Goal: Contribute content: Contribute content

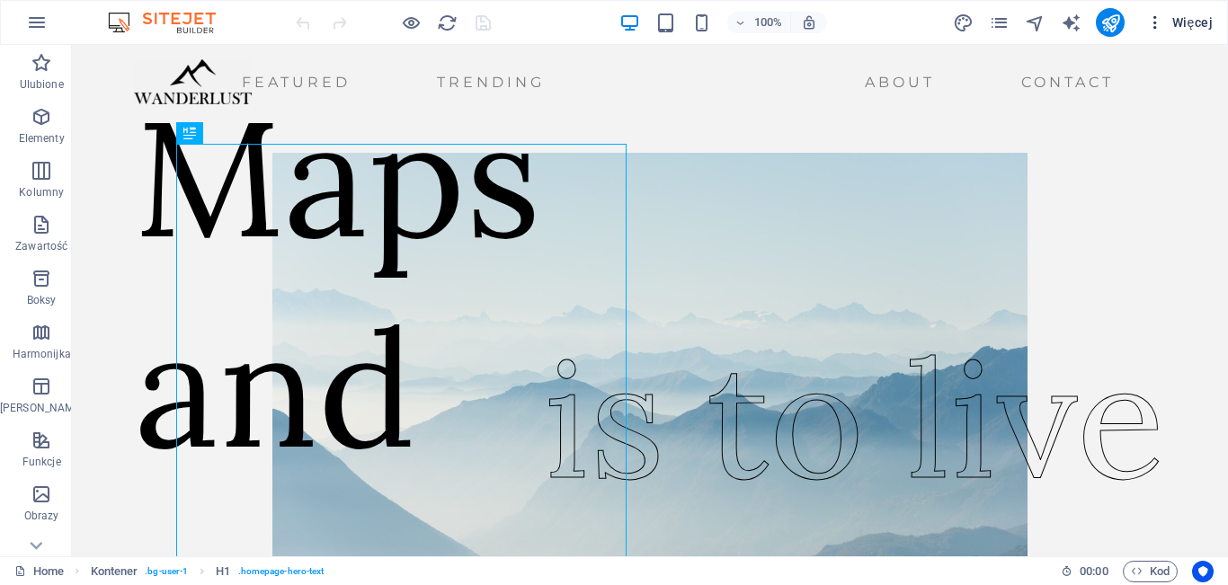
click at [1189, 30] on span "Więcej" at bounding box center [1179, 22] width 67 height 18
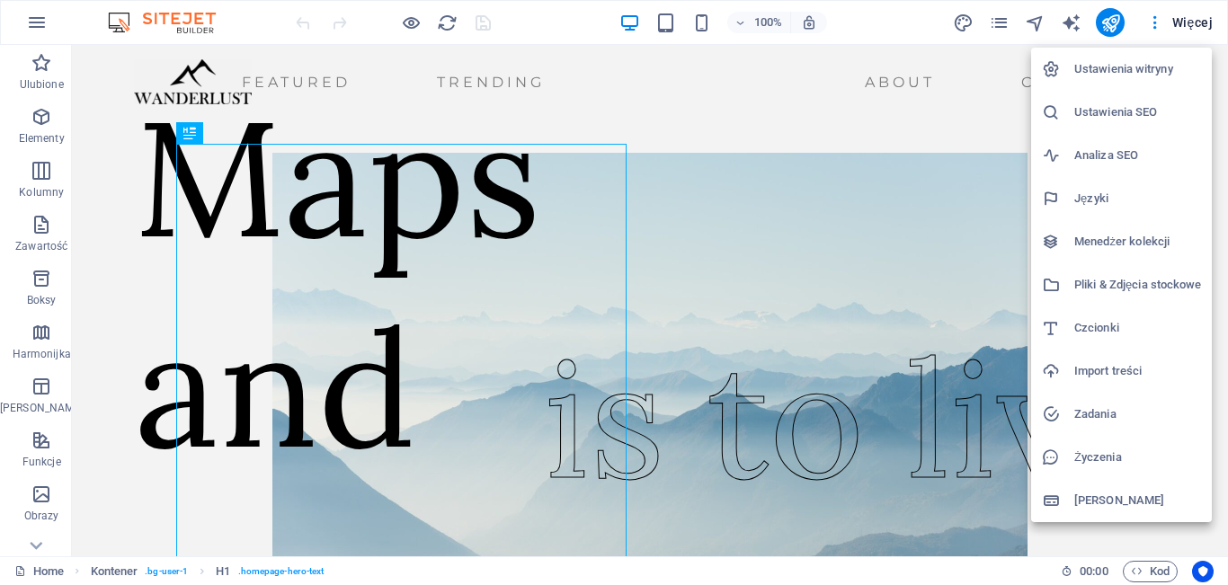
click at [1123, 235] on h6 "Menedżer kolekcji" at bounding box center [1137, 242] width 127 height 22
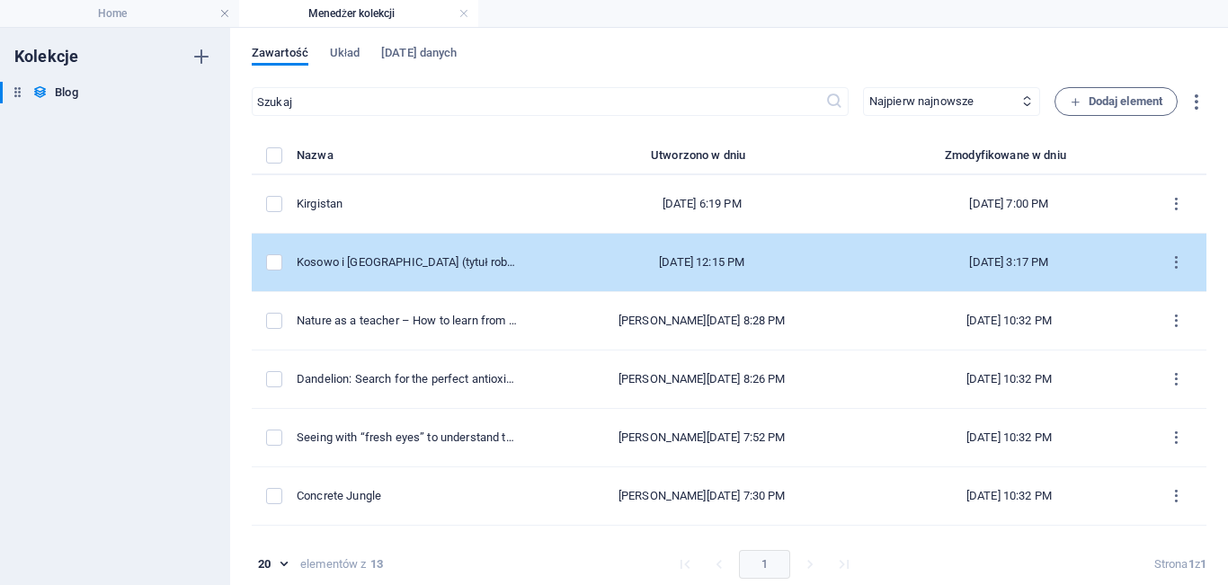
click at [638, 281] on td "[DATE] 12:15 PM" at bounding box center [701, 263] width 341 height 58
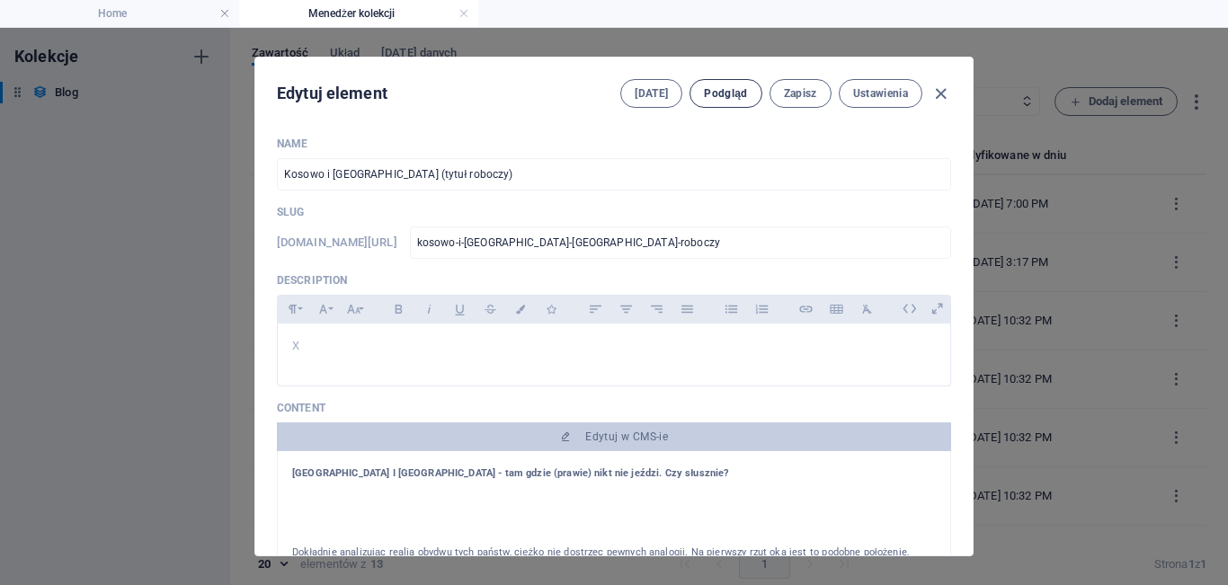
click at [722, 96] on span "Podgląd" at bounding box center [725, 93] width 43 height 14
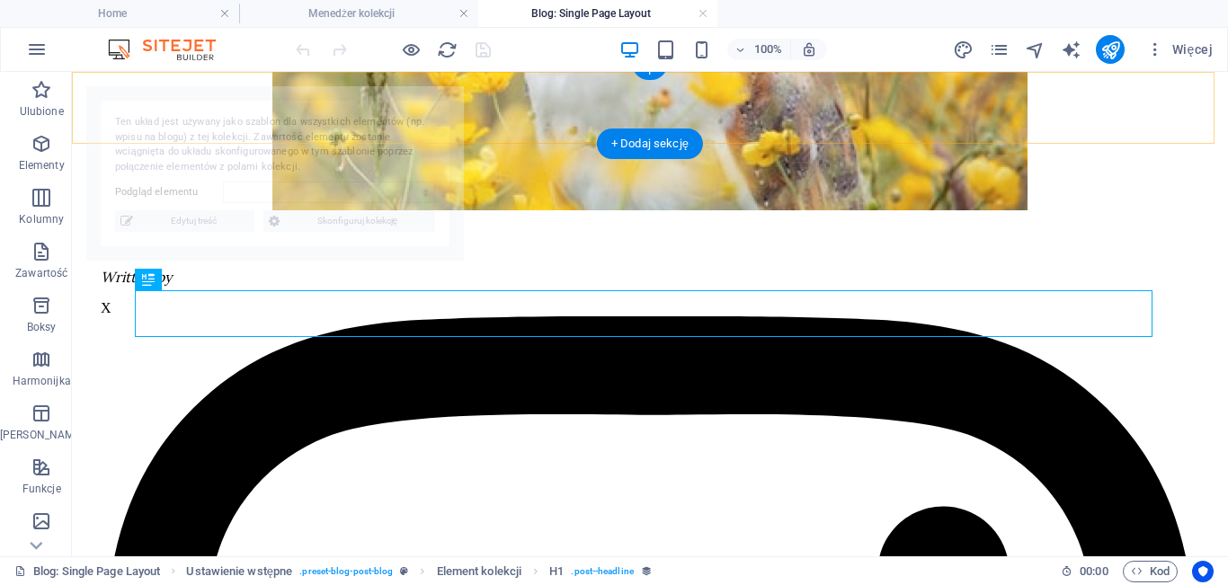
select select "68dbadb6abdda283ef07e8c3"
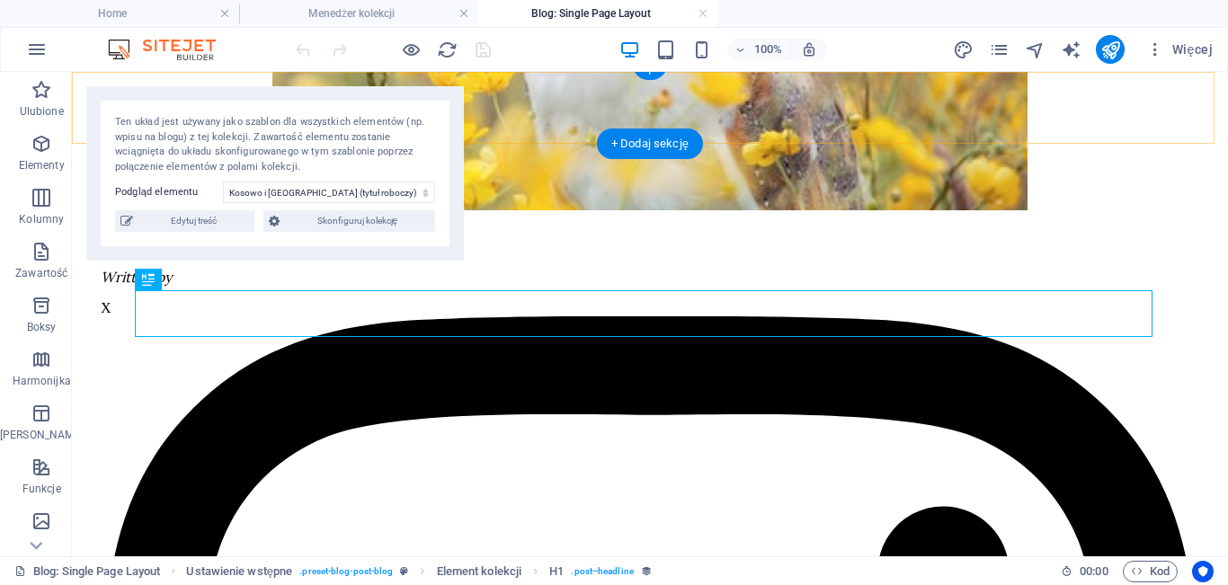
scroll to position [492, 0]
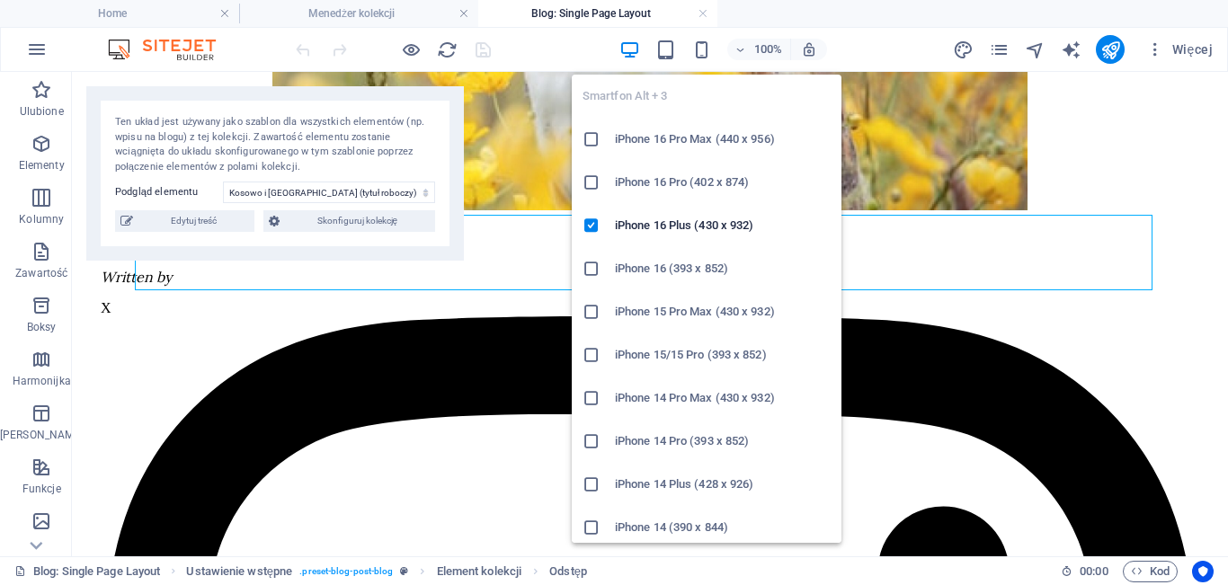
click at [690, 134] on h6 "iPhone 16 Pro Max (440 x 956)" at bounding box center [723, 140] width 216 height 22
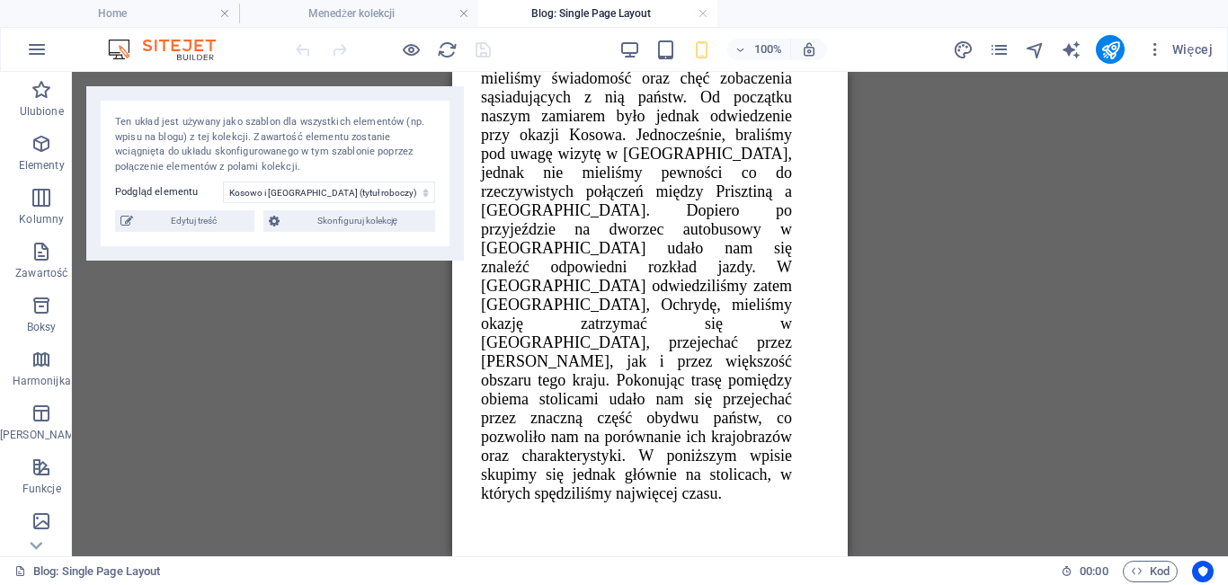
scroll to position [4247, 0]
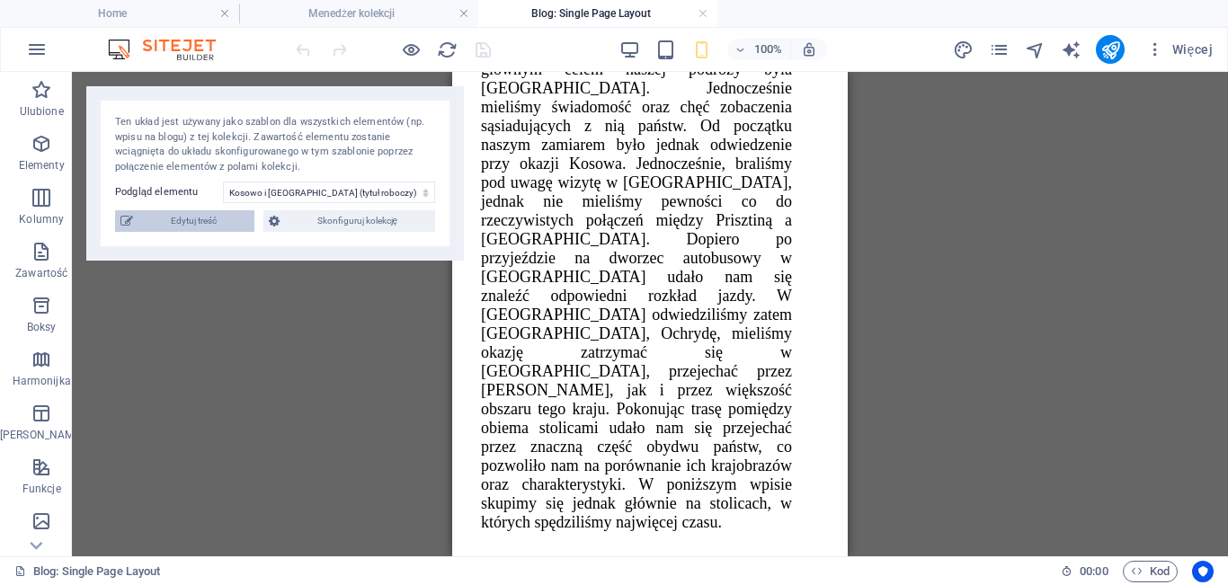
click at [210, 225] on span "Edytuj treść" at bounding box center [193, 221] width 111 height 22
type input "[DATE]"
type input "kosowo-i-[GEOGRAPHIC_DATA]-[GEOGRAPHIC_DATA]-roboczy"
type textarea "x"
type input "x"
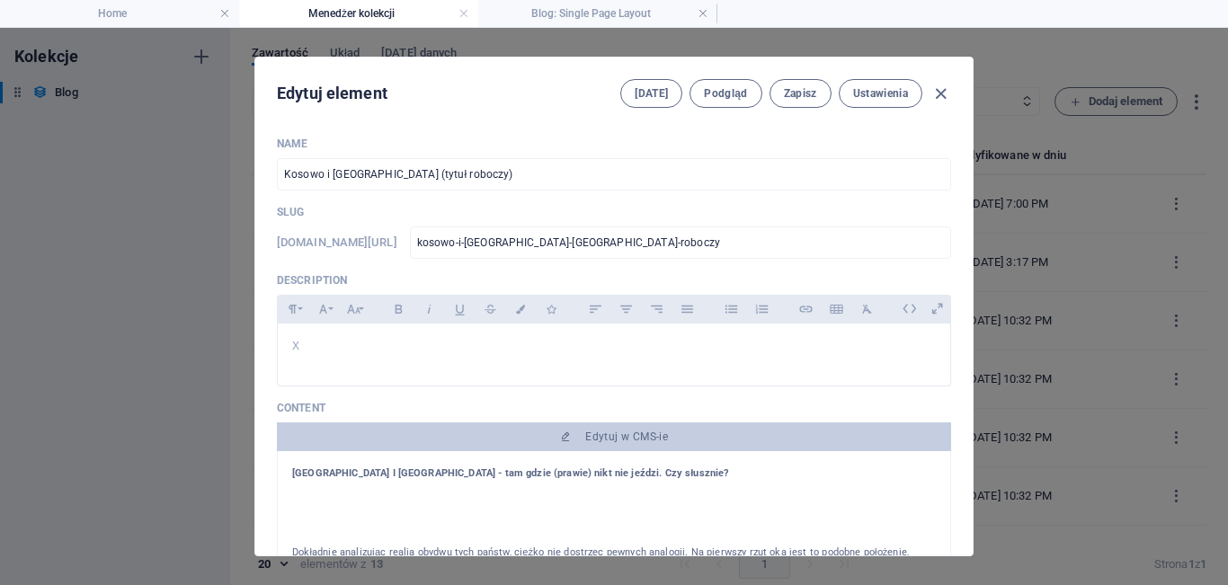
scroll to position [0, 0]
click at [719, 88] on span "Podgląd" at bounding box center [725, 93] width 43 height 14
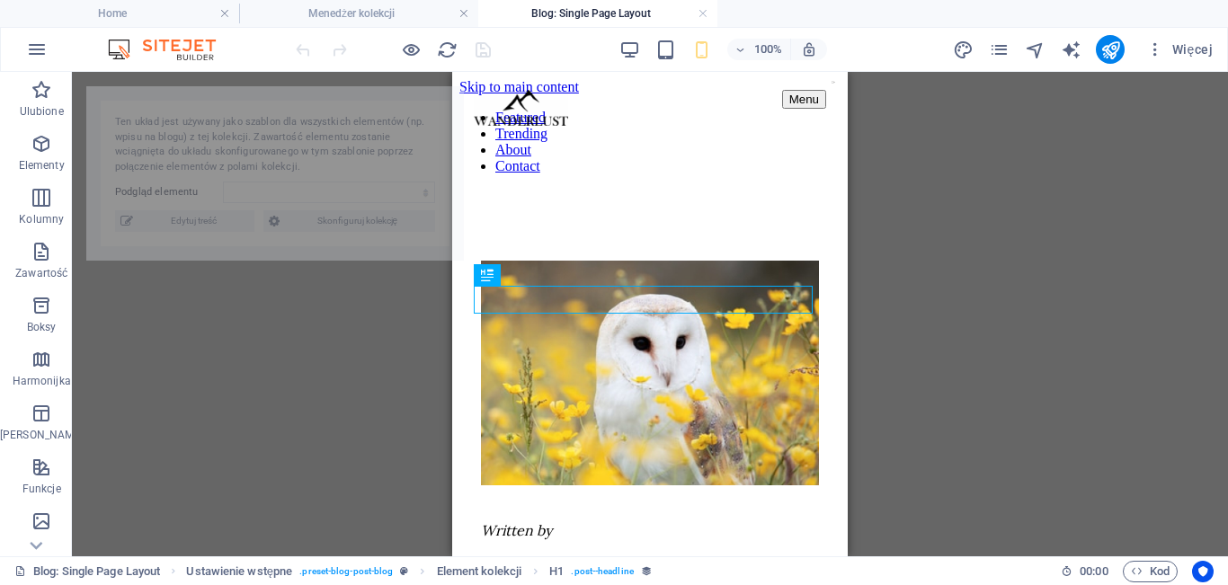
scroll to position [278, 0]
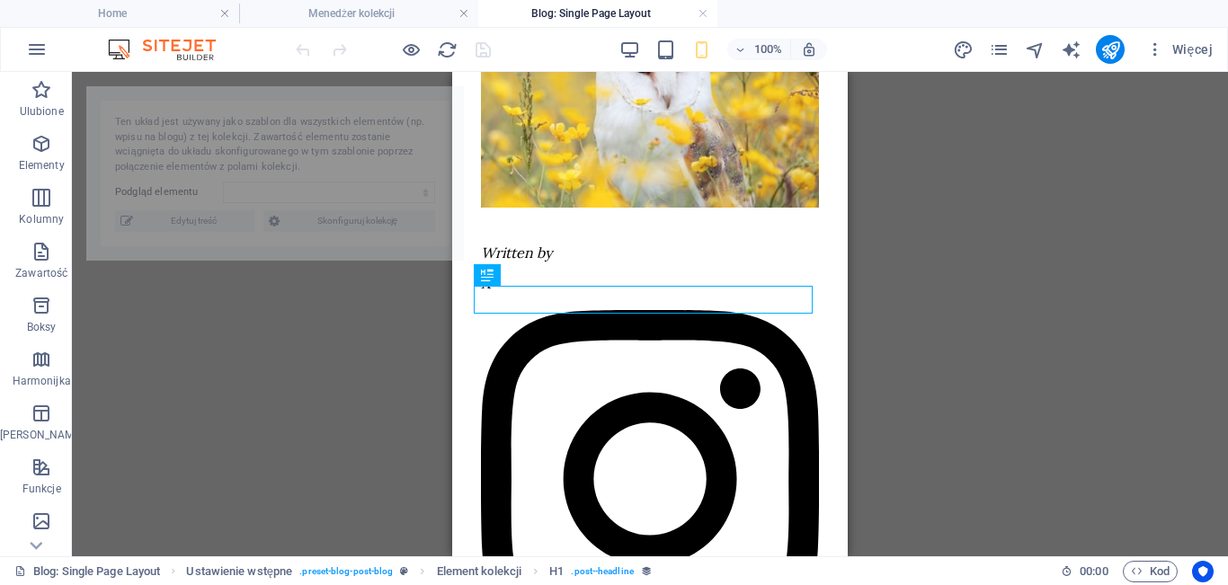
select select "68dbadb6abdda283ef07e8c3"
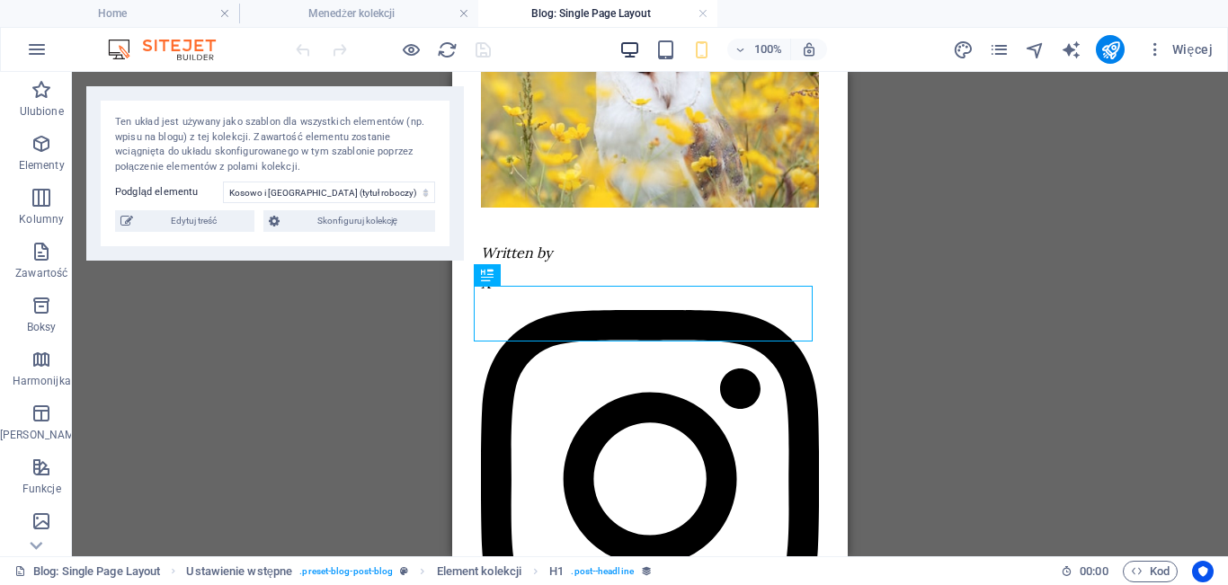
click at [626, 42] on icon "button" at bounding box center [629, 50] width 21 height 21
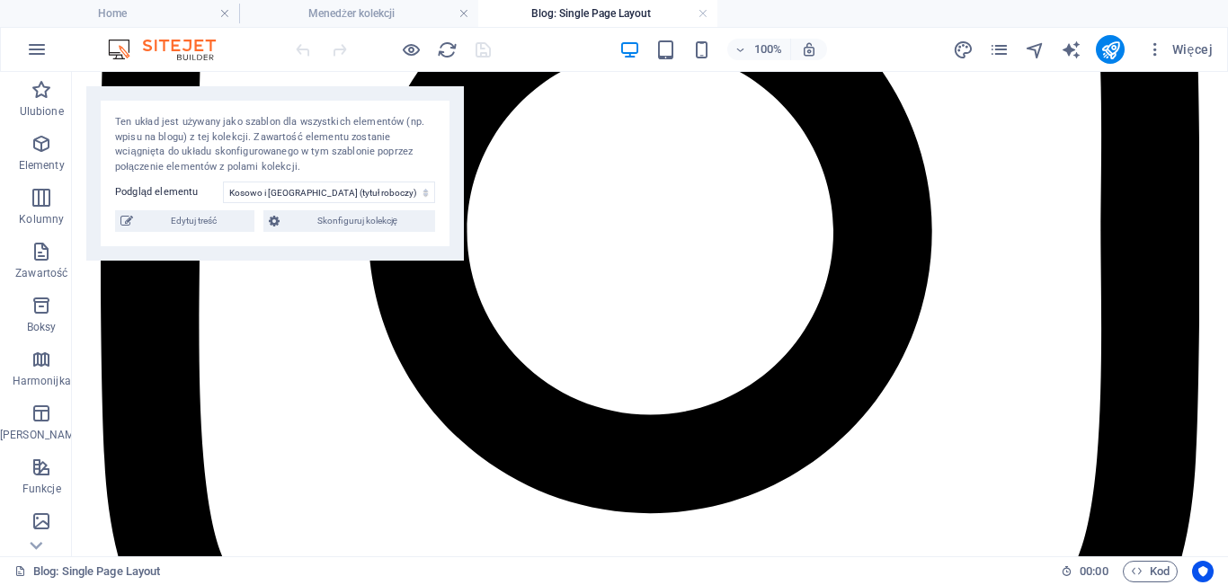
scroll to position [1550, 0]
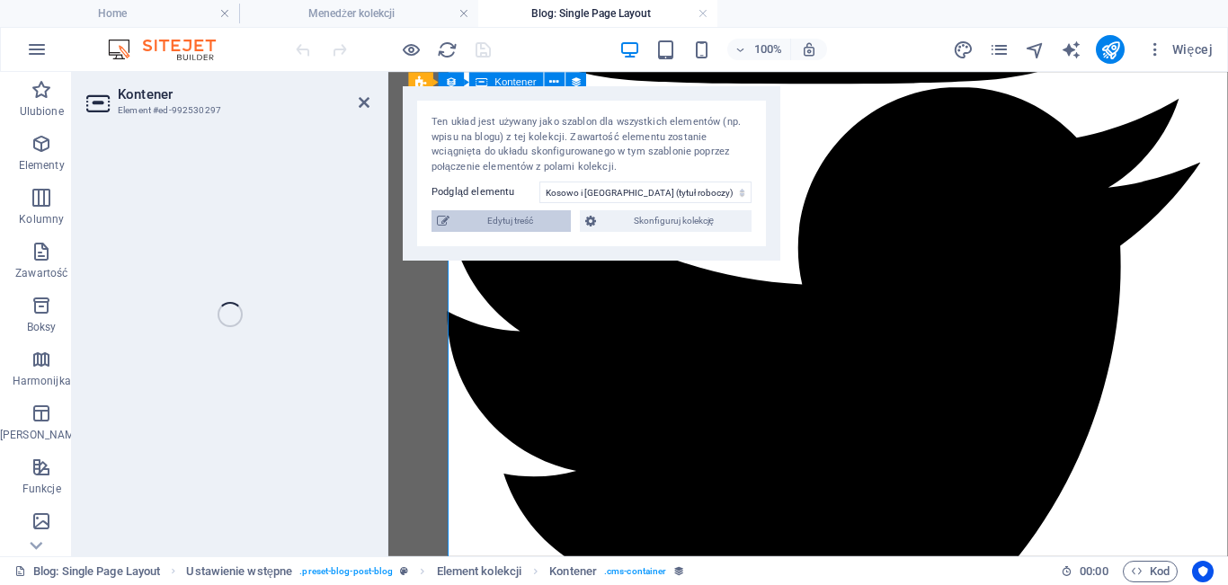
select select "content"
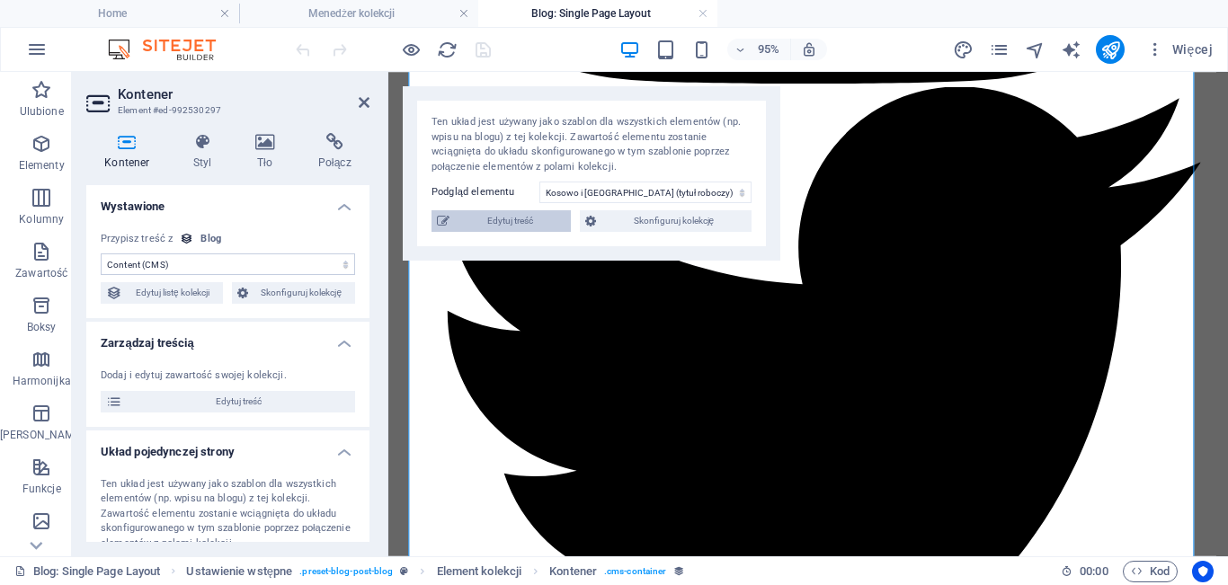
scroll to position [1615, 0]
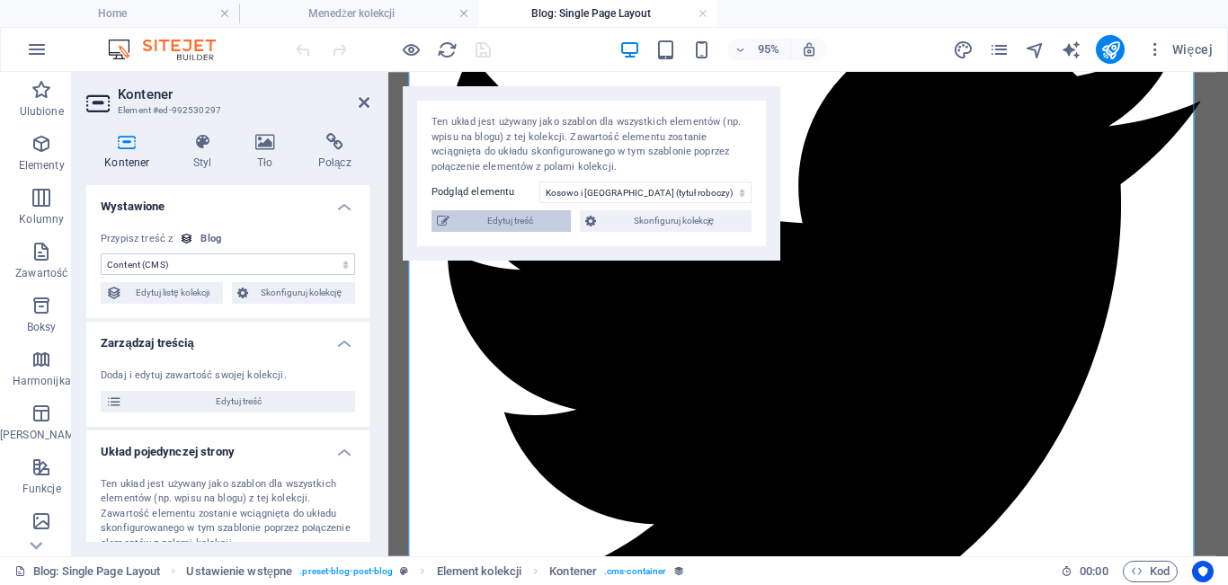
click at [530, 222] on span "Edytuj treść" at bounding box center [510, 221] width 111 height 22
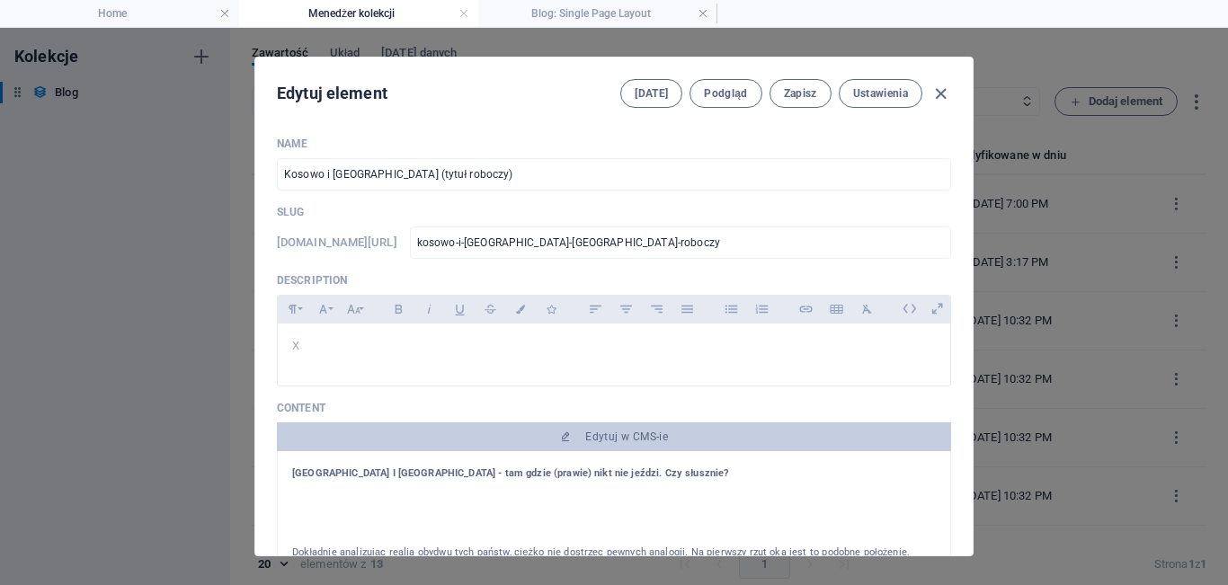
type input "[DATE]"
type input "kosowo-i-[GEOGRAPHIC_DATA]-[GEOGRAPHIC_DATA]-roboczy"
type textarea "x"
type input "x"
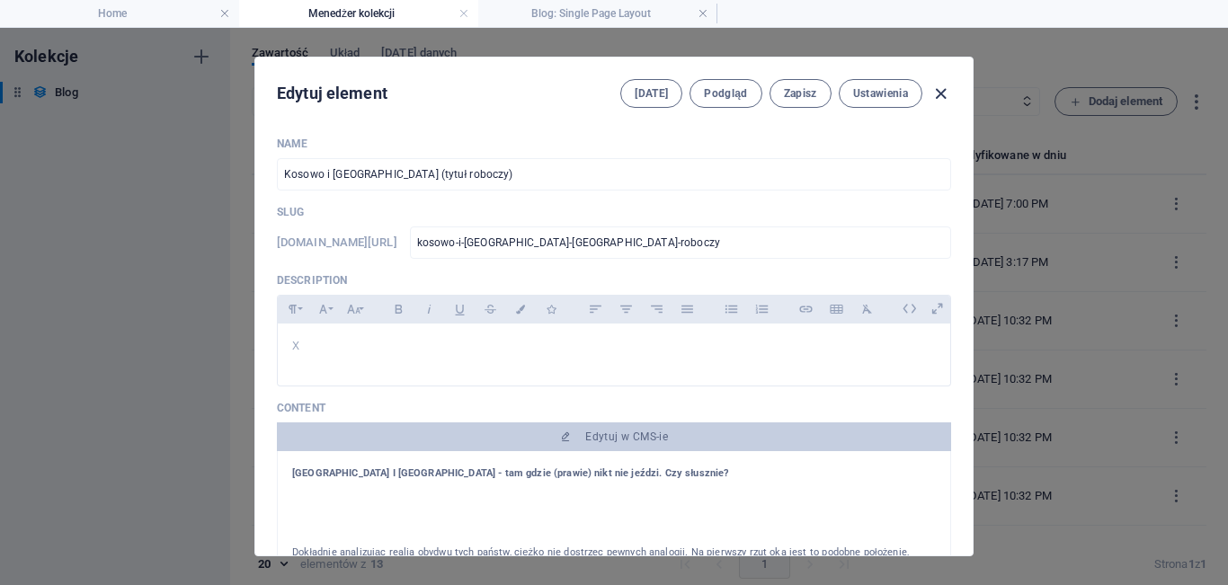
click at [936, 90] on icon "button" at bounding box center [941, 94] width 21 height 21
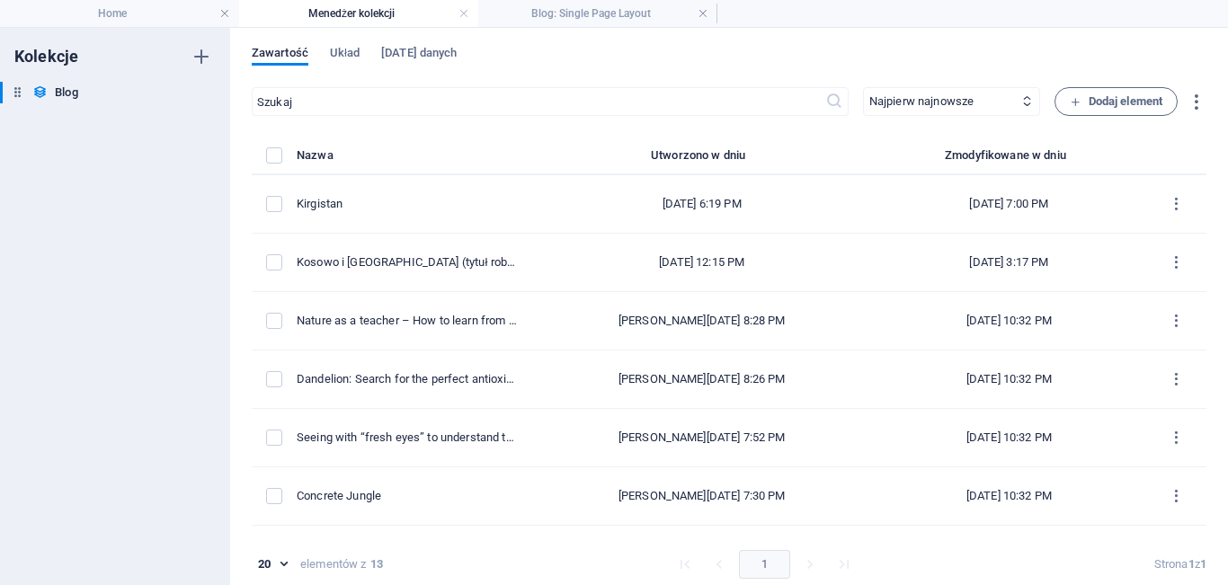
type input "[DATE]"
type input "kosowo-i-[GEOGRAPHIC_DATA]-[GEOGRAPHIC_DATA]-roboczy"
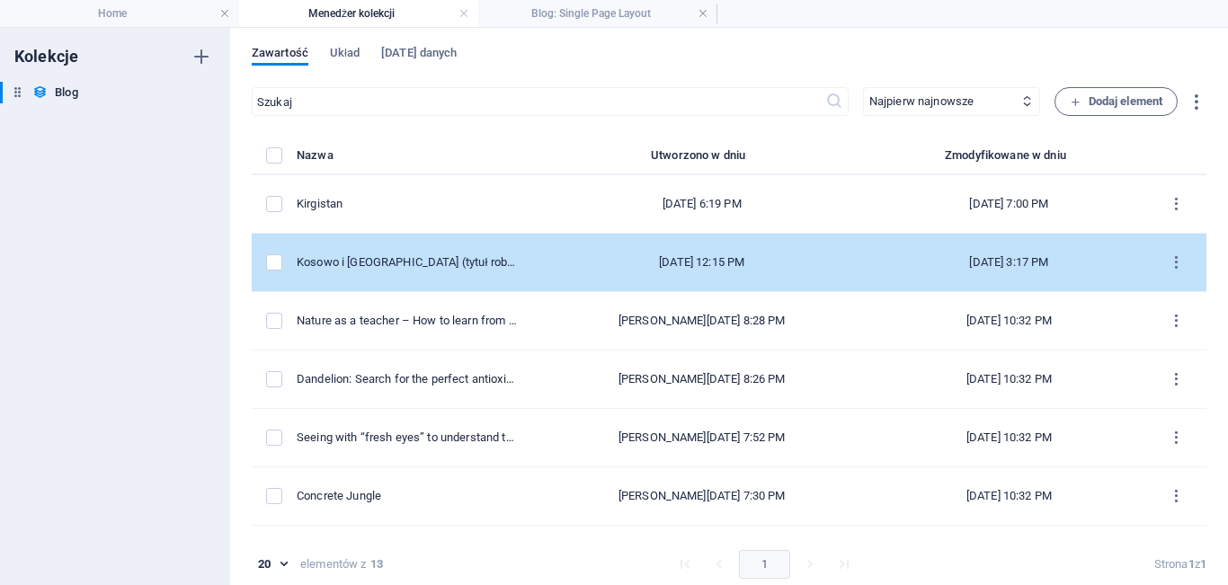
click at [531, 258] on td "Kosowo i [GEOGRAPHIC_DATA] (tytuł roboczy)" at bounding box center [414, 263] width 235 height 58
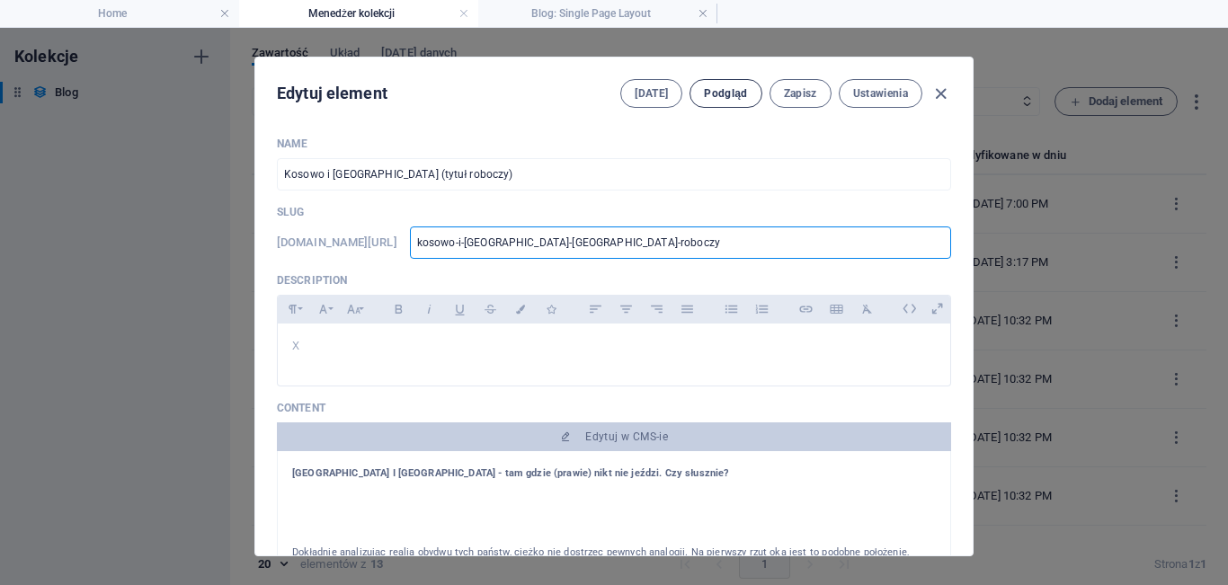
click at [725, 93] on span "Podgląd" at bounding box center [725, 93] width 43 height 14
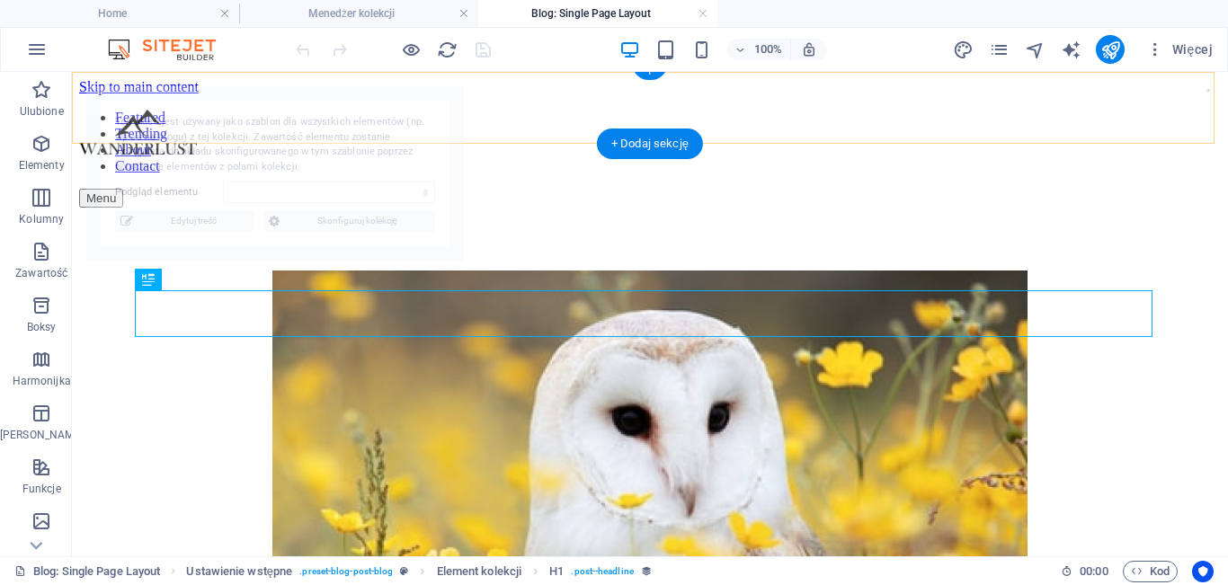
scroll to position [492, 0]
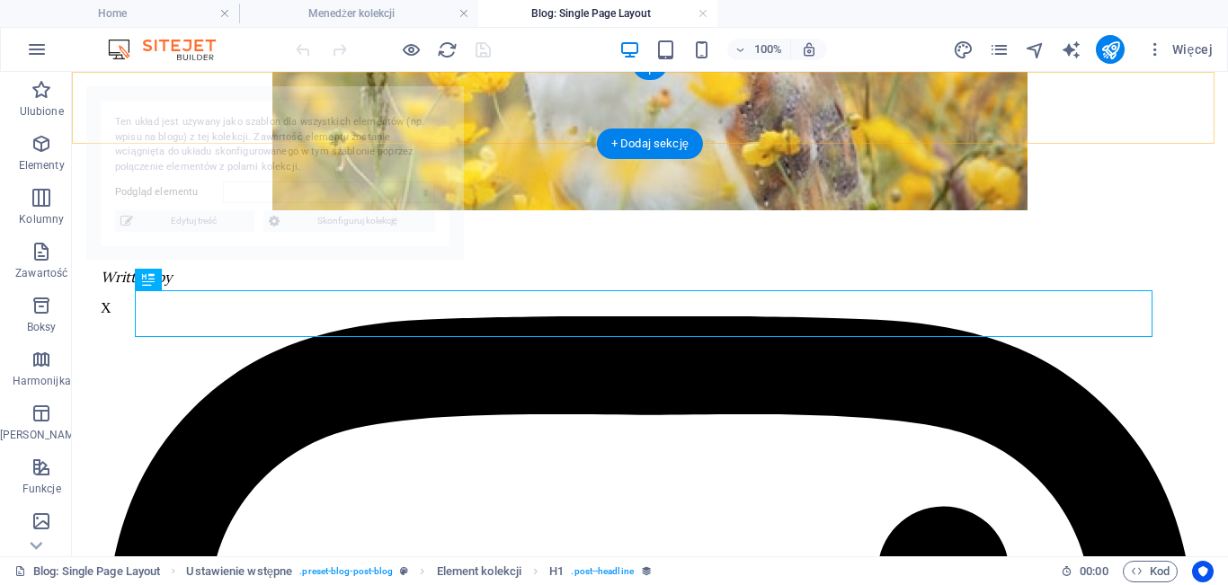
select select "68dbadb6abdda283ef07e8c3"
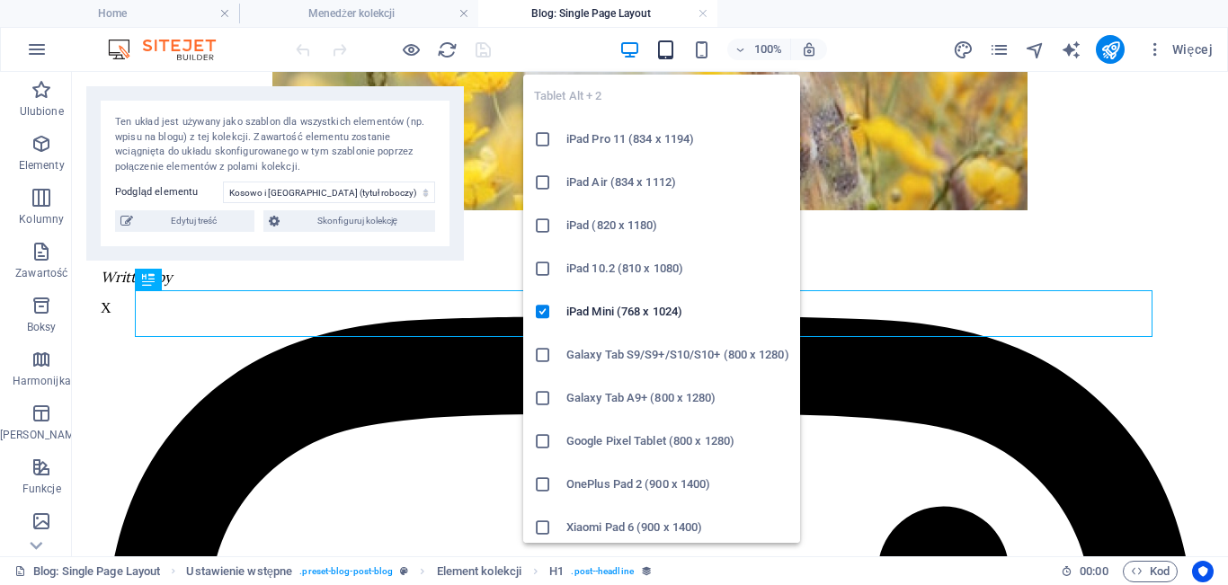
click at [664, 43] on icon "button" at bounding box center [665, 50] width 21 height 21
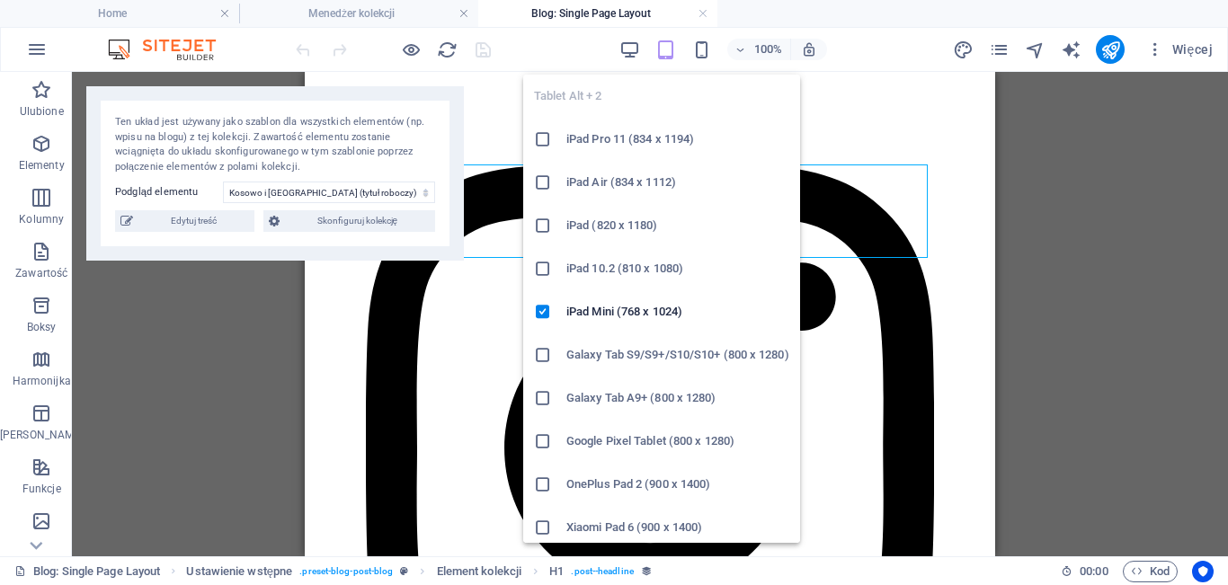
click at [646, 145] on h6 "iPad Pro 11 (834 x 1194)" at bounding box center [677, 140] width 223 height 22
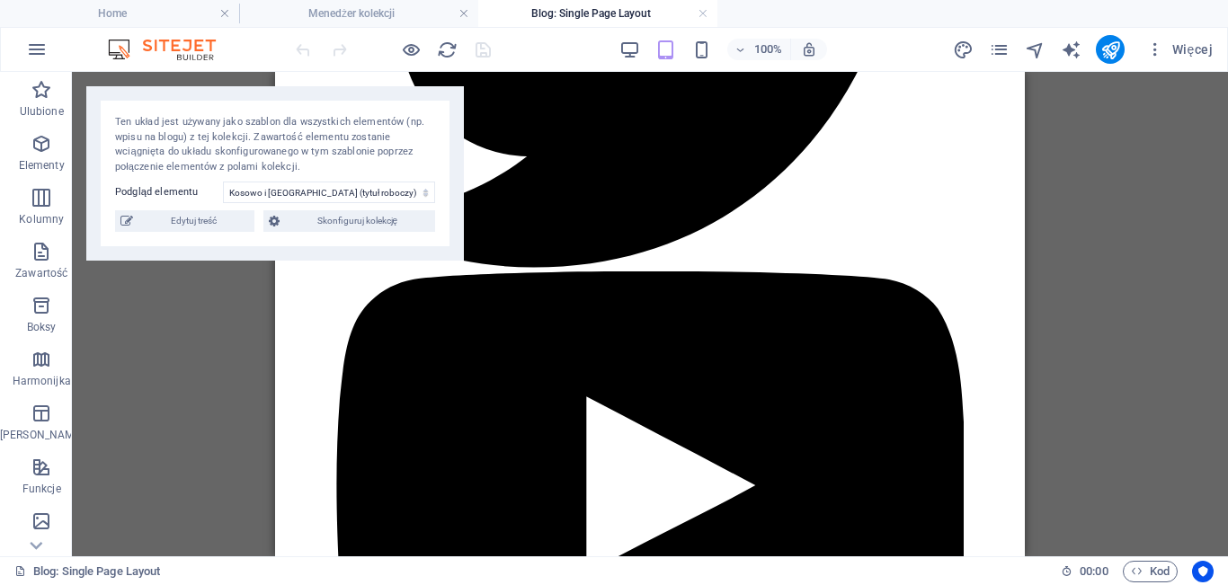
scroll to position [1546, 0]
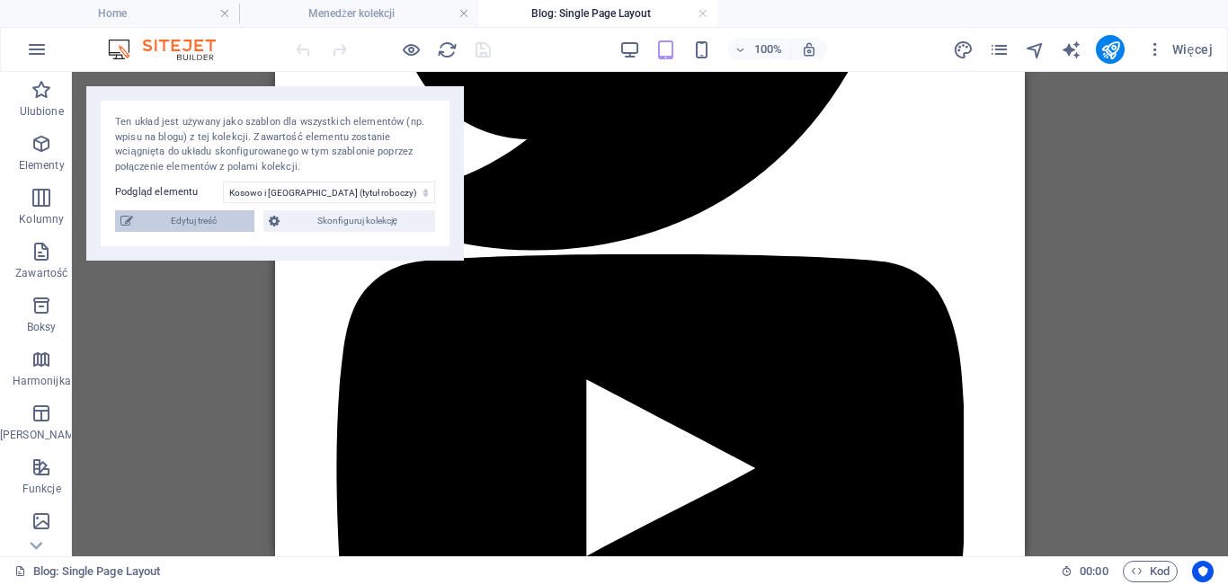
click at [232, 211] on span "Edytuj treść" at bounding box center [193, 221] width 111 height 22
type input "[DATE]"
type input "kosowo-i-[GEOGRAPHIC_DATA]-[GEOGRAPHIC_DATA]-roboczy"
type textarea "x"
type input "x"
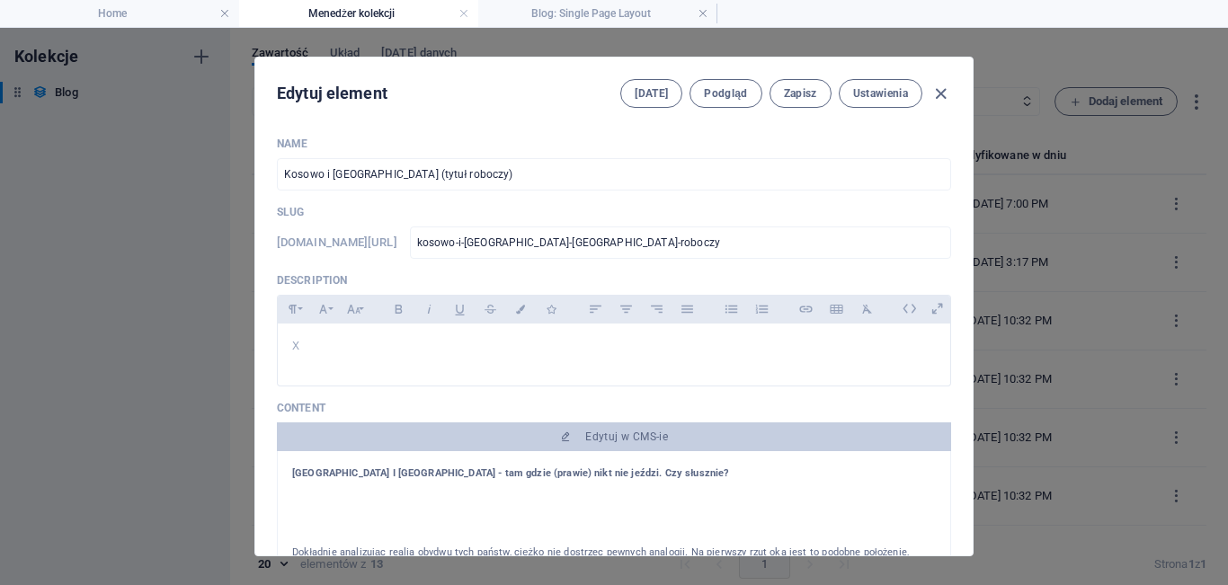
scroll to position [0, 0]
click at [800, 105] on button "Zapisz" at bounding box center [801, 93] width 62 height 29
click at [947, 93] on icon "button" at bounding box center [941, 94] width 21 height 21
type input "[DATE]"
type input "kosowo-i-[GEOGRAPHIC_DATA]-[GEOGRAPHIC_DATA]-roboczy"
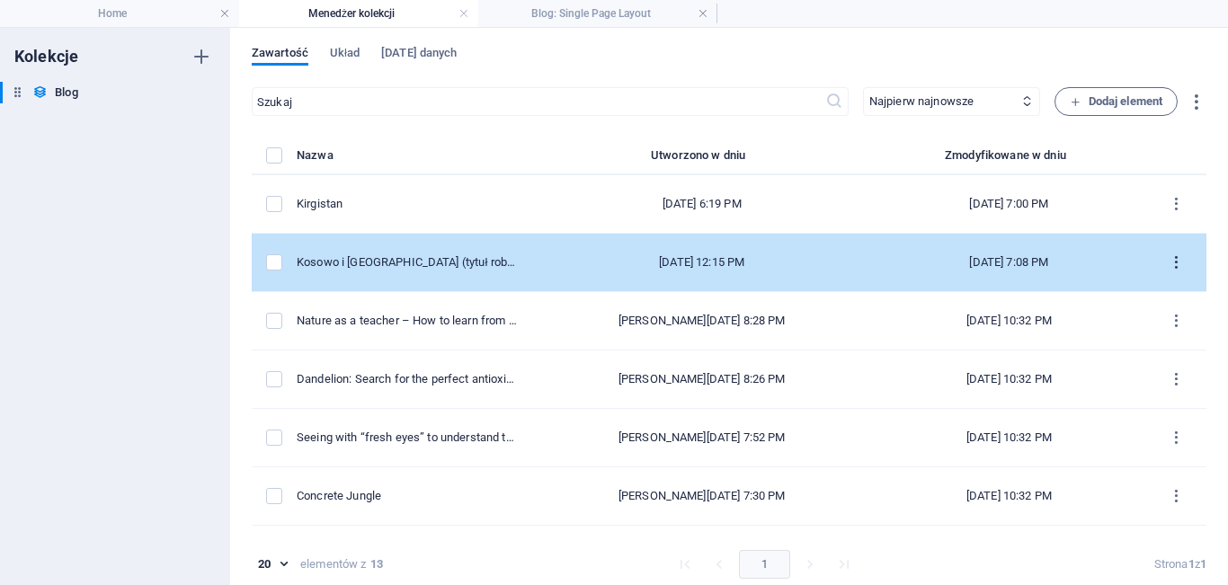
click at [1171, 263] on icon "items list" at bounding box center [1176, 262] width 17 height 17
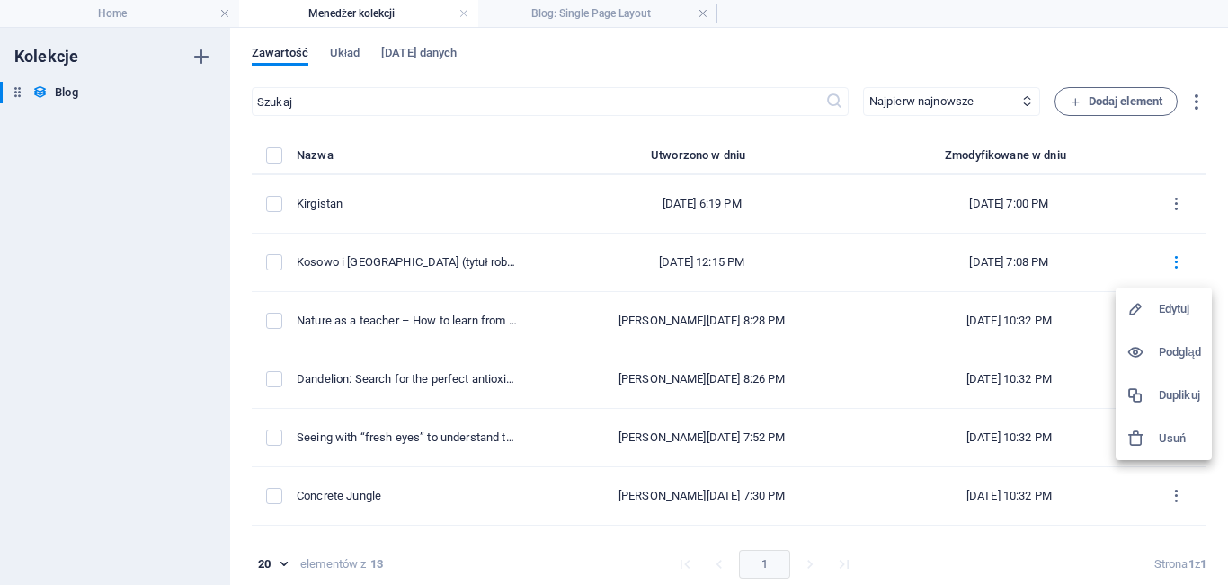
click at [1167, 301] on h6 "Edytuj" at bounding box center [1180, 309] width 42 height 22
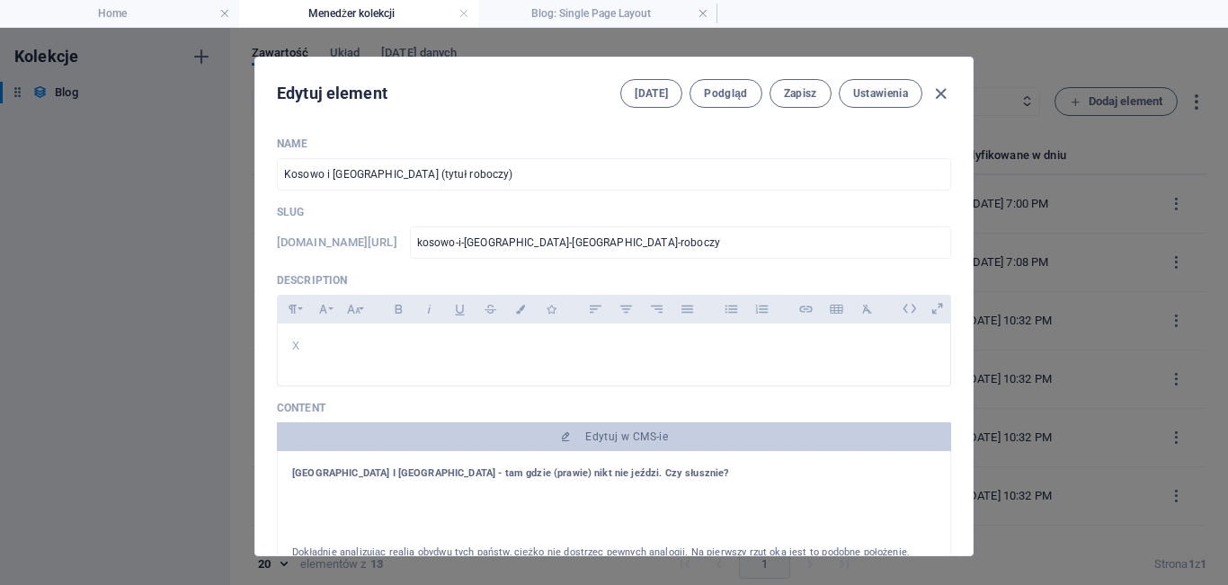
drag, startPoint x: 971, startPoint y: 174, endPoint x: 963, endPoint y: 234, distance: 59.9
click at [963, 234] on div "Edytuj element [DATE] Podgląd Zapisz Ustawienia Name Kosowo i [GEOGRAPHIC_DATA]…" at bounding box center [613, 307] width 719 height 500
click at [705, 90] on span "Podgląd" at bounding box center [725, 93] width 43 height 14
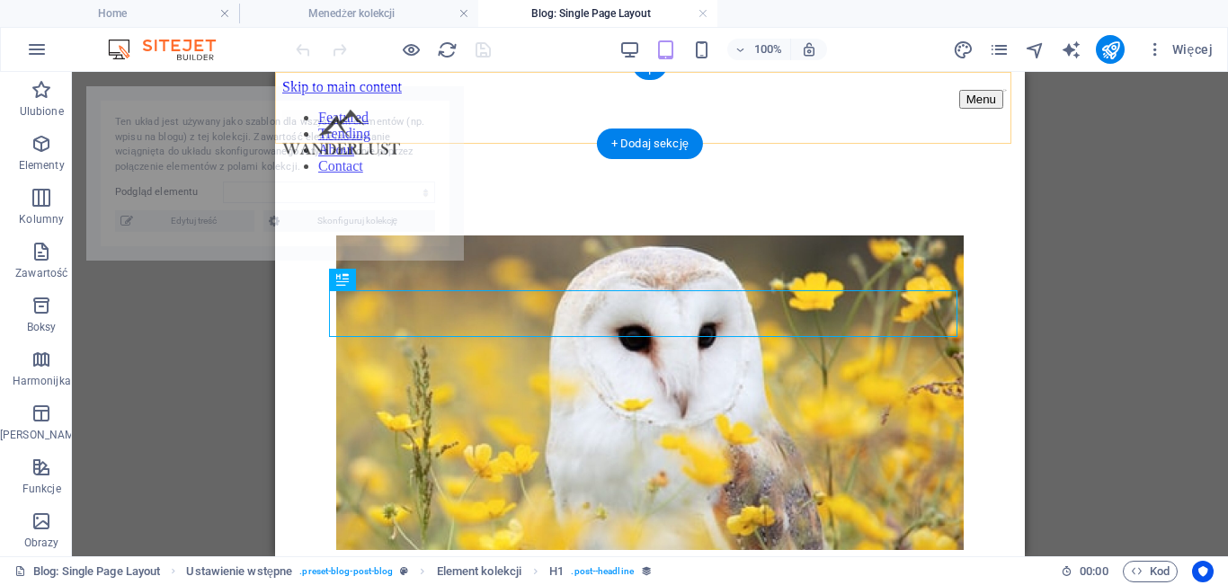
scroll to position [366, 0]
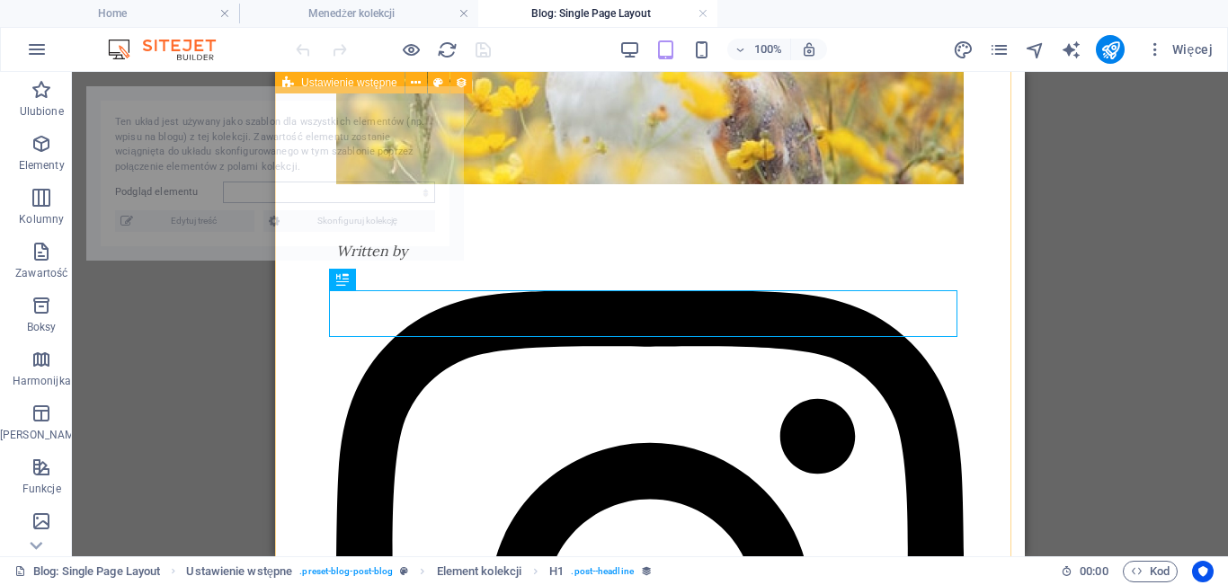
select select "68dbadb6abdda283ef07e8c3"
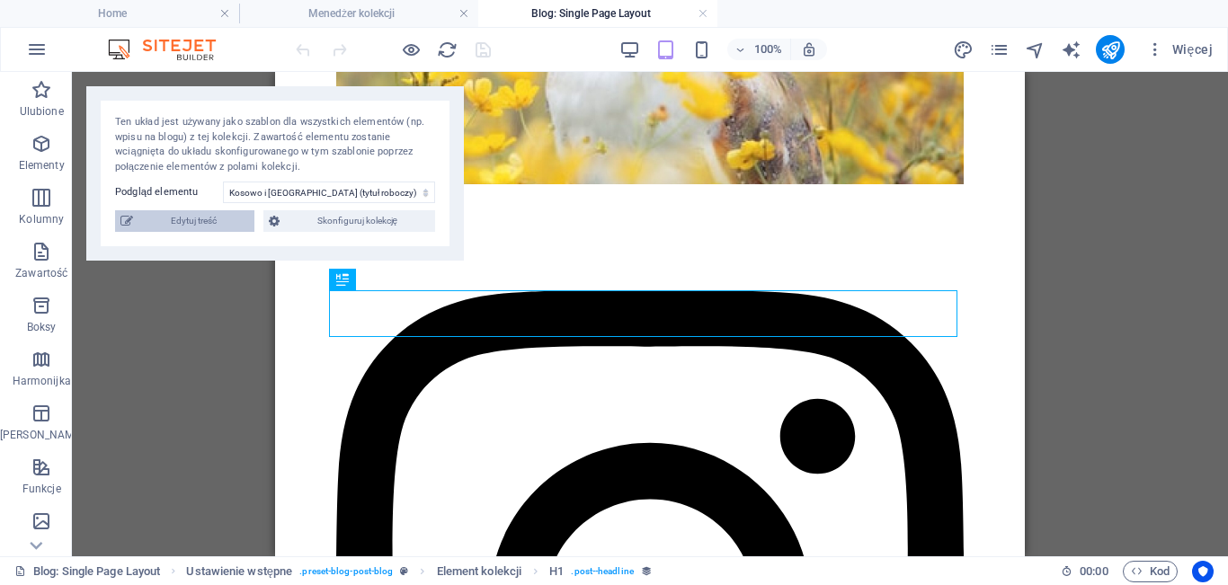
click at [215, 211] on span "Edytuj treść" at bounding box center [193, 221] width 111 height 22
type input "[DATE]"
type input "kosowo-i-[GEOGRAPHIC_DATA]-[GEOGRAPHIC_DATA]-roboczy"
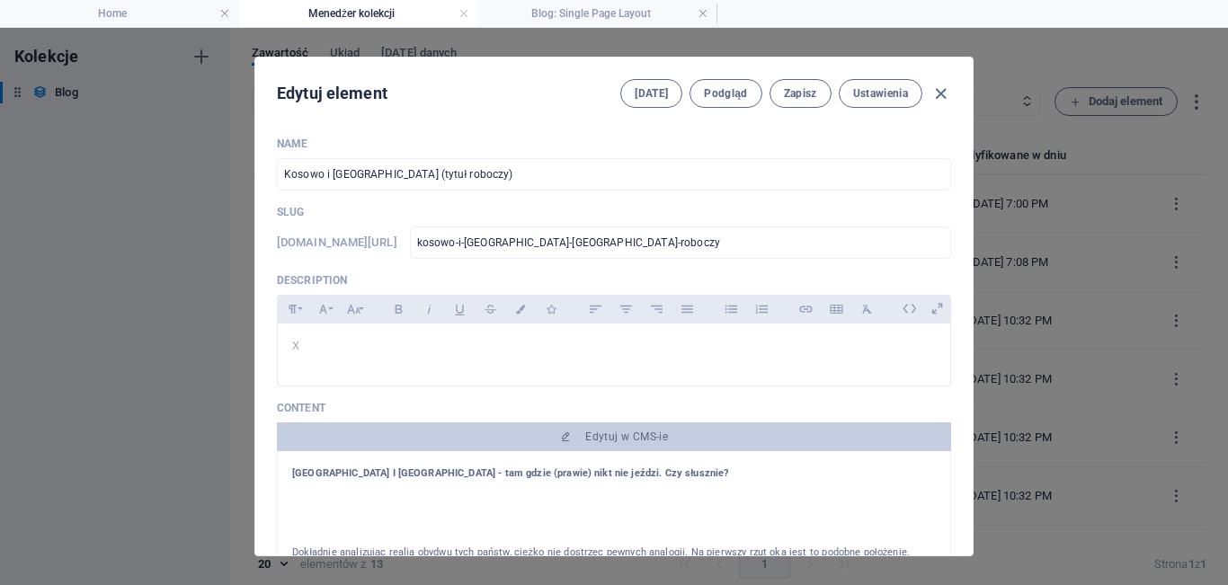
type input "[DATE]"
type textarea "x"
type input "x"
click at [936, 91] on icon "button" at bounding box center [941, 94] width 21 height 21
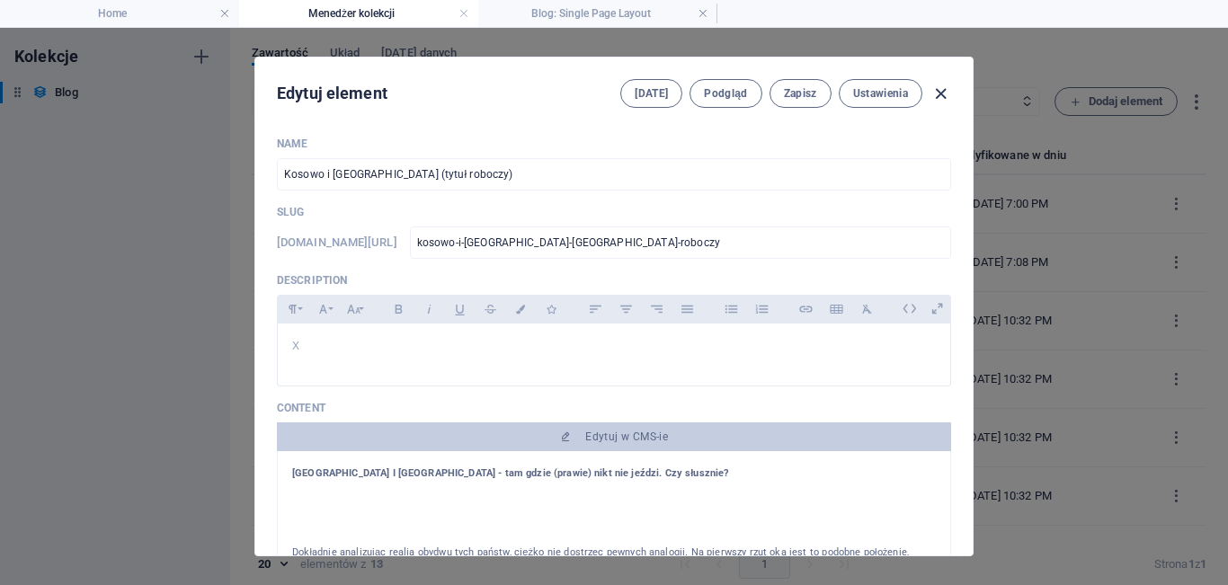
type input "[DATE]"
type input "kosowo-i-[GEOGRAPHIC_DATA]-[GEOGRAPHIC_DATA]-roboczy"
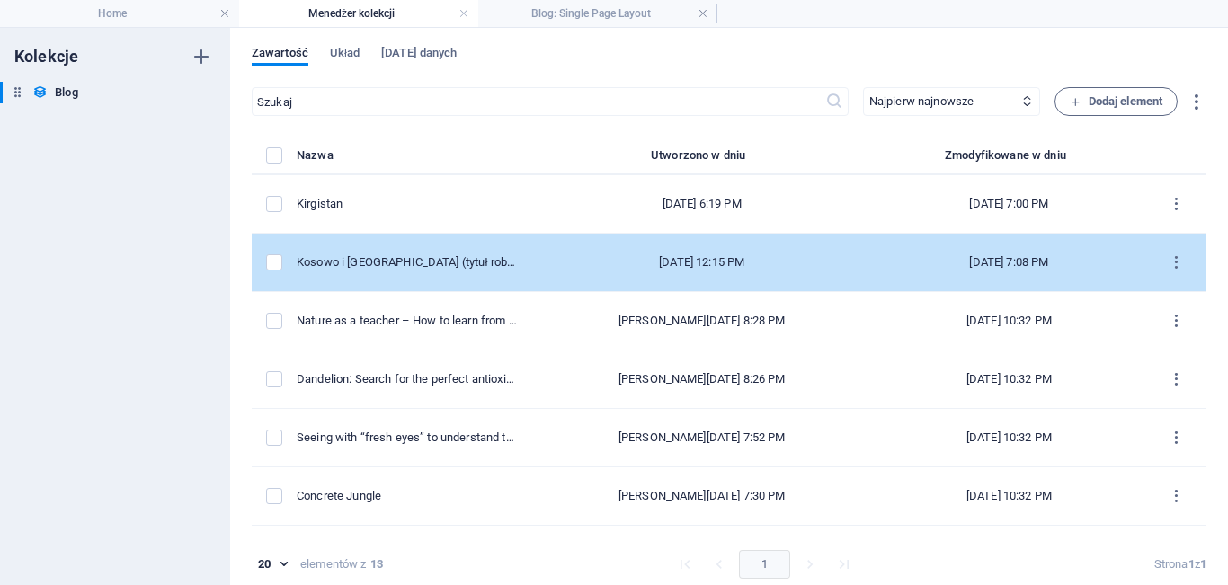
click at [640, 268] on div "[DATE] 12:15 PM" at bounding box center [702, 262] width 312 height 16
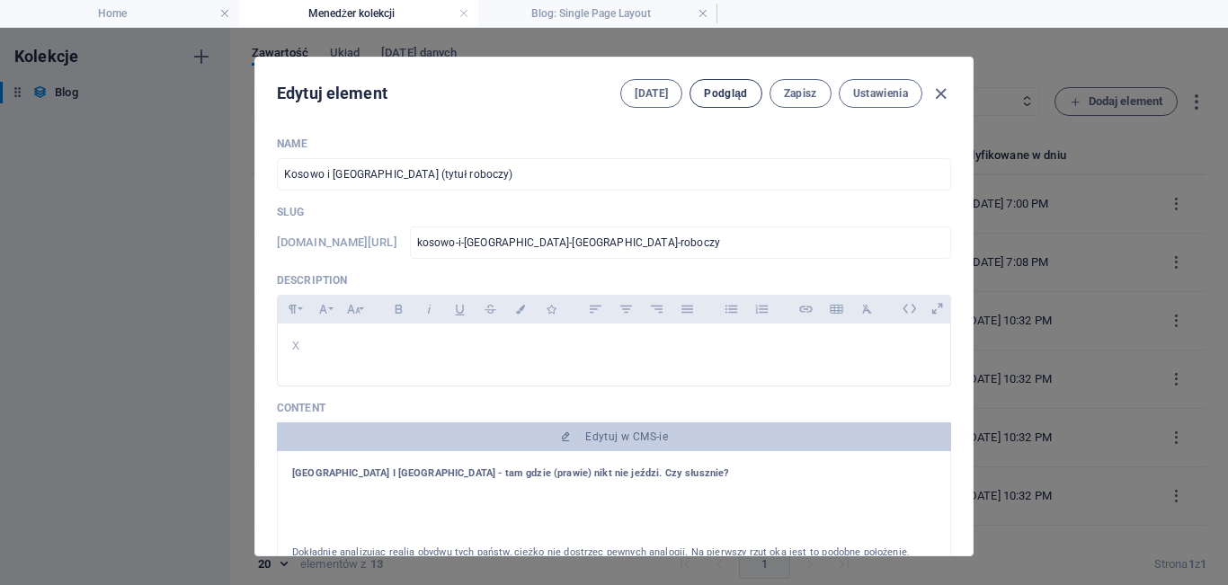
click at [726, 96] on span "Podgląd" at bounding box center [725, 93] width 43 height 14
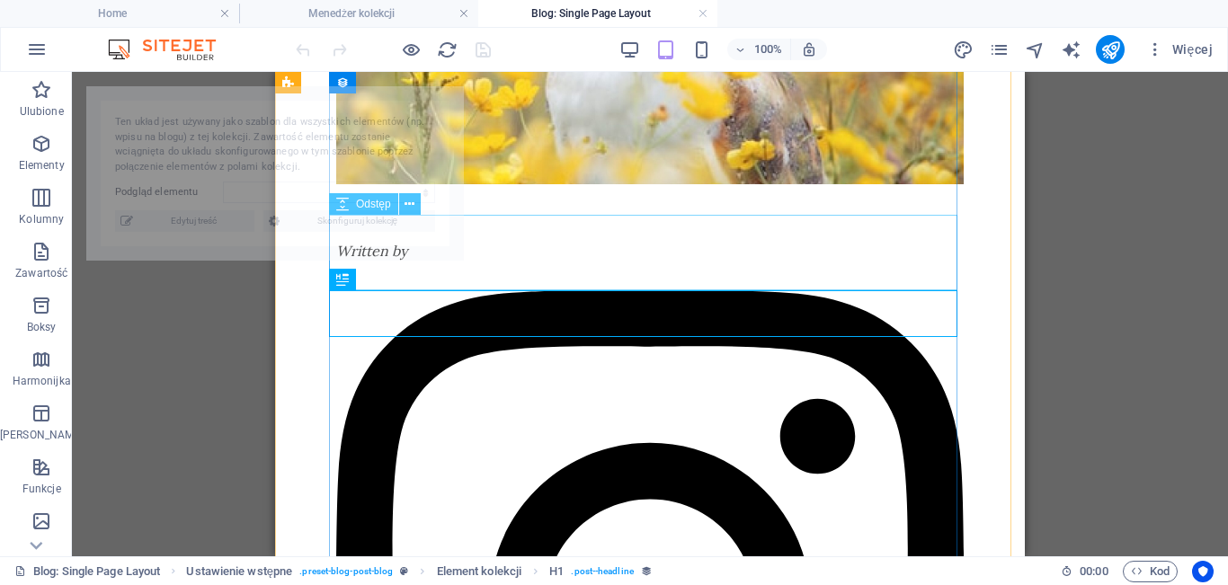
scroll to position [366, 0]
select select "68dbadb6abdda283ef07e8c3"
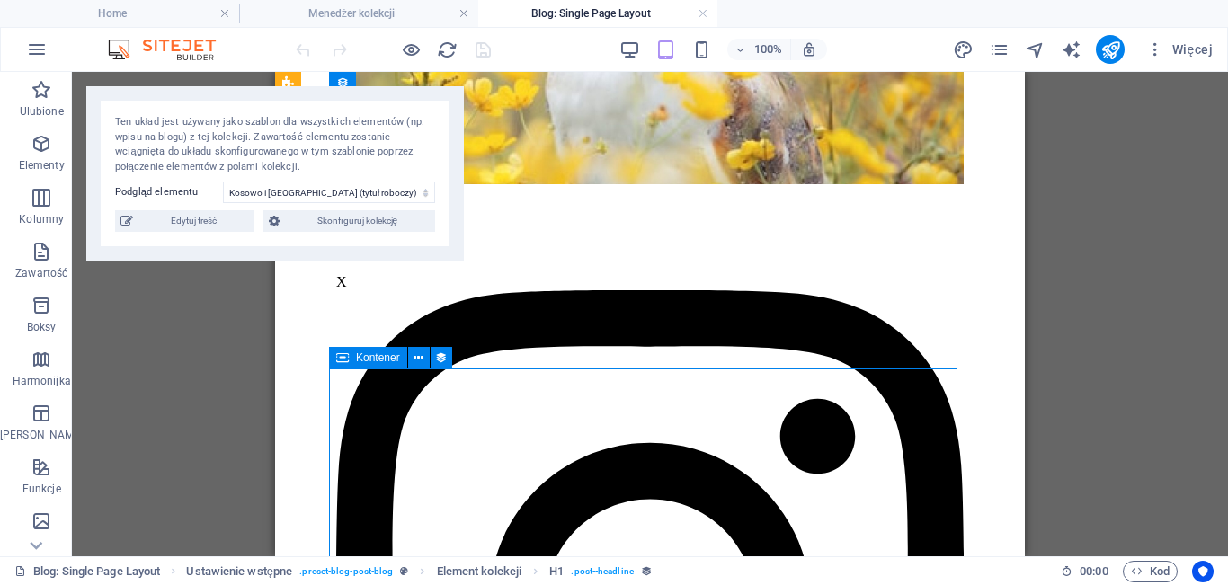
select select "content"
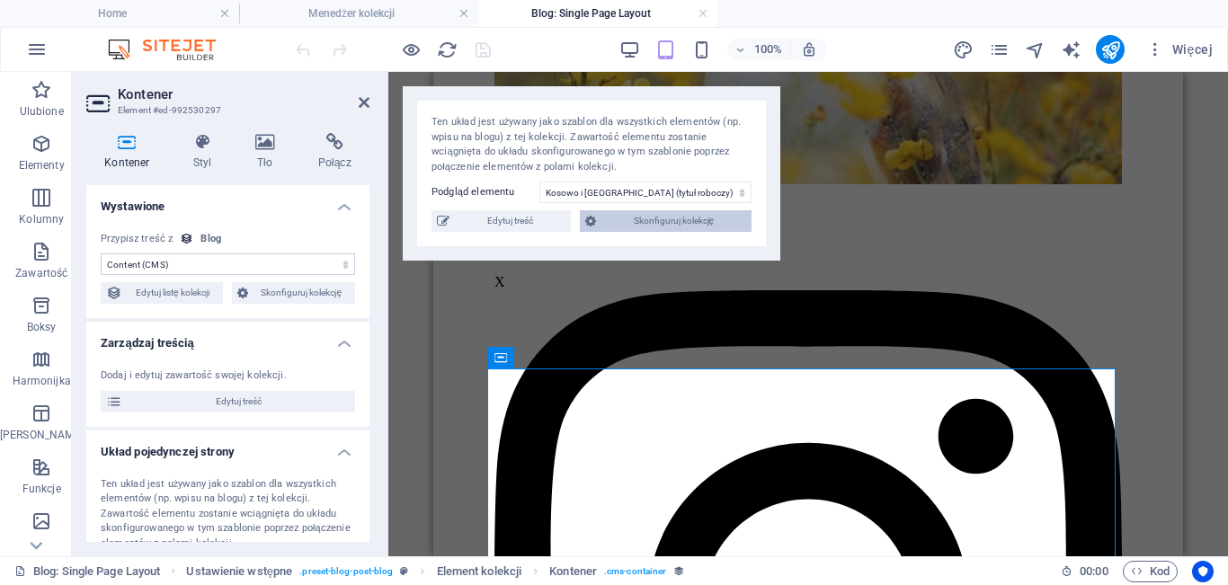
click at [643, 226] on span "Skonfiguruj kolekcję" at bounding box center [673, 221] width 145 height 22
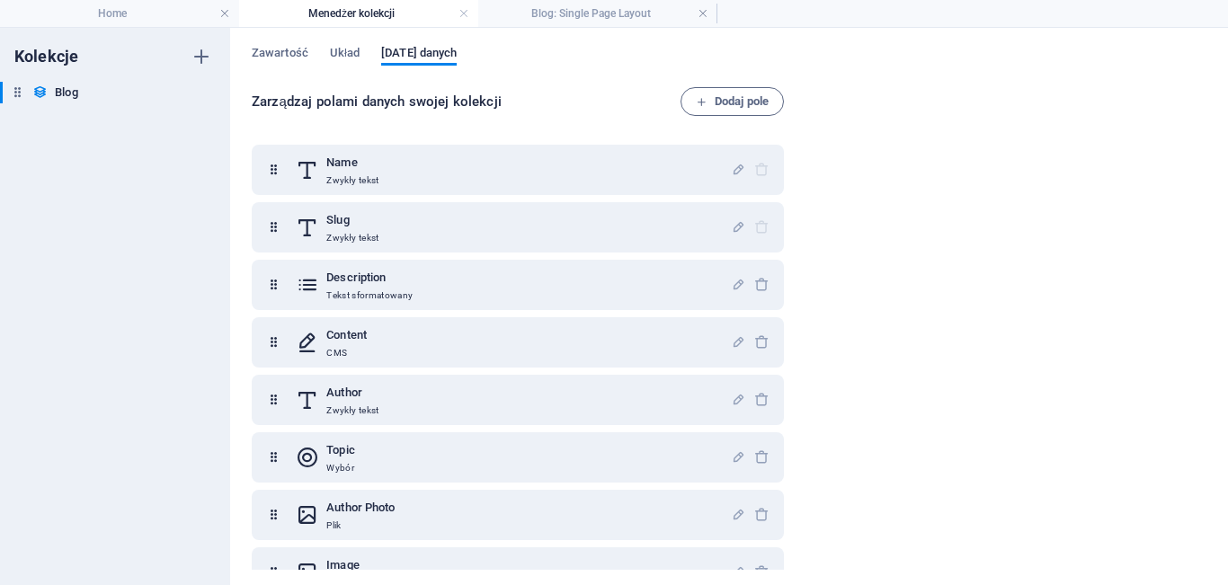
scroll to position [0, 0]
click at [292, 51] on span "Zawartość" at bounding box center [280, 54] width 57 height 25
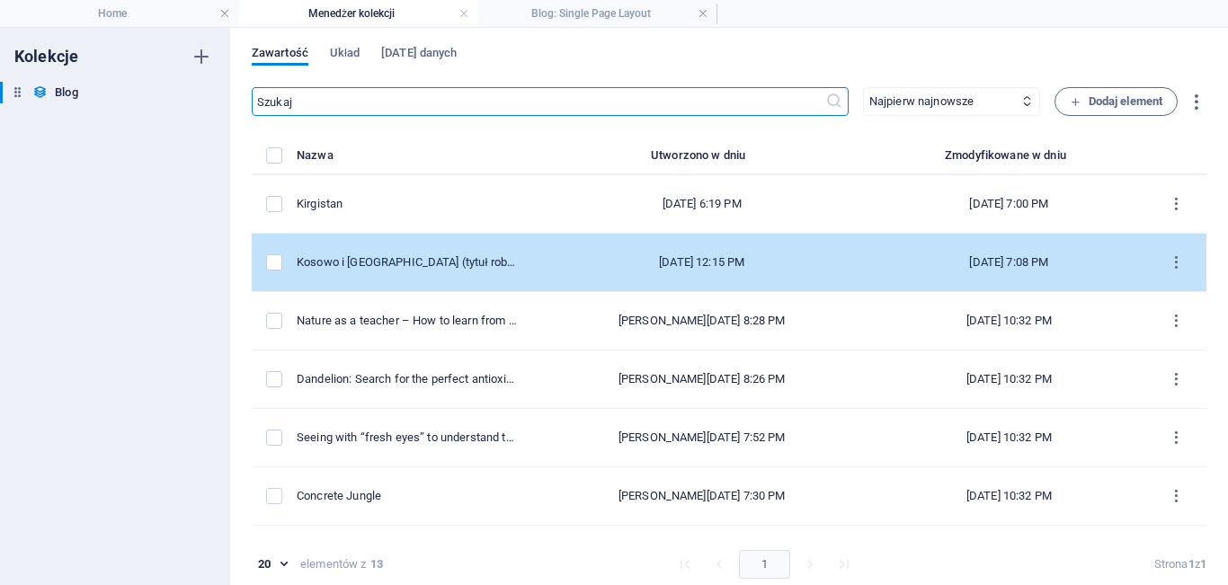
click at [463, 249] on td "Kosowo i [GEOGRAPHIC_DATA] (tytuł roboczy)" at bounding box center [414, 263] width 235 height 58
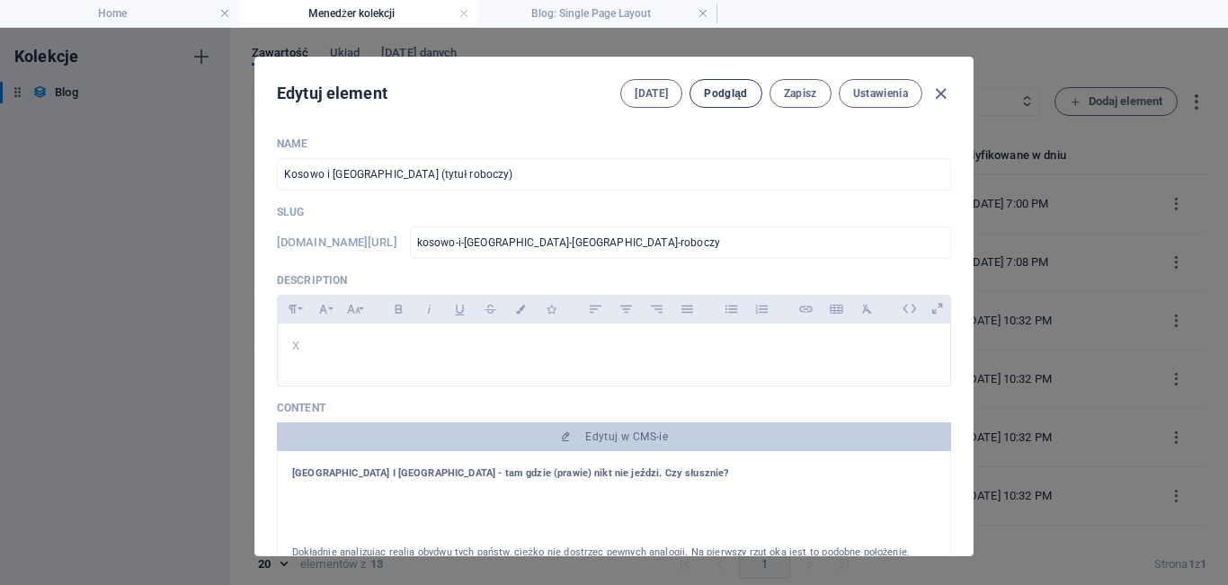
click at [724, 102] on button "Podgląd" at bounding box center [726, 93] width 72 height 29
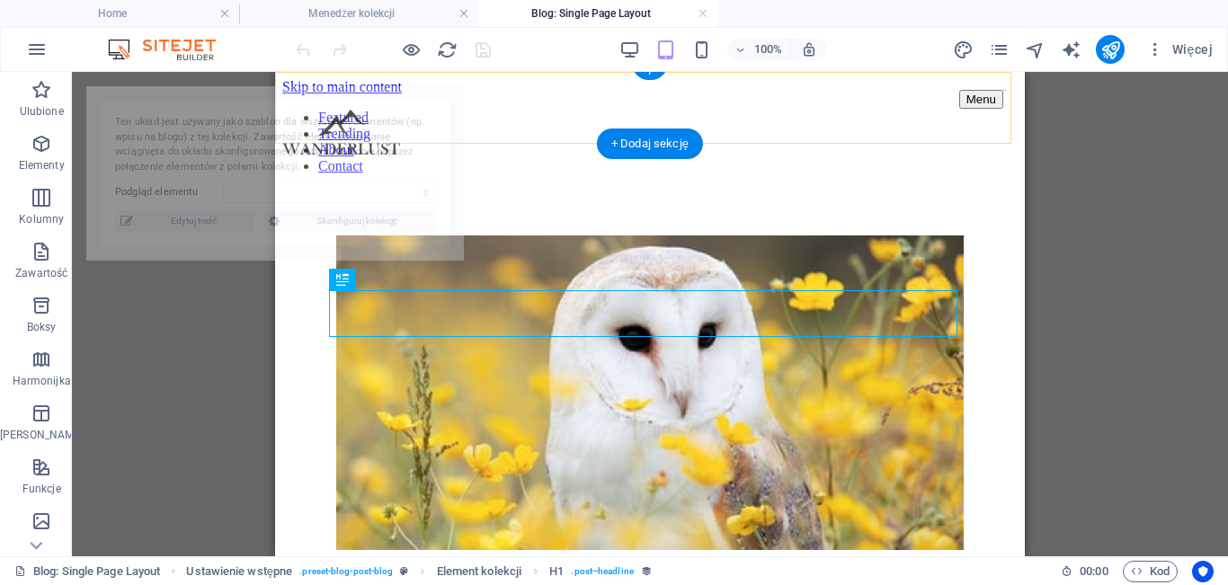
scroll to position [366, 0]
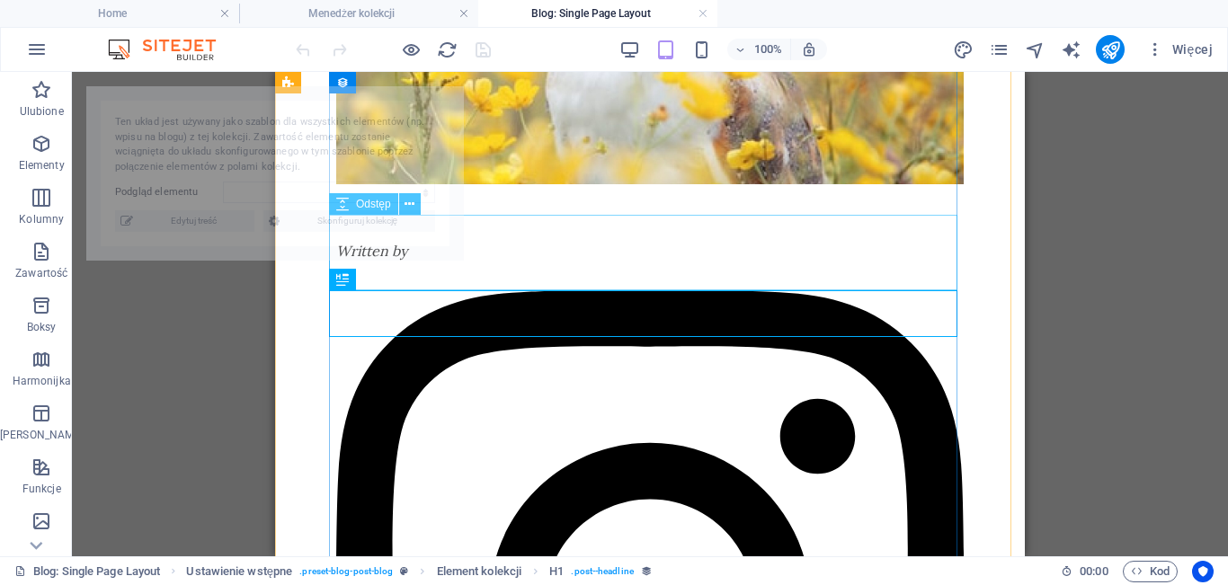
select select "68dbadb6abdda283ef07e8c3"
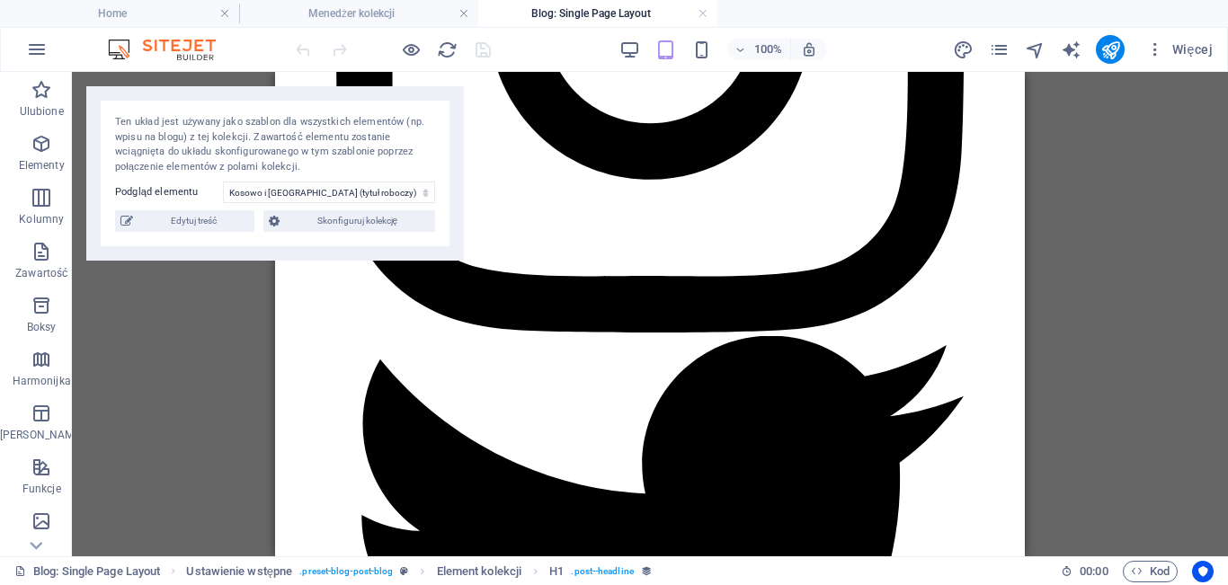
scroll to position [1070, 0]
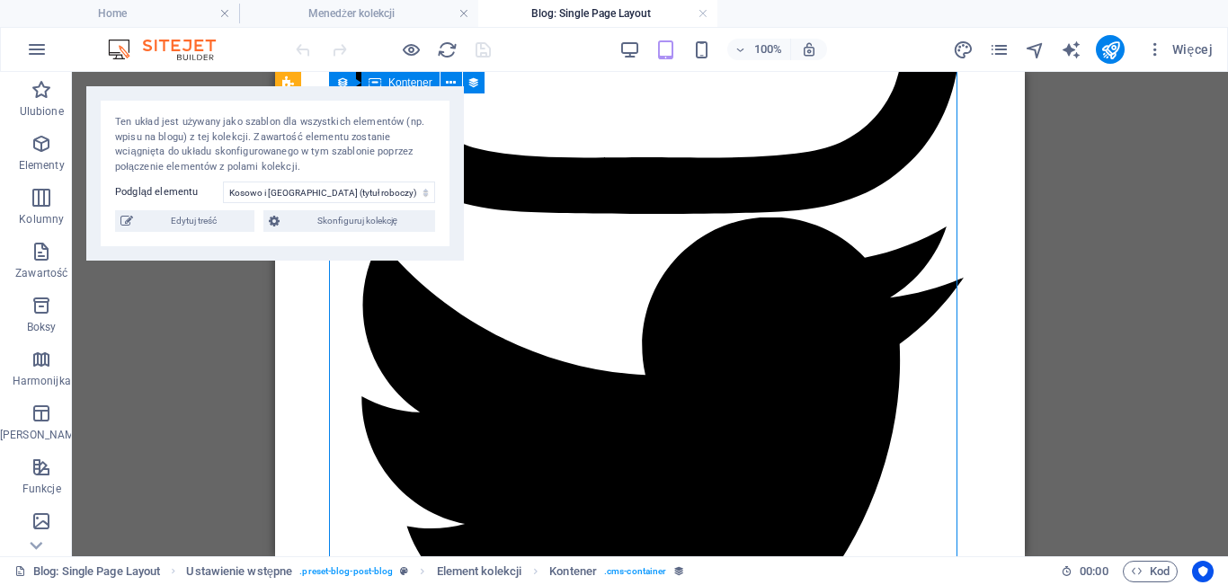
select select "content"
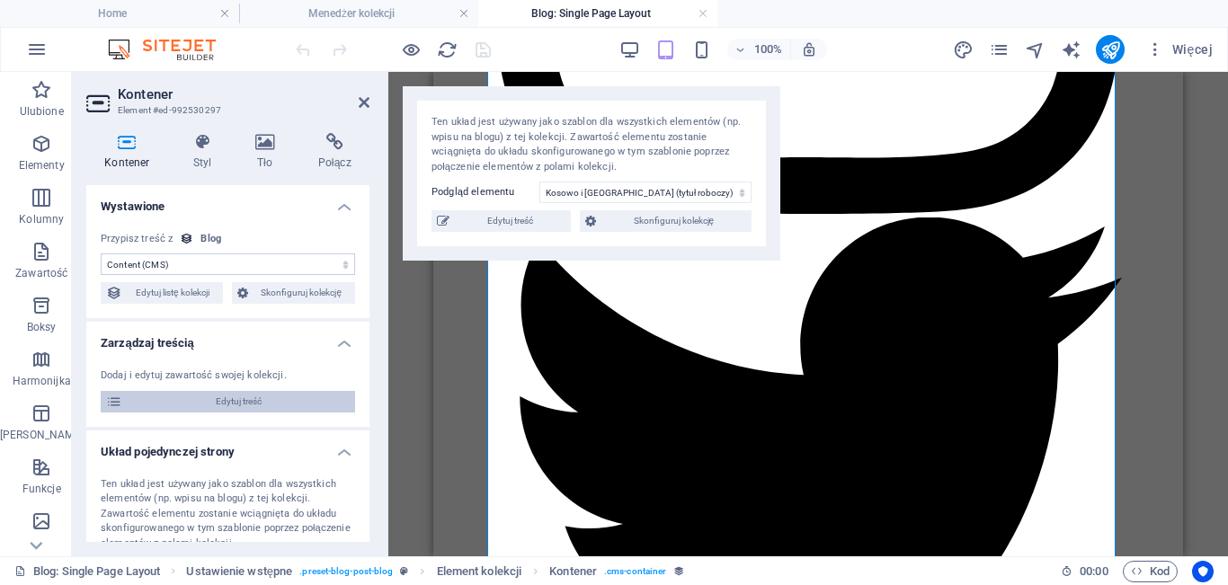
click at [237, 396] on span "Edytuj treść" at bounding box center [239, 402] width 222 height 22
type input "[DATE]"
type input "kosowo-i-[GEOGRAPHIC_DATA]-[GEOGRAPHIC_DATA]-roboczy"
type textarea "x"
type input "x"
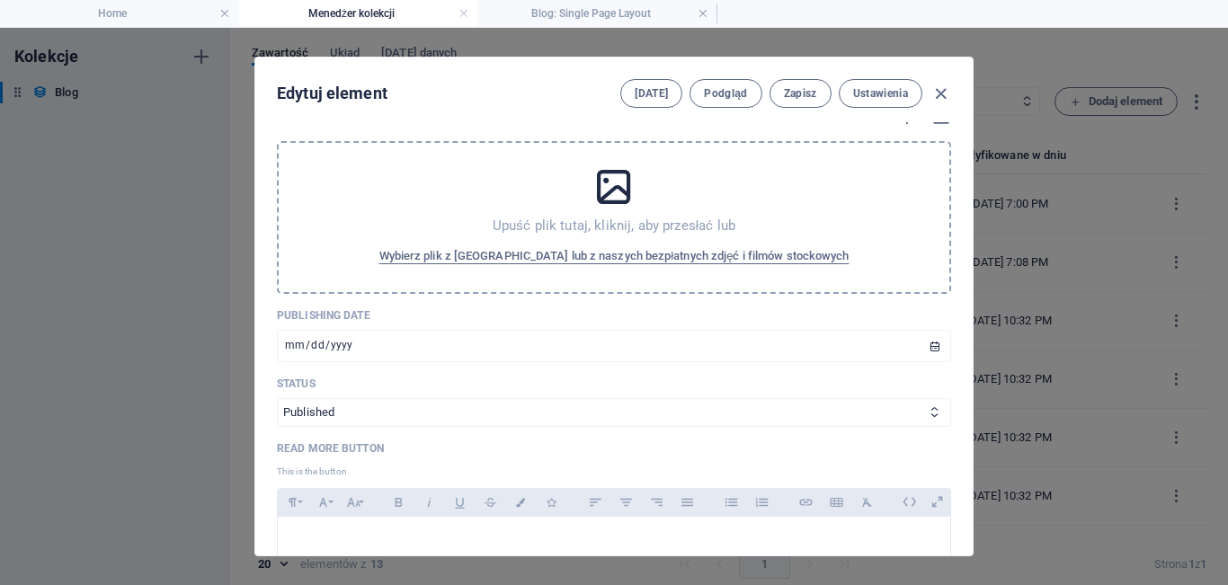
scroll to position [0, 0]
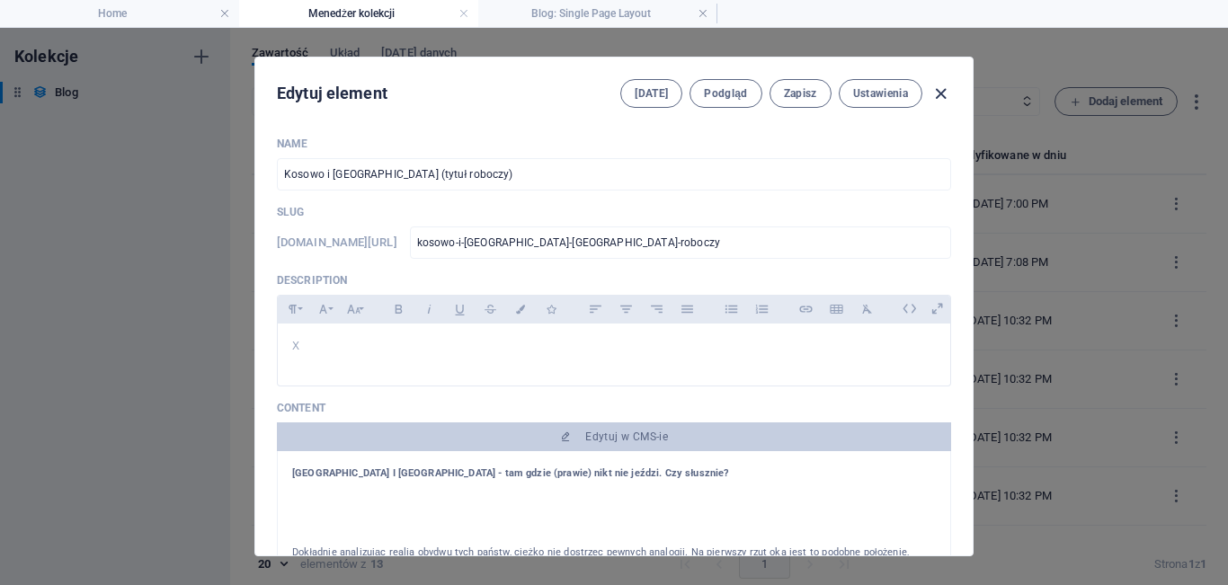
click at [940, 93] on icon "button" at bounding box center [941, 94] width 21 height 21
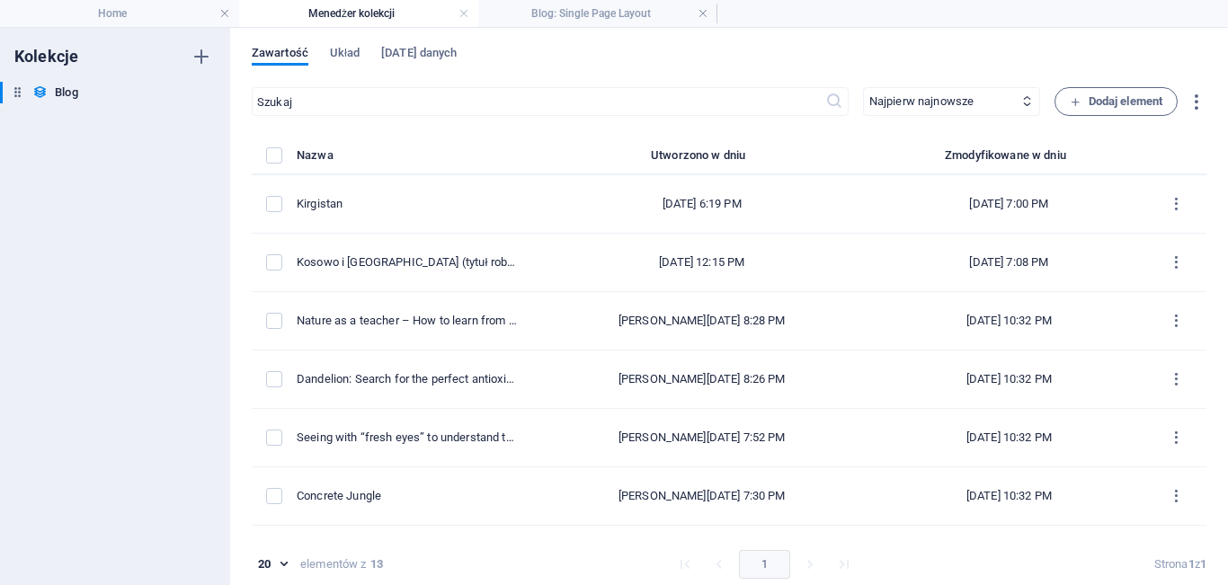
type input "[DATE]"
type input "kosowo-i-[GEOGRAPHIC_DATA]-[GEOGRAPHIC_DATA]-roboczy"
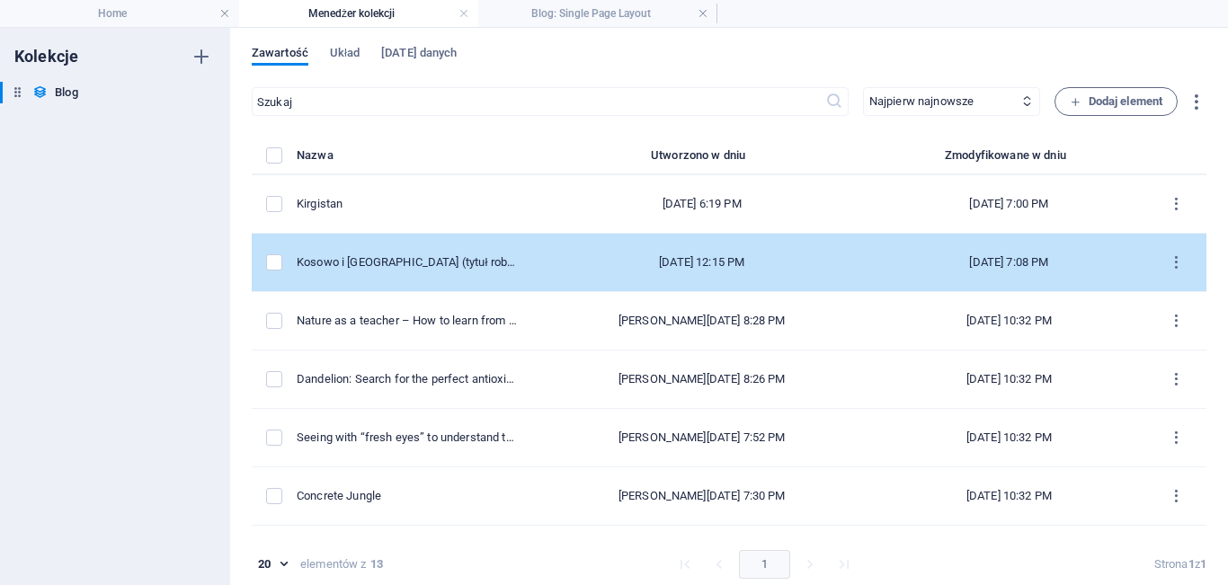
click at [644, 281] on td "[DATE] 12:15 PM" at bounding box center [701, 263] width 341 height 58
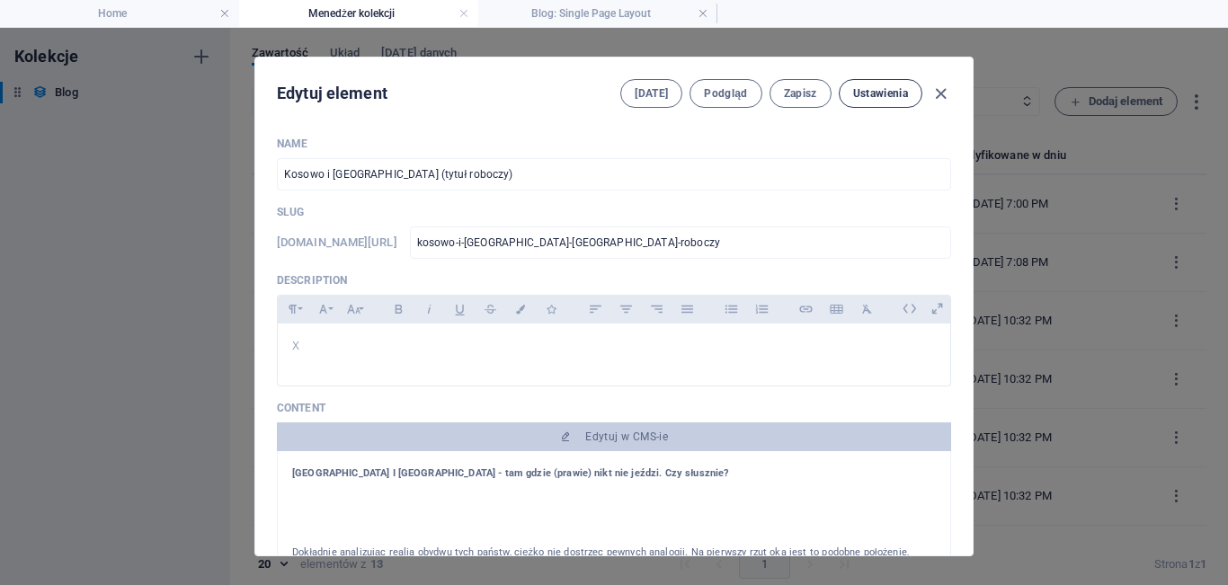
click at [860, 86] on span "Ustawienia" at bounding box center [880, 93] width 55 height 14
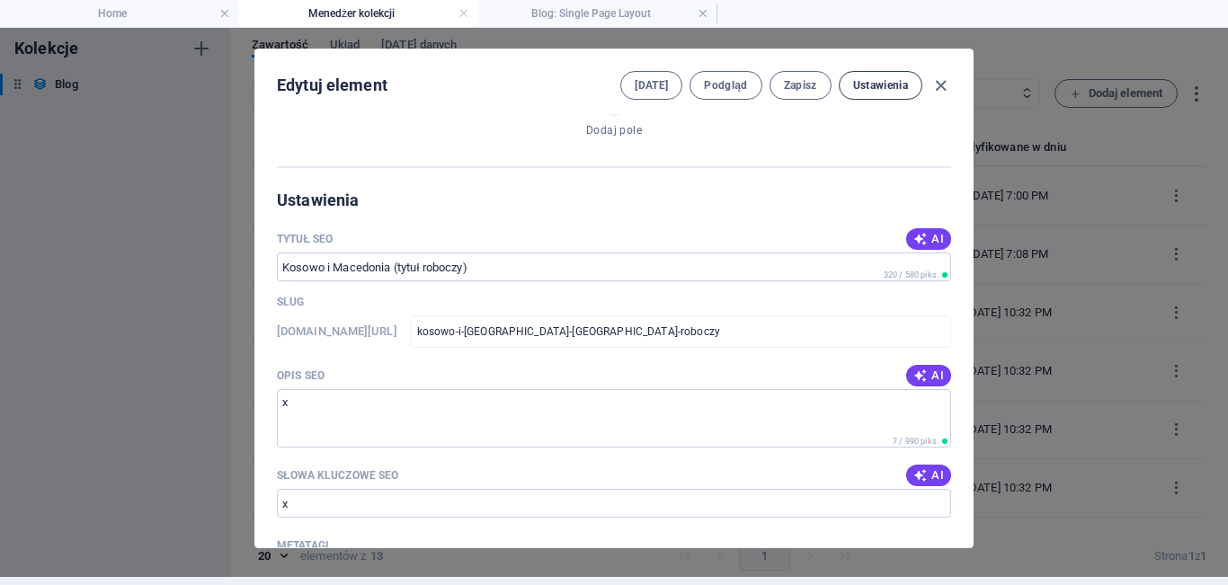
scroll to position [1413, 0]
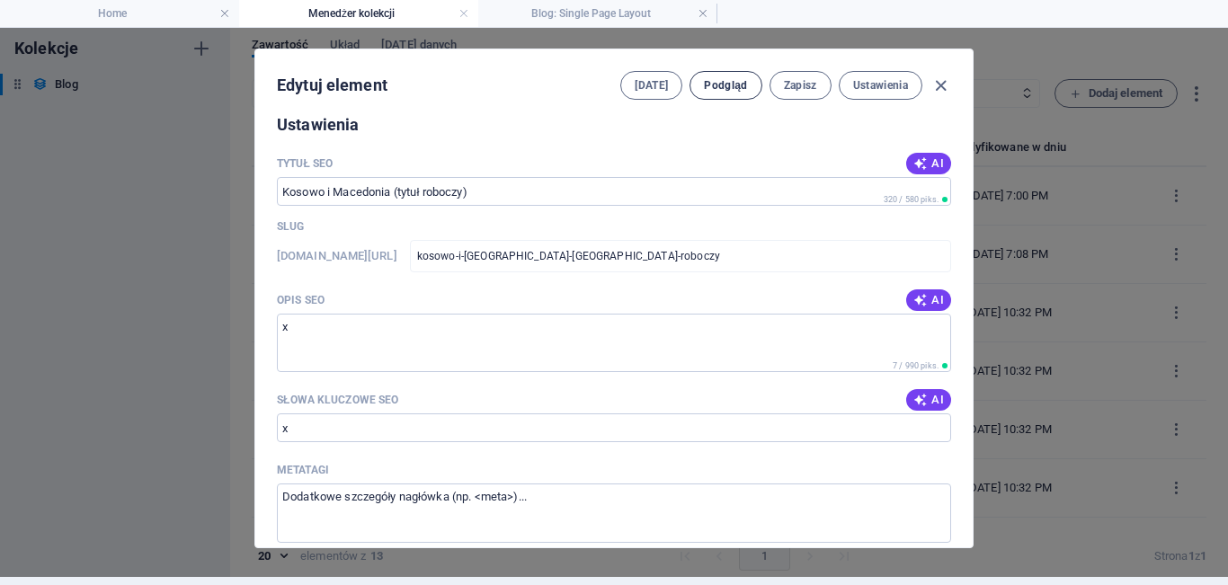
click at [716, 88] on span "Podgląd" at bounding box center [725, 85] width 43 height 14
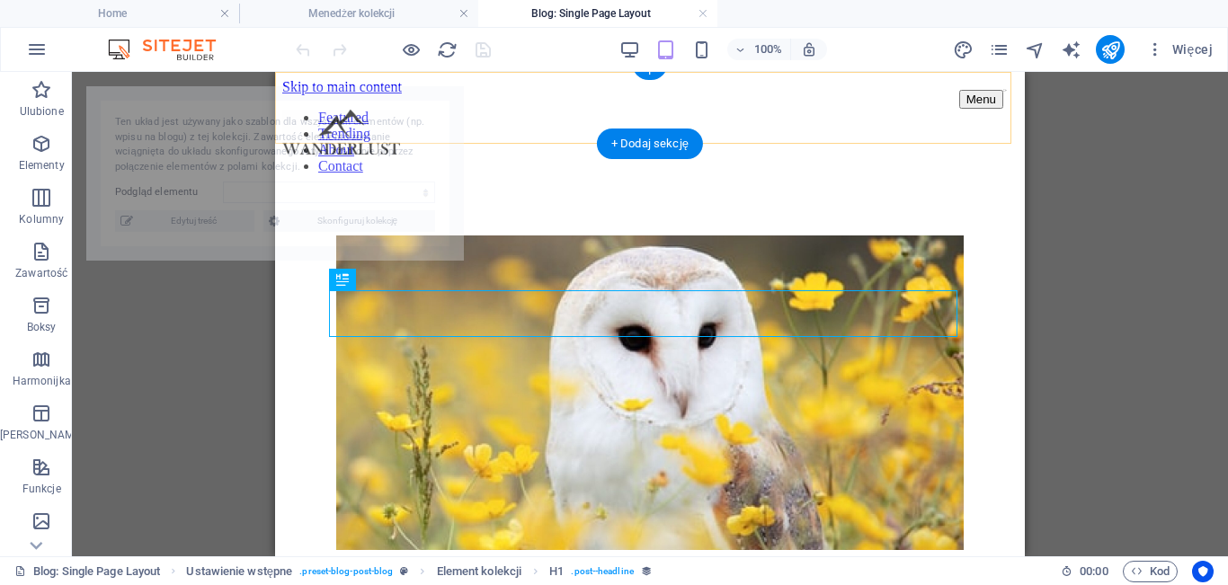
scroll to position [366, 0]
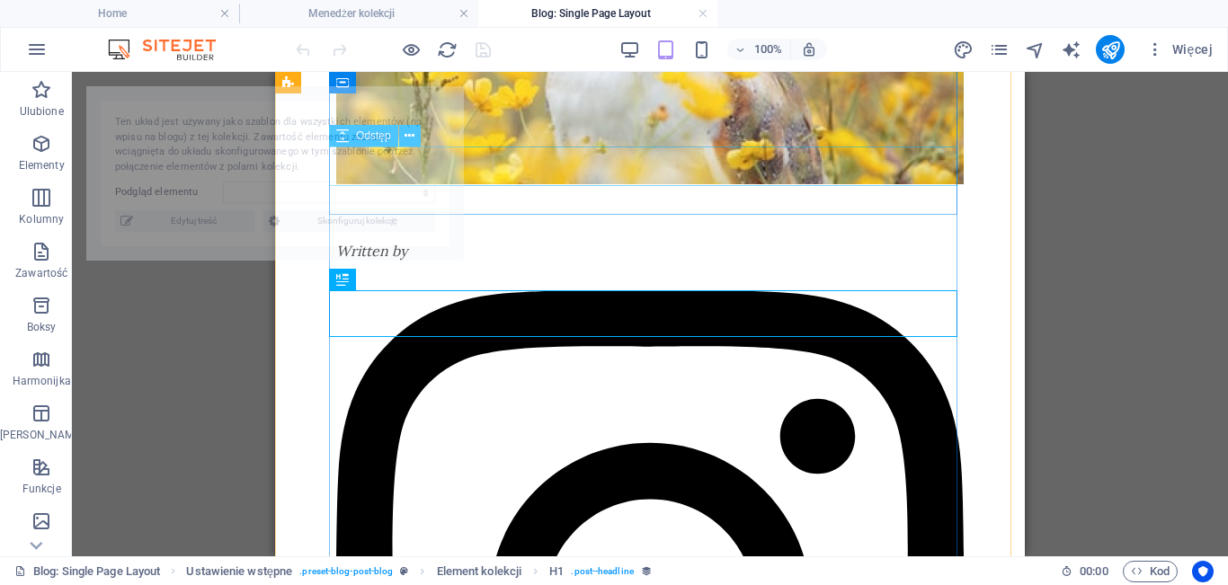
select select "68dbadb6abdda283ef07e8c3"
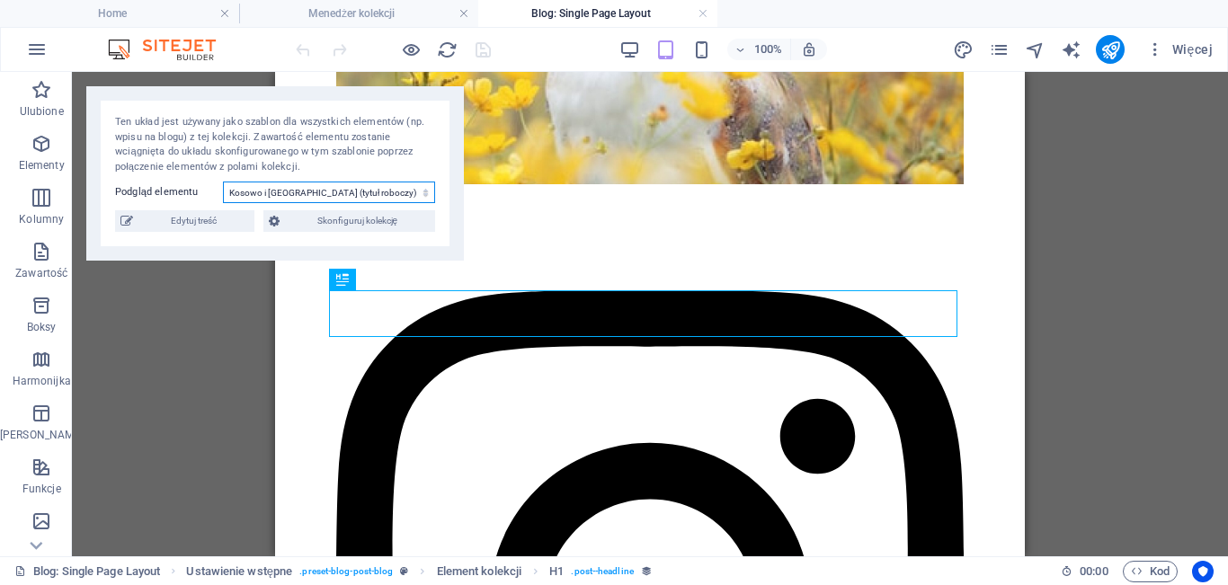
click at [422, 192] on select "[PERSON_NAME] i [GEOGRAPHIC_DATA] (tytuł roboczy) Nature as a teacher – How to …" at bounding box center [329, 193] width 212 height 22
click at [234, 218] on span "Edytuj treść" at bounding box center [193, 221] width 111 height 22
type input "[DATE]"
type input "kosowo-i-[GEOGRAPHIC_DATA]-[GEOGRAPHIC_DATA]-roboczy"
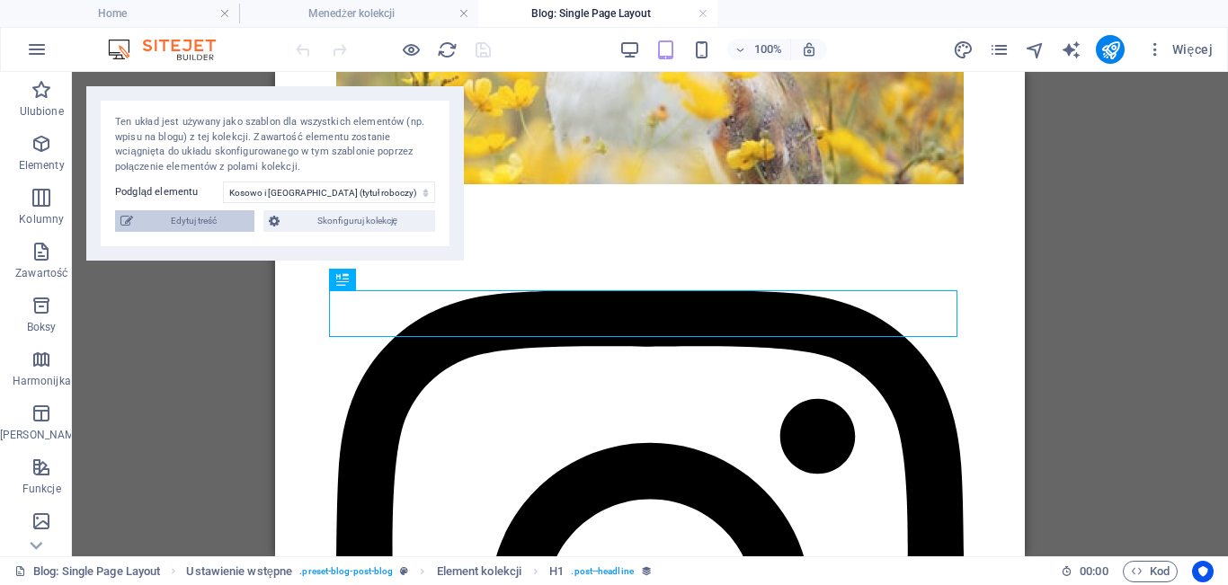
type textarea "x"
type input "x"
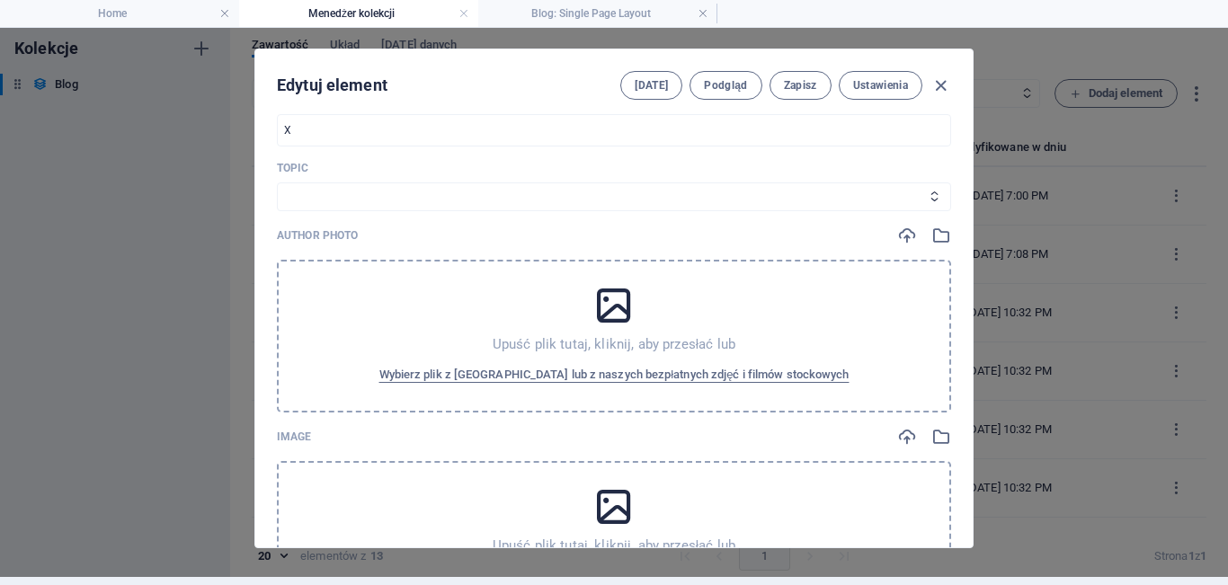
scroll to position [177, 0]
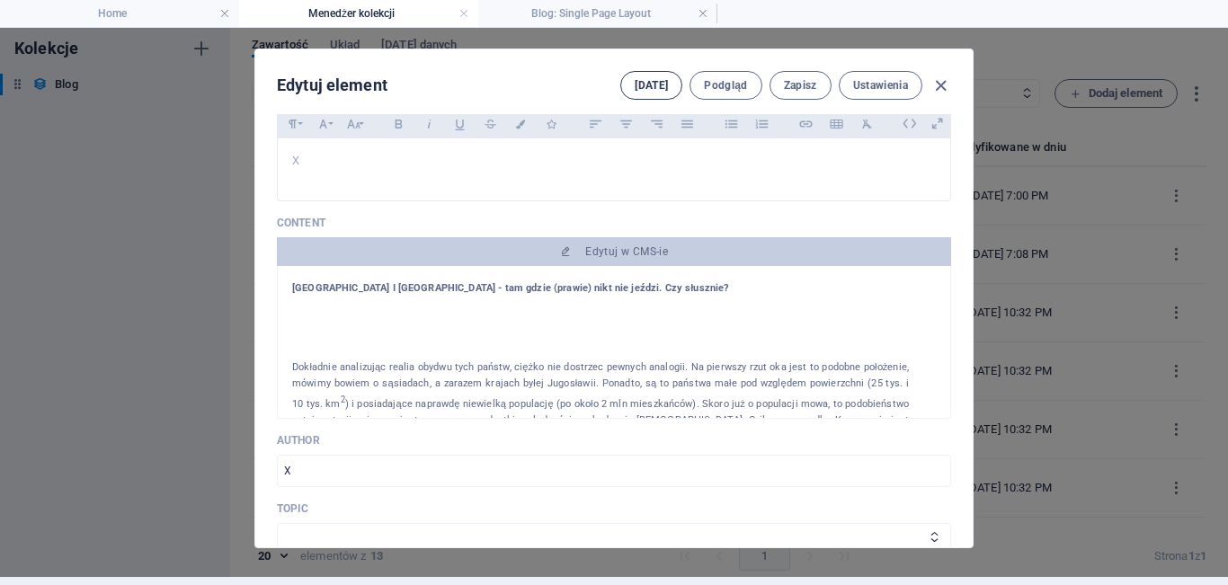
click at [653, 77] on button "[DATE]" at bounding box center [651, 85] width 62 height 29
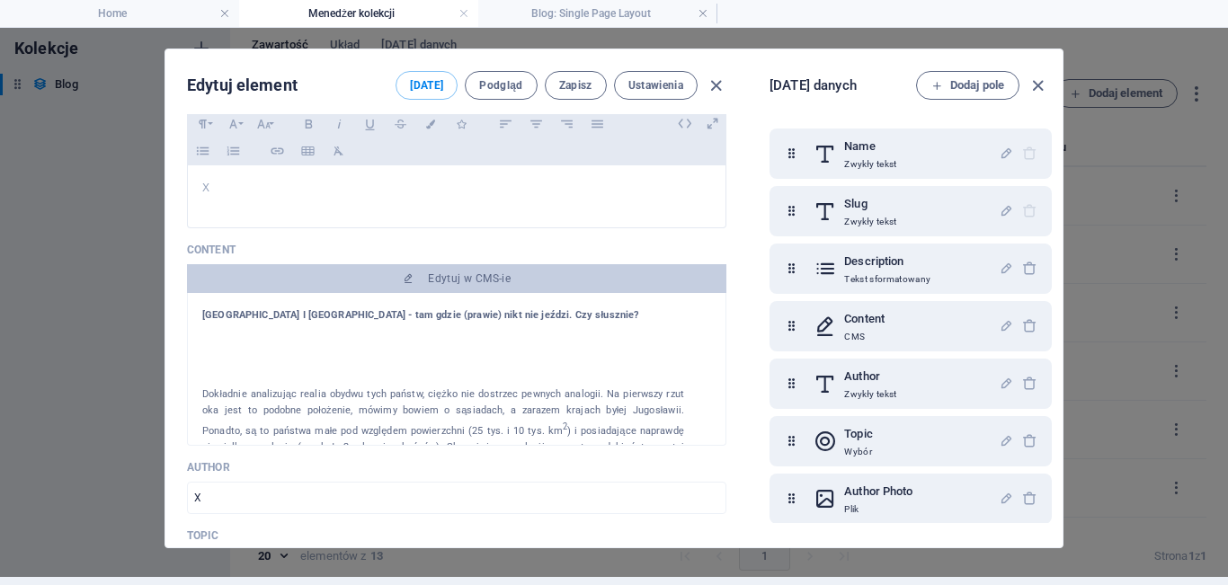
drag, startPoint x: 741, startPoint y: 191, endPoint x: 746, endPoint y: 236, distance: 46.2
click at [746, 236] on div "Edytuj element [DATE] Podgląd Zapisz Ustawienia Name Kosowo i [GEOGRAPHIC_DATA]…" at bounding box center [613, 298] width 897 height 498
click at [694, 222] on div at bounding box center [456, 223] width 539 height 9
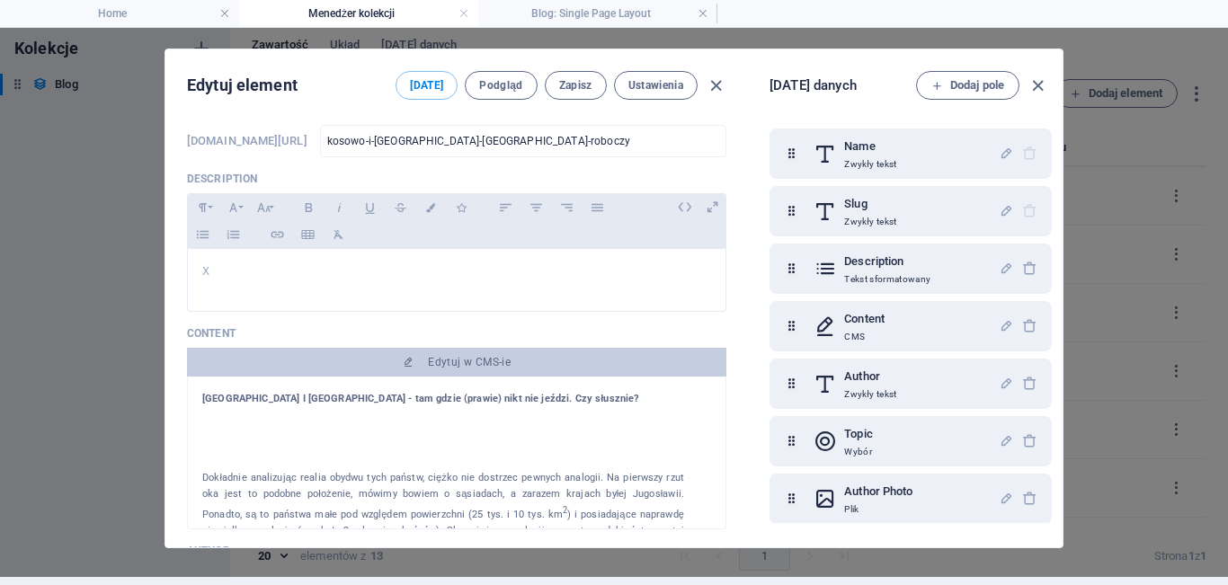
scroll to position [0, 0]
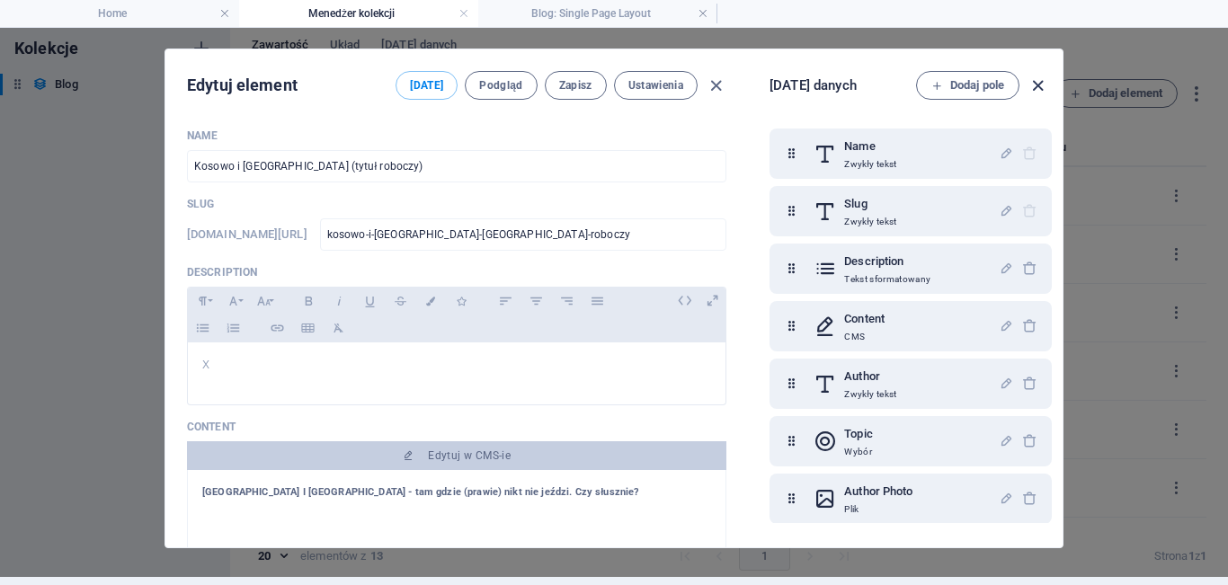
click at [1032, 80] on icon "button" at bounding box center [1038, 86] width 21 height 21
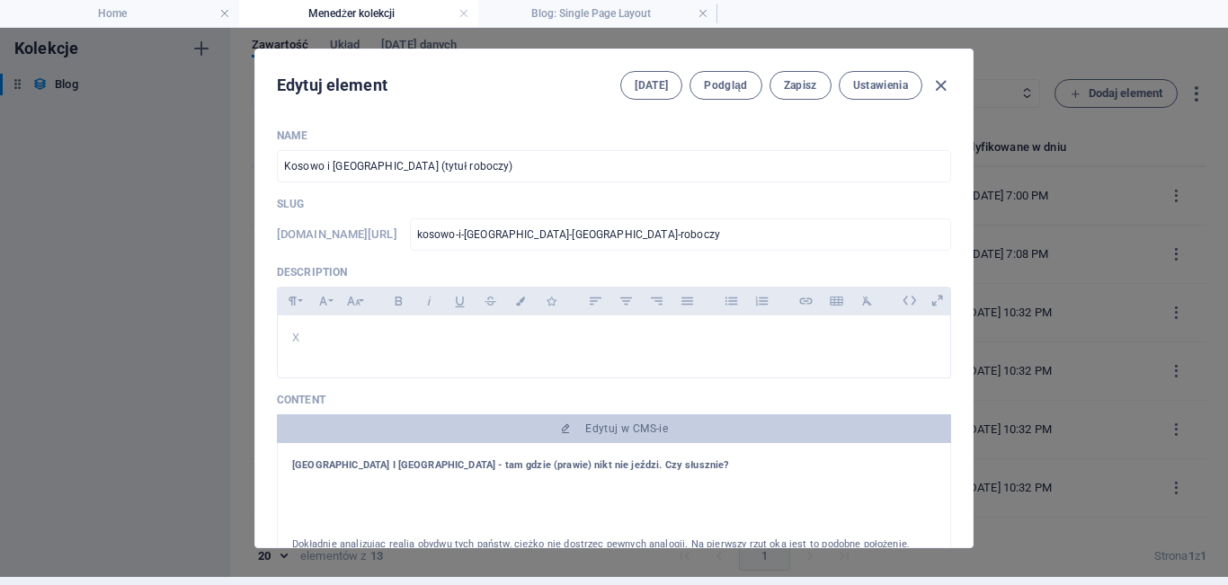
click at [1016, 134] on div "Edytuj element [DATE] Podgląd Zapisz Ustawienia Name Kosowo i [GEOGRAPHIC_DATA]…" at bounding box center [614, 298] width 1228 height 557
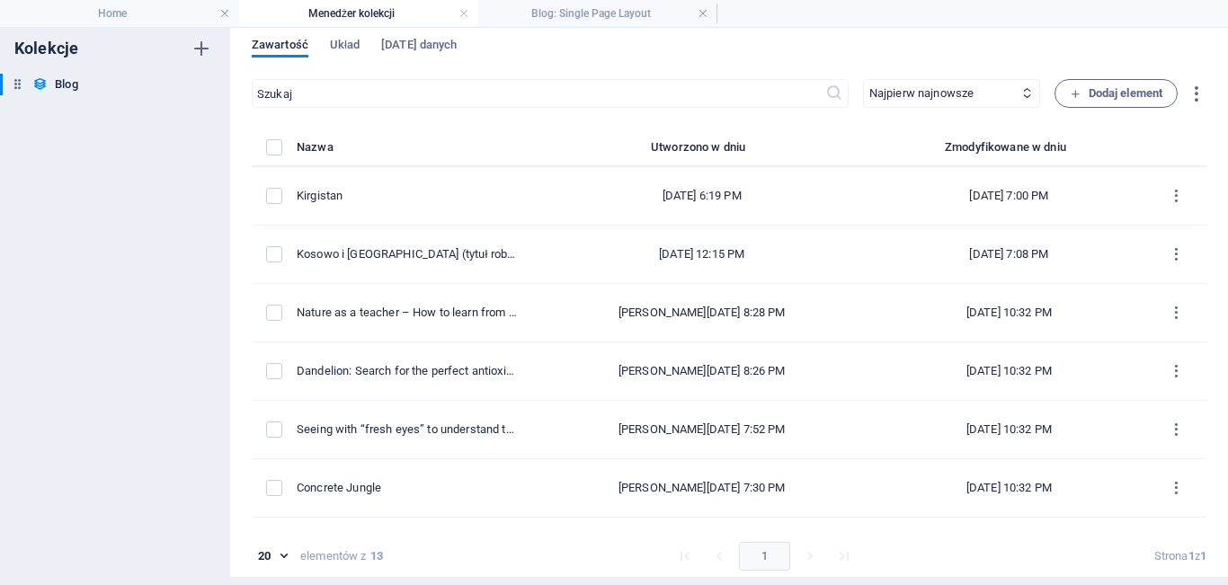
type input "[DATE]"
type input "kosowo-i-[GEOGRAPHIC_DATA]-[GEOGRAPHIC_DATA]-roboczy"
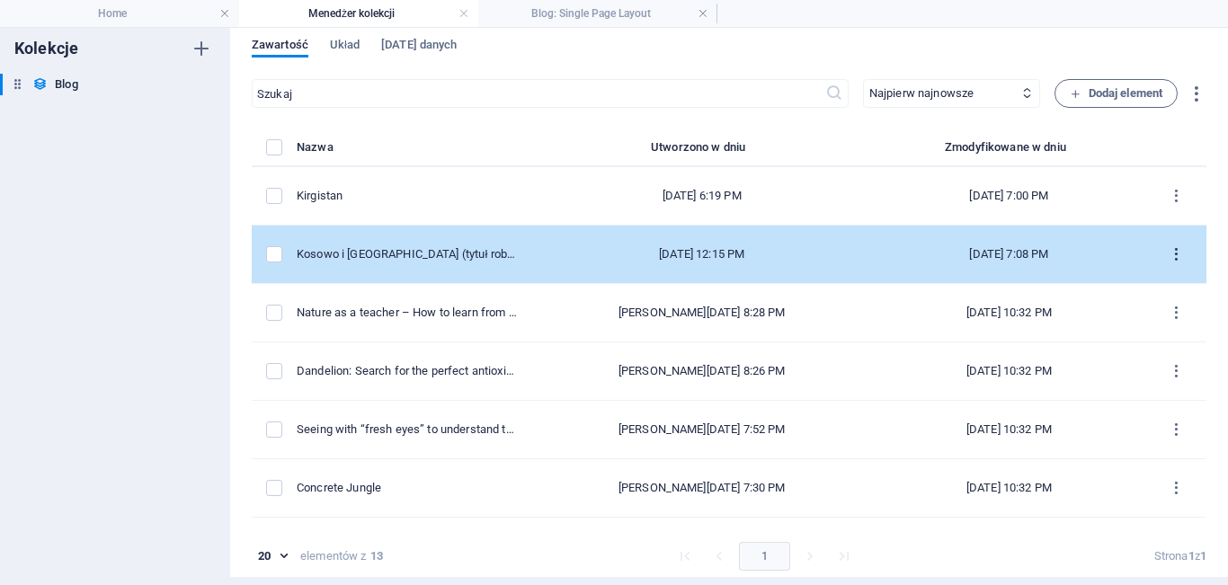
click at [1168, 251] on icon "items list" at bounding box center [1176, 254] width 17 height 17
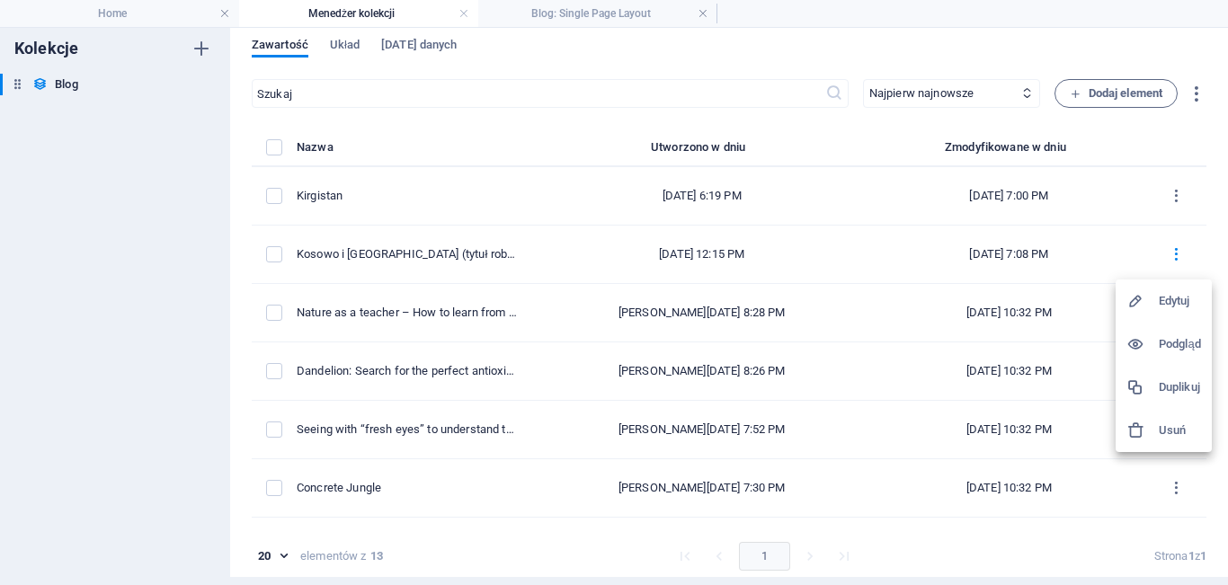
click at [1158, 301] on div at bounding box center [1143, 301] width 32 height 18
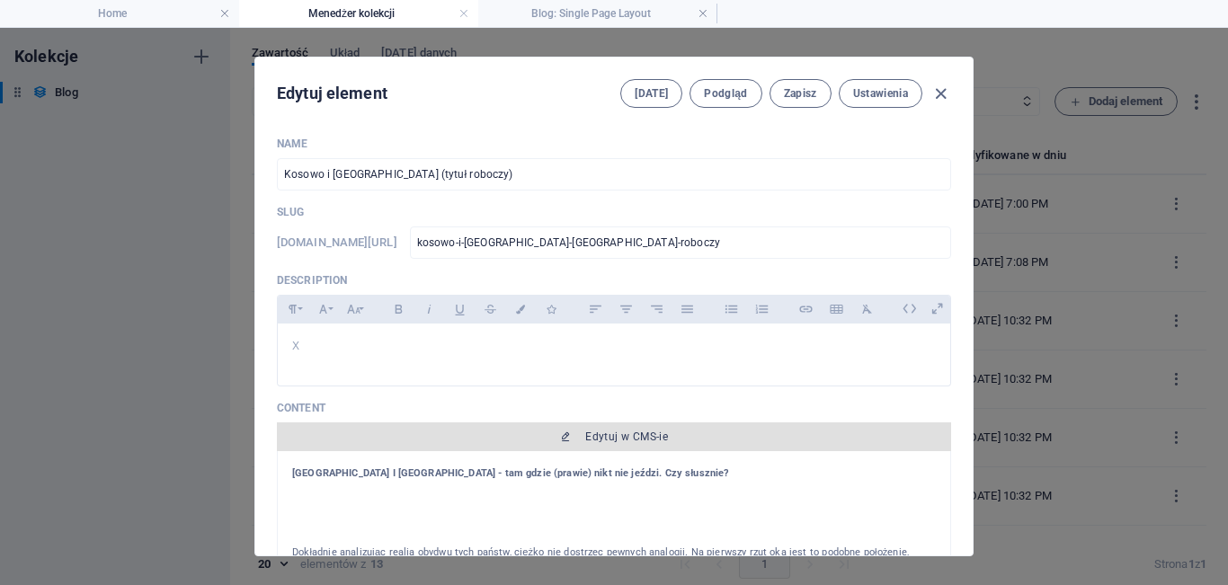
click at [848, 436] on span "Edytuj w CMS-ie" at bounding box center [614, 437] width 660 height 14
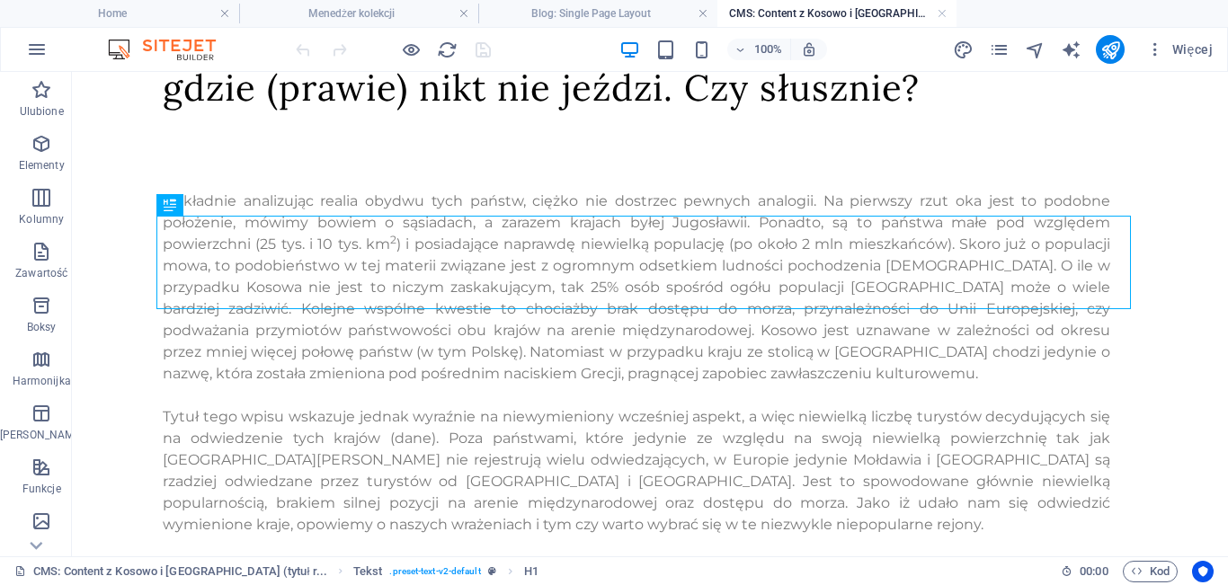
scroll to position [277, 0]
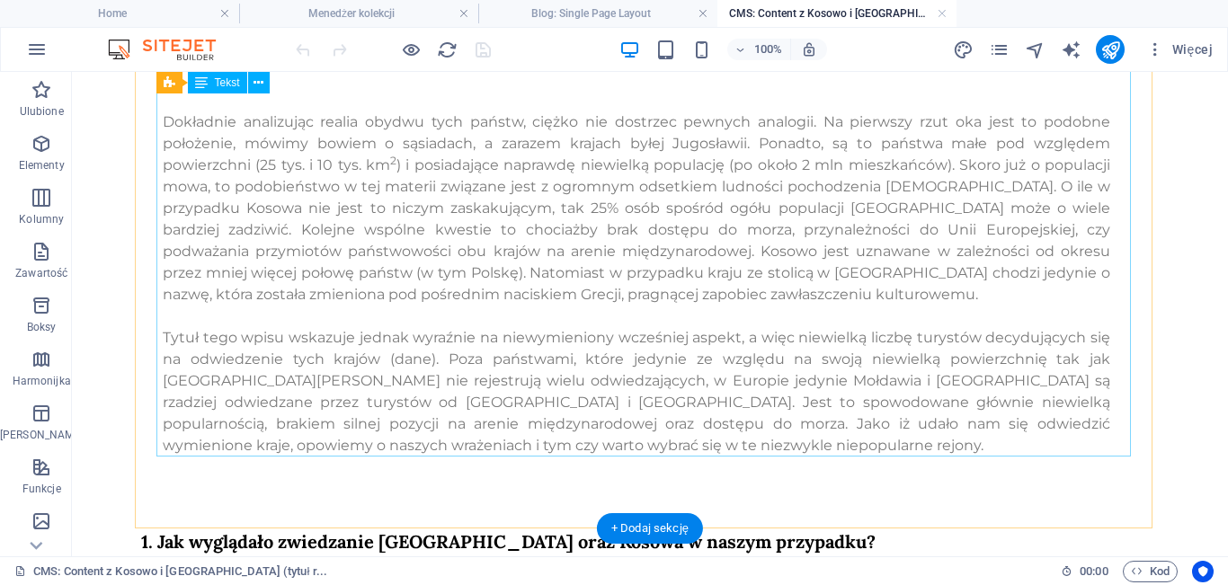
click at [773, 325] on div "Dokładnie analizując realia obydwu tych państw, ciężko nie dostrzec pewnych ana…" at bounding box center [650, 252] width 975 height 410
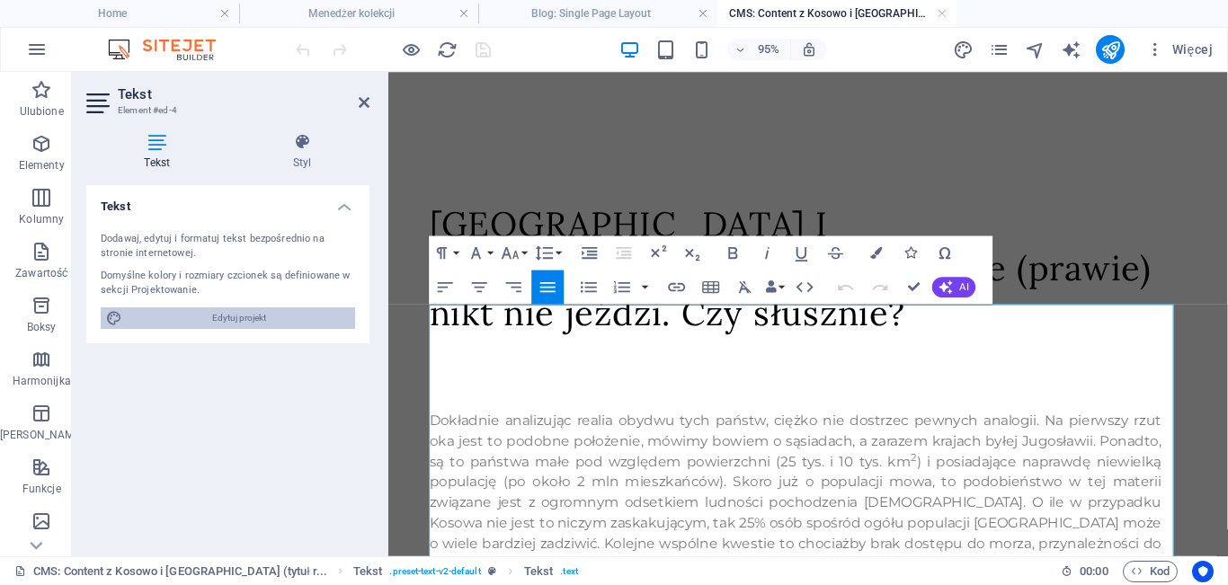
click at [254, 320] on span "Edytuj projekt" at bounding box center [239, 318] width 222 height 22
select select "ease-in-out"
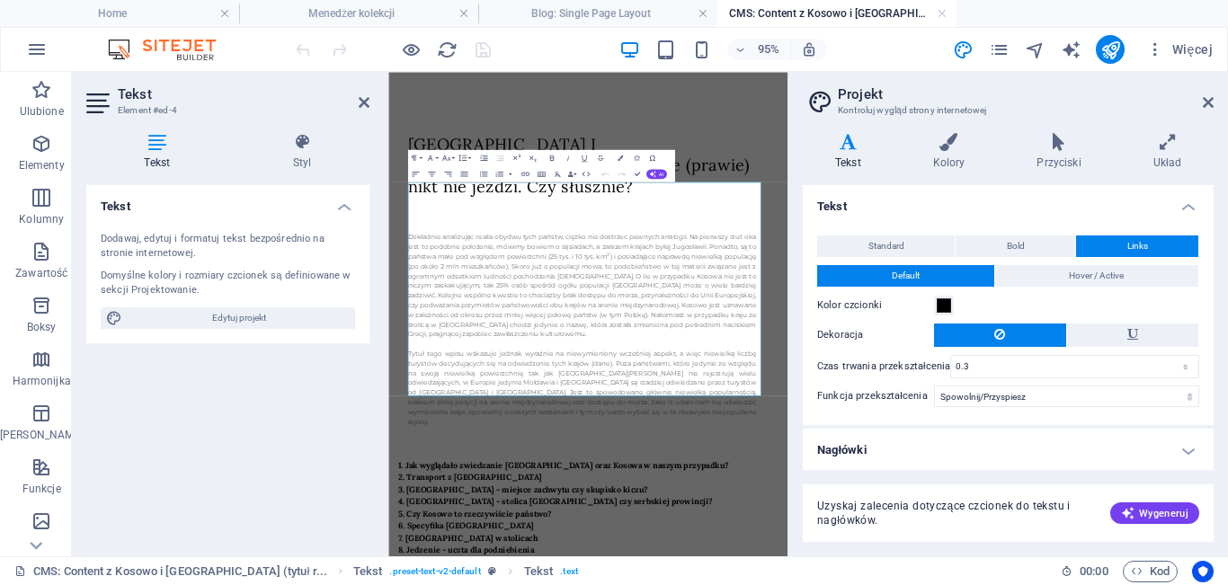
click at [1217, 93] on aside "Projekt Kontroluj wygląd strony internetowej Warianty Tekst Kolory Przyciski Uk…" at bounding box center [1008, 314] width 441 height 485
click at [1204, 97] on icon at bounding box center [1208, 102] width 11 height 14
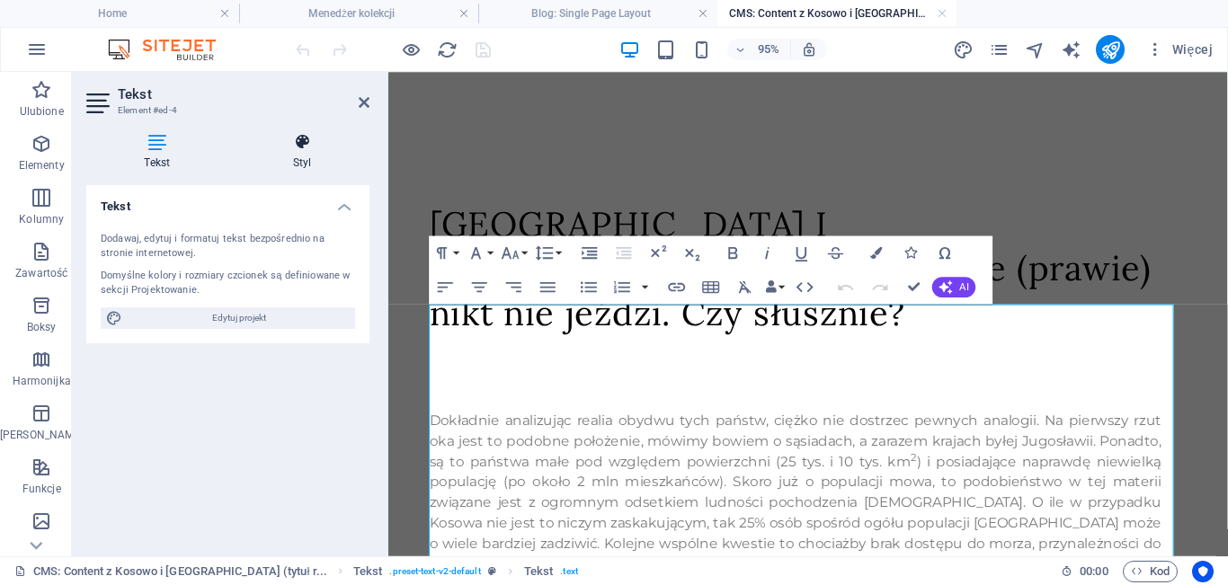
click at [308, 146] on icon at bounding box center [303, 142] width 134 height 18
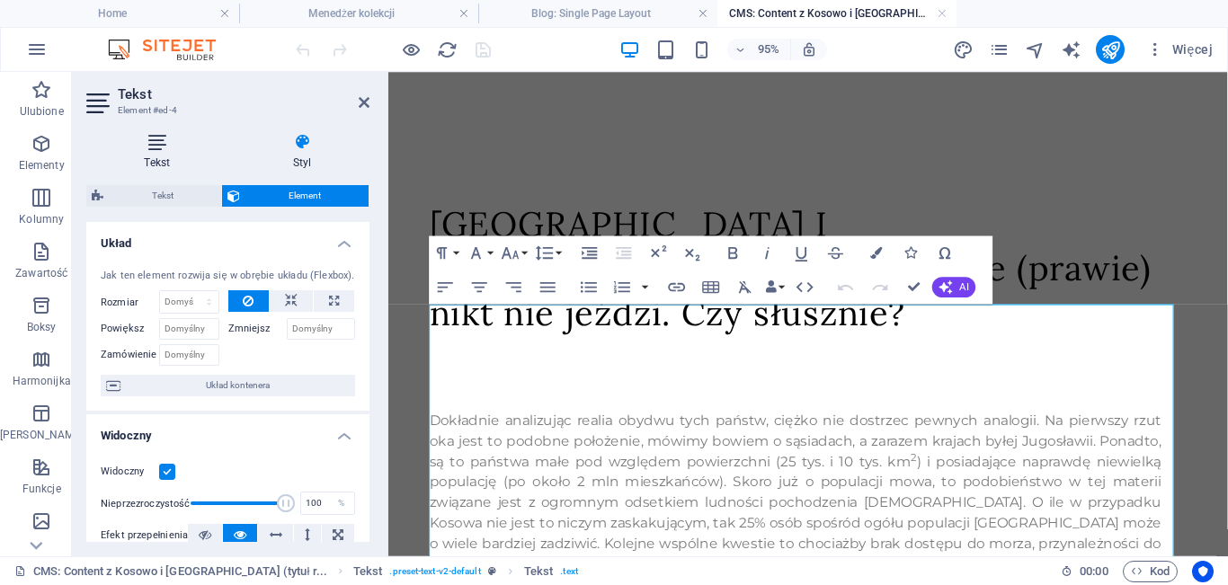
click at [168, 152] on h4 "Tekst" at bounding box center [160, 152] width 149 height 38
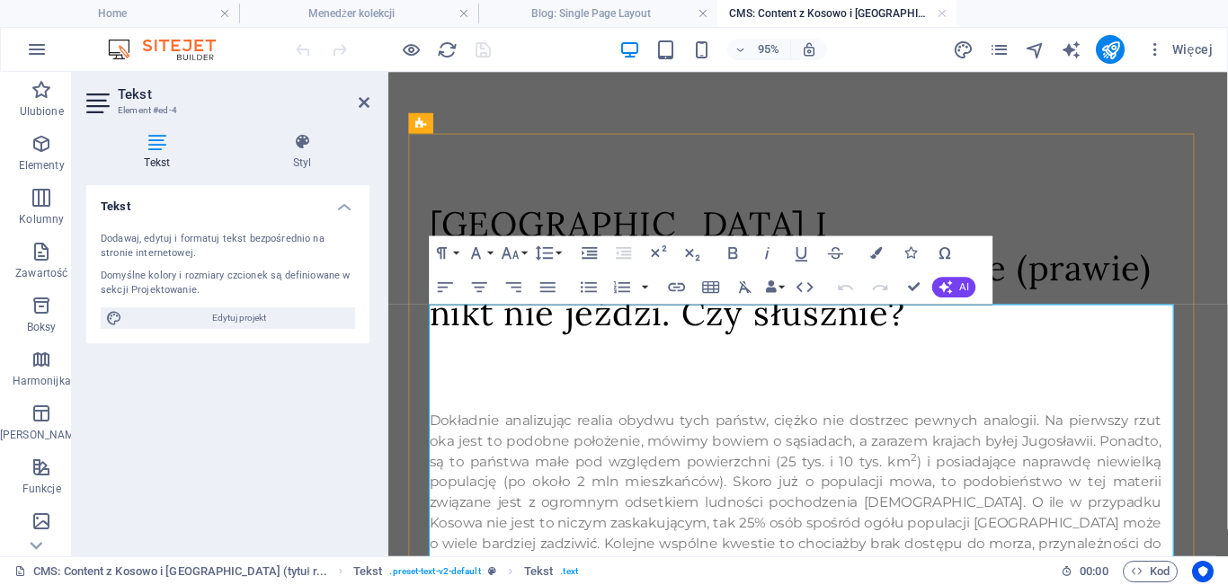
click at [451, 428] on p "Dokładnie analizując realia obydwu tych państw, ciężko nie dostrzec pewnych ana…" at bounding box center [817, 546] width 771 height 237
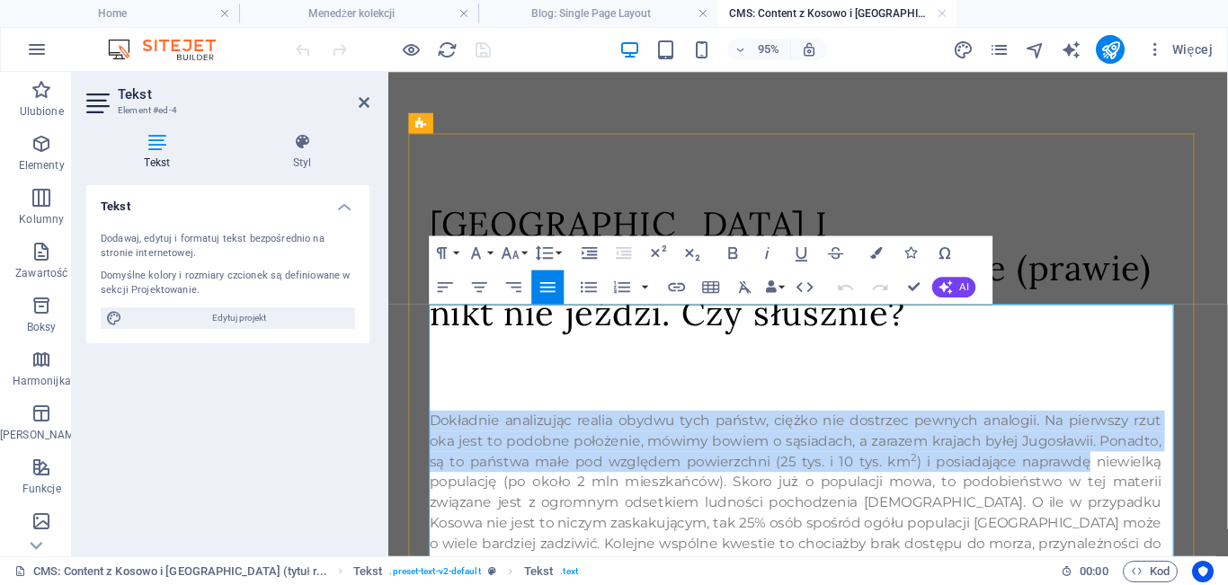
drag, startPoint x: 433, startPoint y: 391, endPoint x: 1197, endPoint y: 443, distance: 765.1
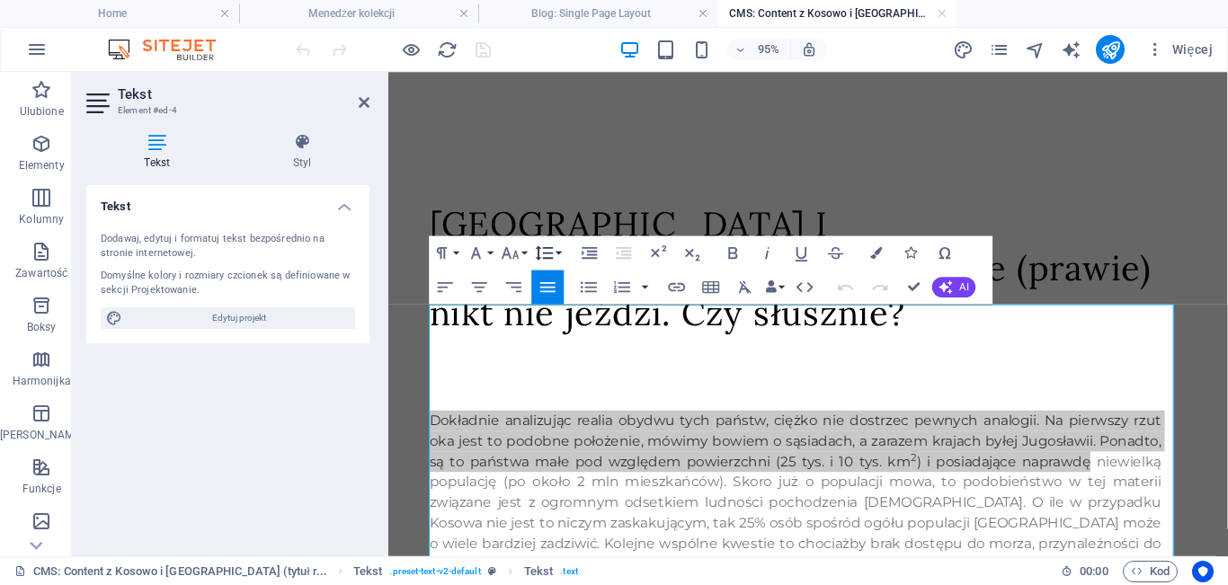
click at [550, 255] on icon "button" at bounding box center [544, 253] width 21 height 21
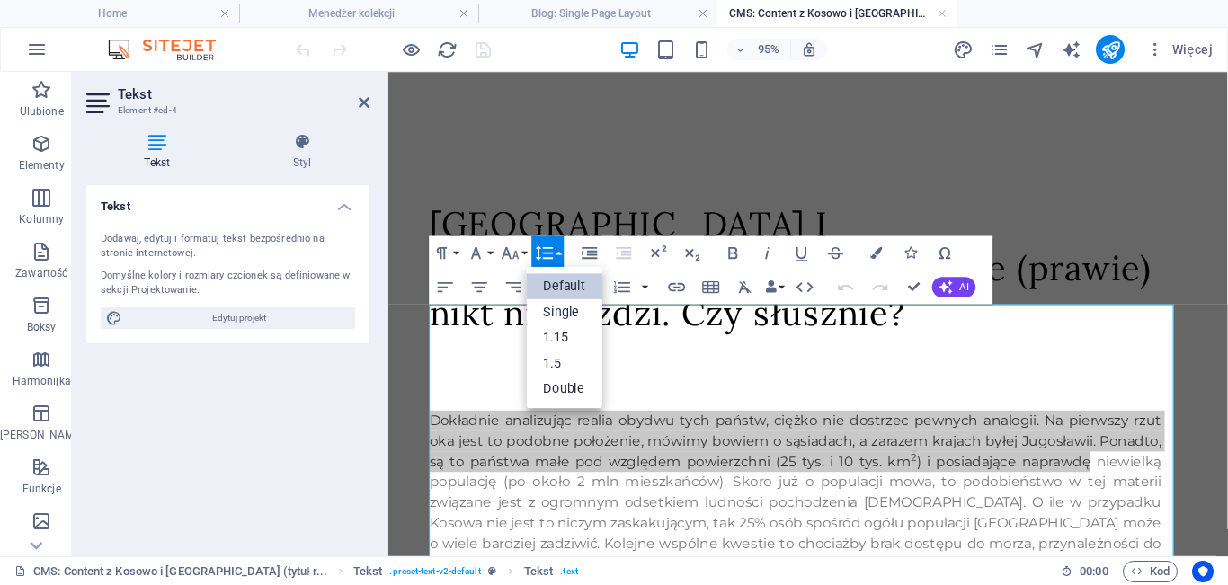
scroll to position [0, 0]
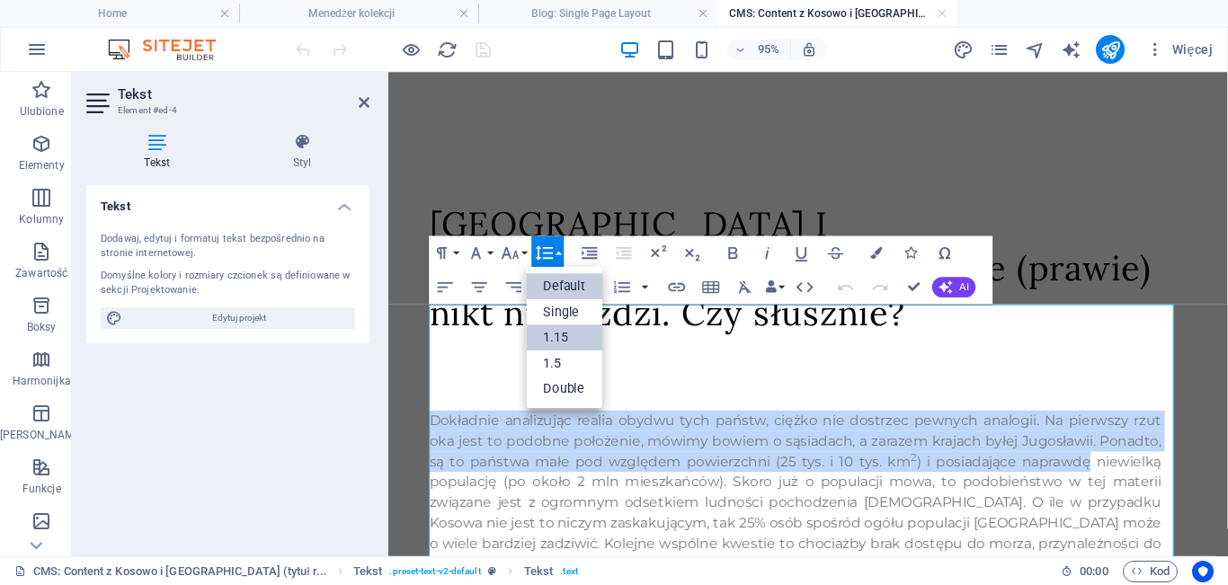
click at [564, 339] on link "1.15" at bounding box center [565, 338] width 76 height 26
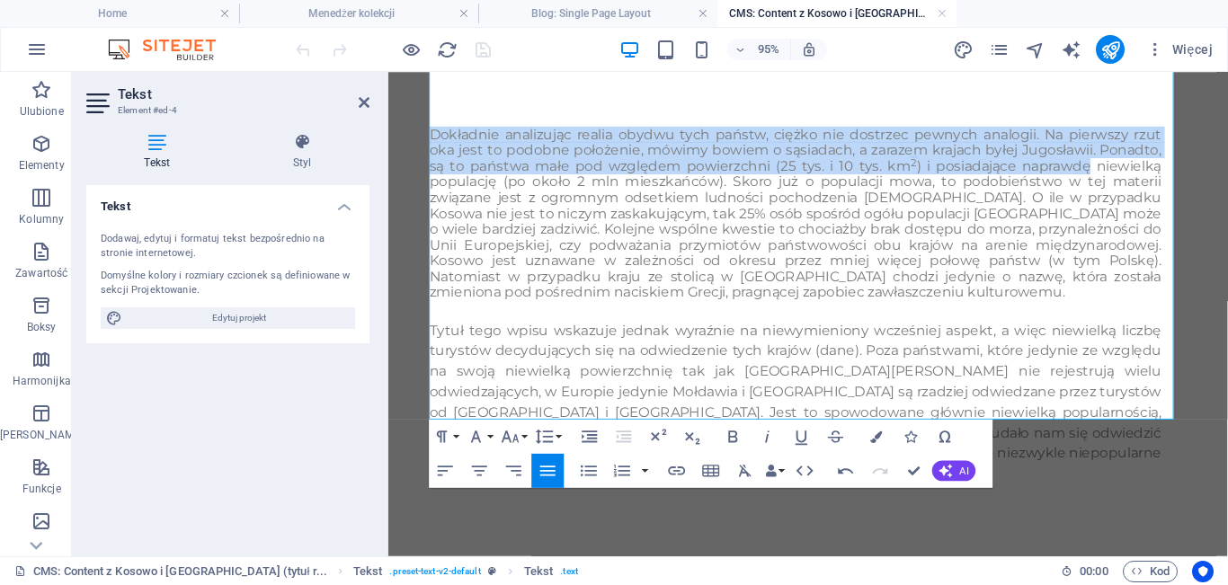
scroll to position [156, 0]
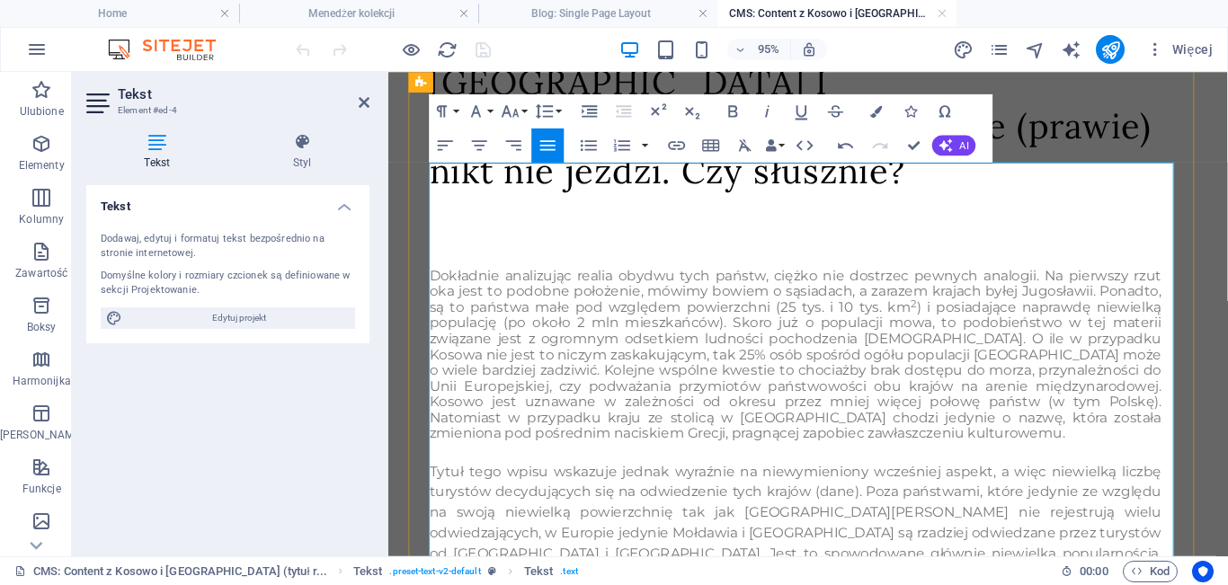
click at [1133, 406] on p "Dokładnie analizując realia obydwu tych państw, ciężko nie dostrzec pewnych ana…" at bounding box center [817, 370] width 771 height 182
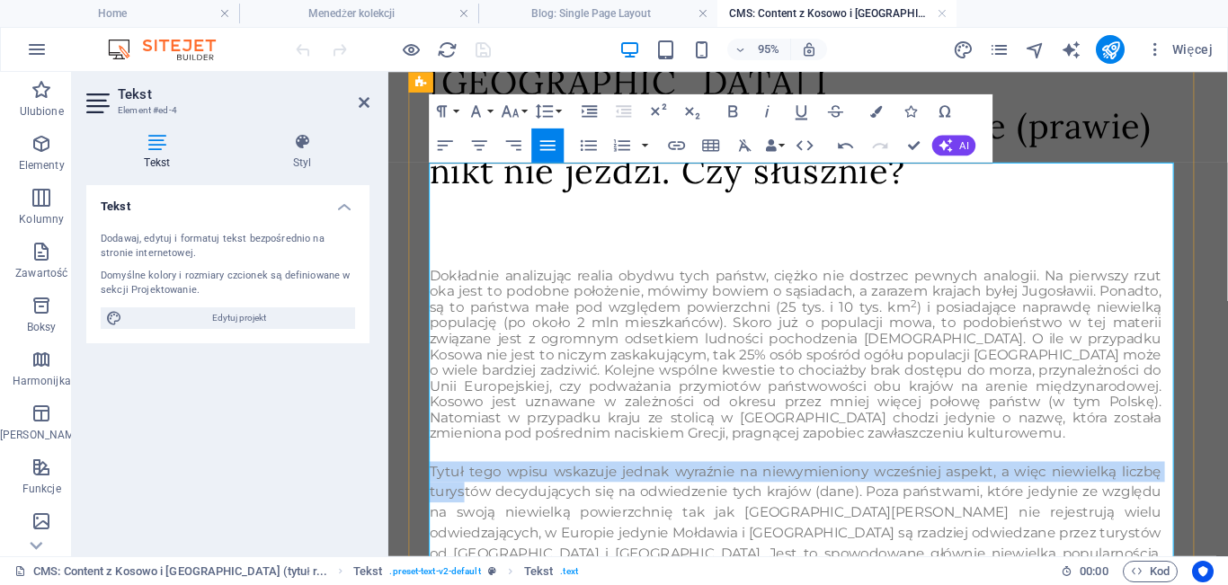
drag, startPoint x: 432, startPoint y: 437, endPoint x: 468, endPoint y: 459, distance: 42.4
click at [468, 482] on p "Tytuł tego wpisu wskazuje jednak wyraźnie na niewymieniony wcześniej aspekt, a …" at bounding box center [817, 568] width 771 height 173
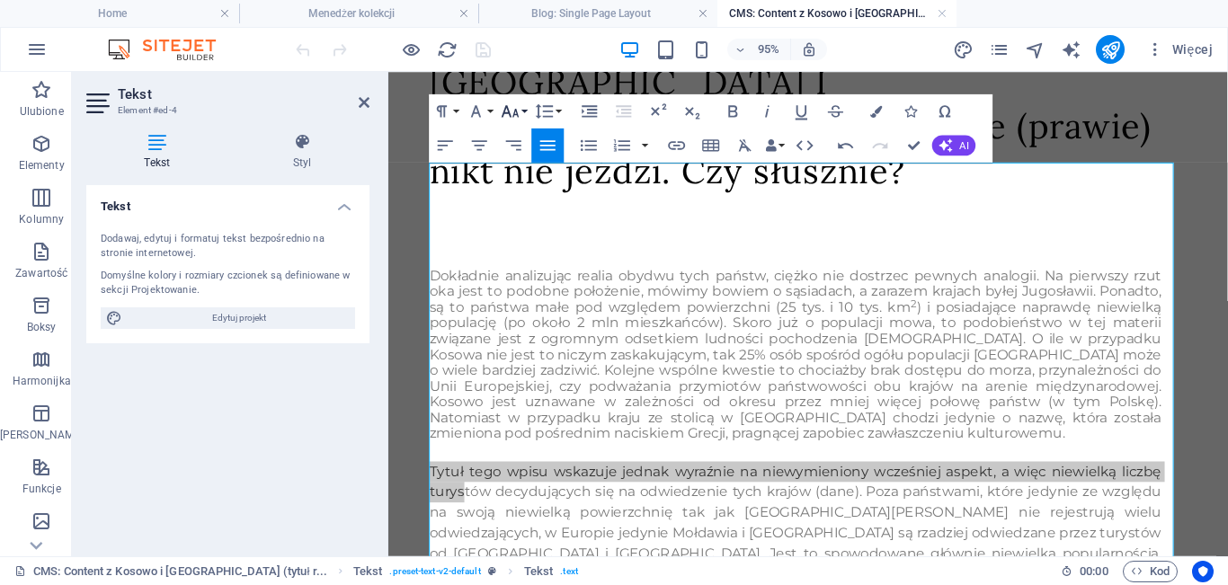
click at [515, 101] on icon "button" at bounding box center [510, 111] width 21 height 21
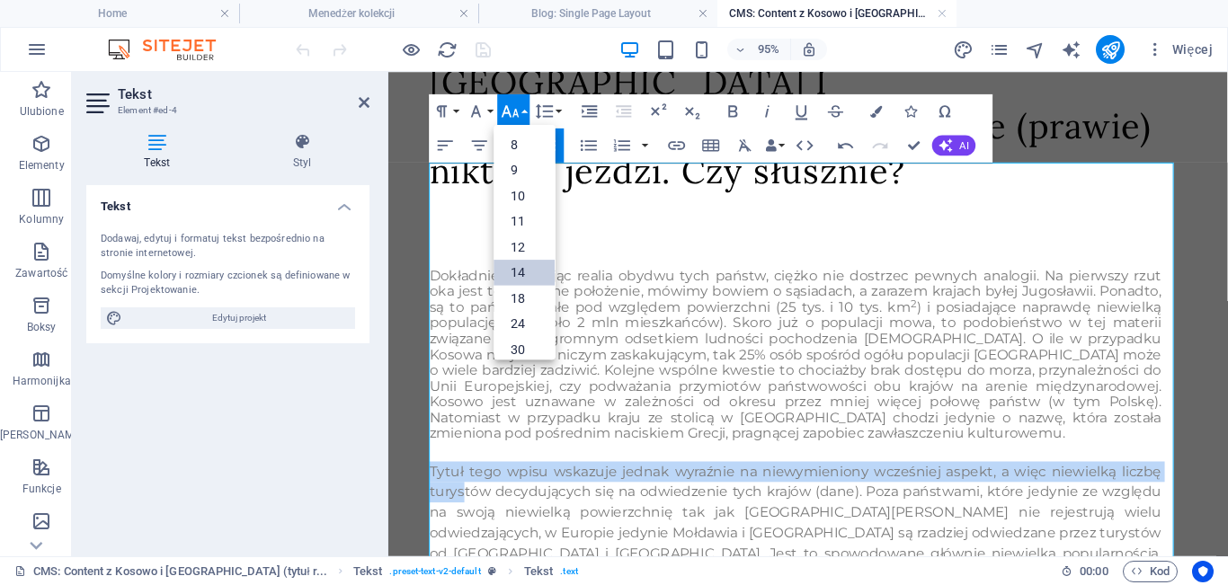
click at [522, 267] on link "14" at bounding box center [524, 273] width 61 height 26
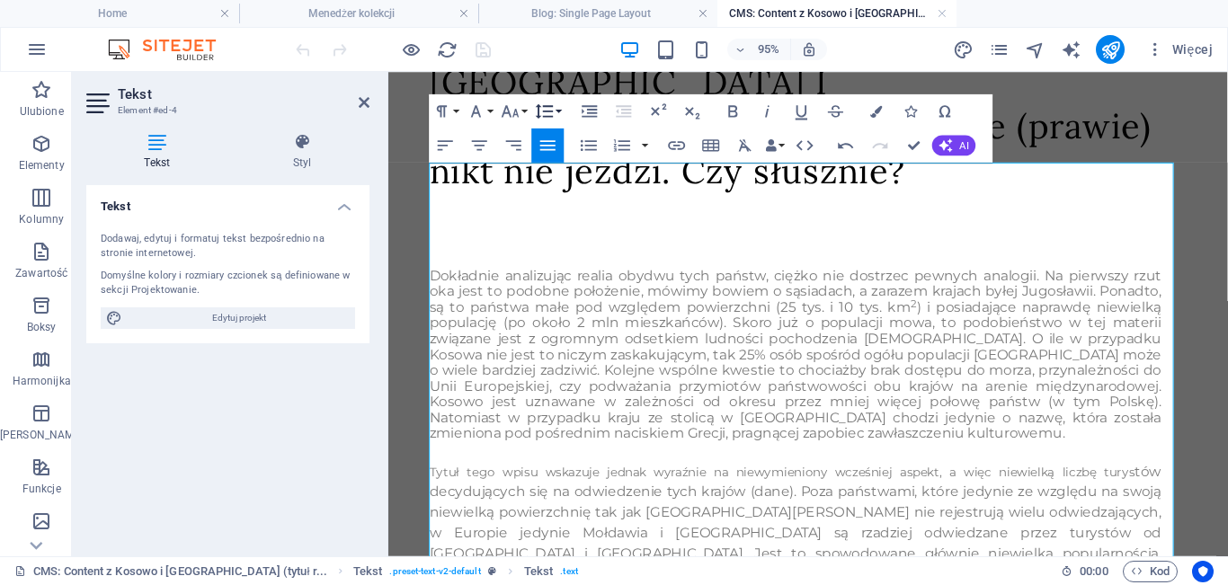
click at [553, 108] on icon "button" at bounding box center [544, 111] width 21 height 21
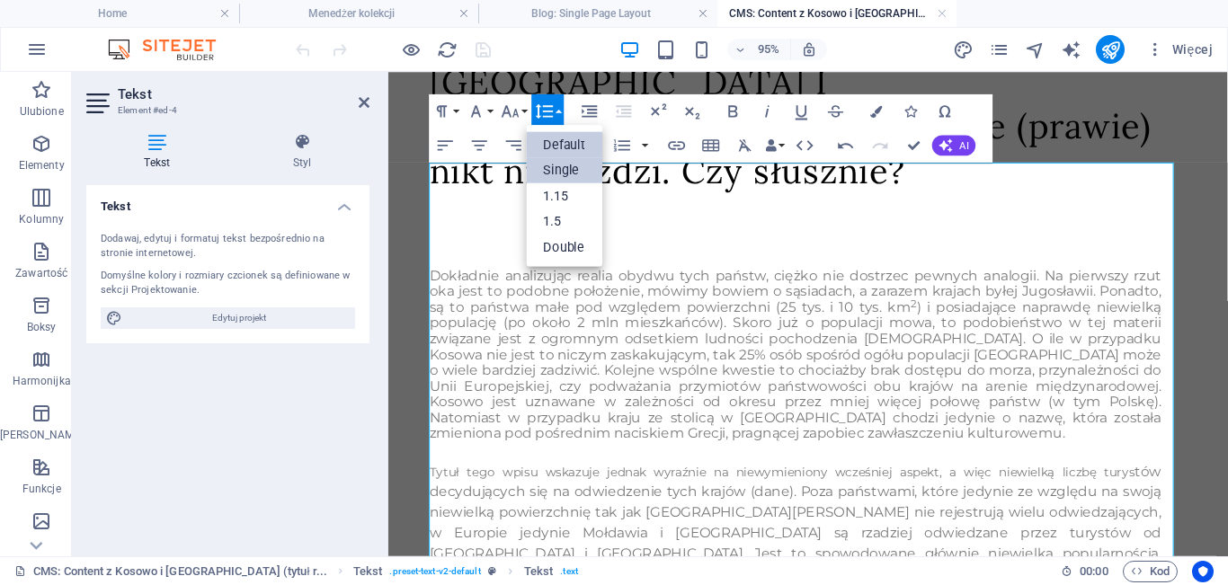
scroll to position [0, 0]
click at [518, 105] on icon "button" at bounding box center [510, 111] width 21 height 21
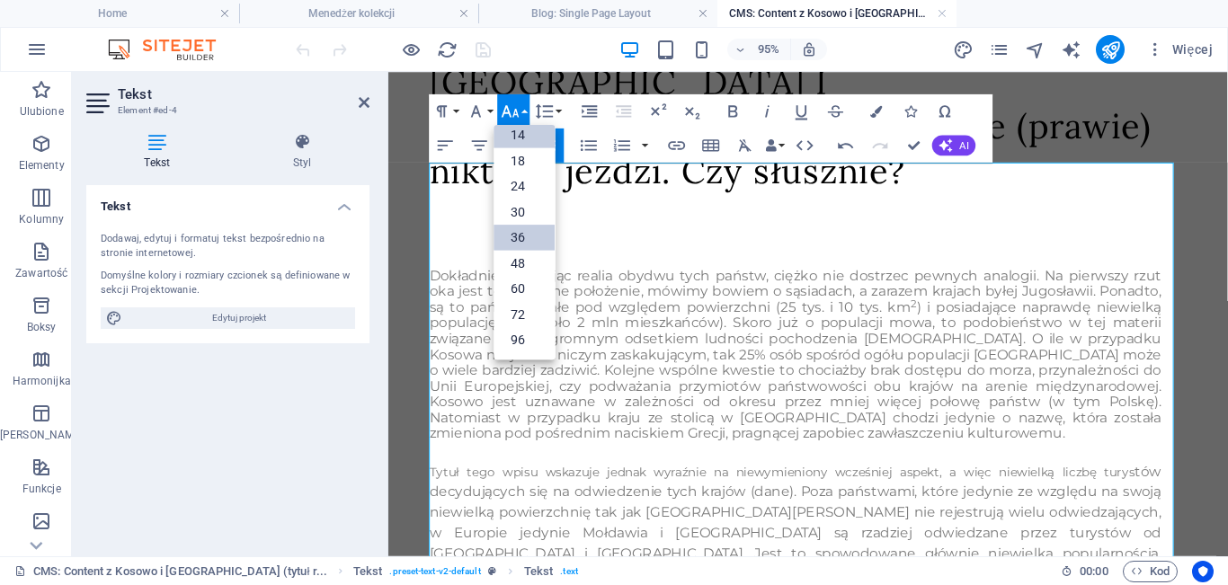
scroll to position [145, 0]
click at [520, 156] on link "18" at bounding box center [524, 161] width 61 height 26
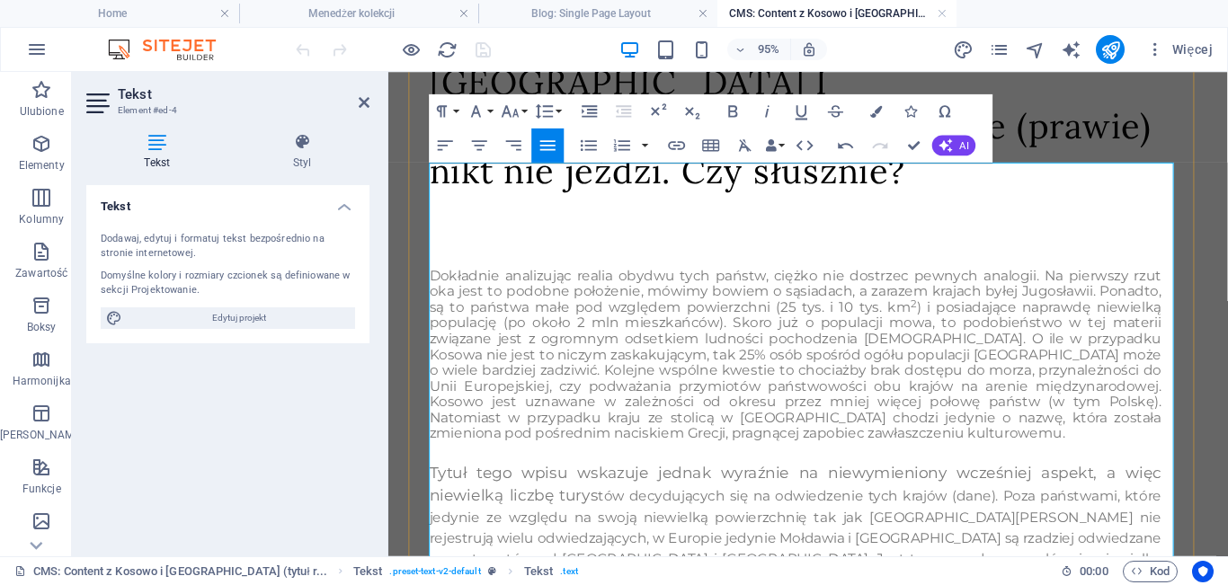
click at [567, 400] on p "Dokładnie analizując realia obydwu tych państw, ciężko nie dostrzec pewnych ana…" at bounding box center [817, 370] width 771 height 182
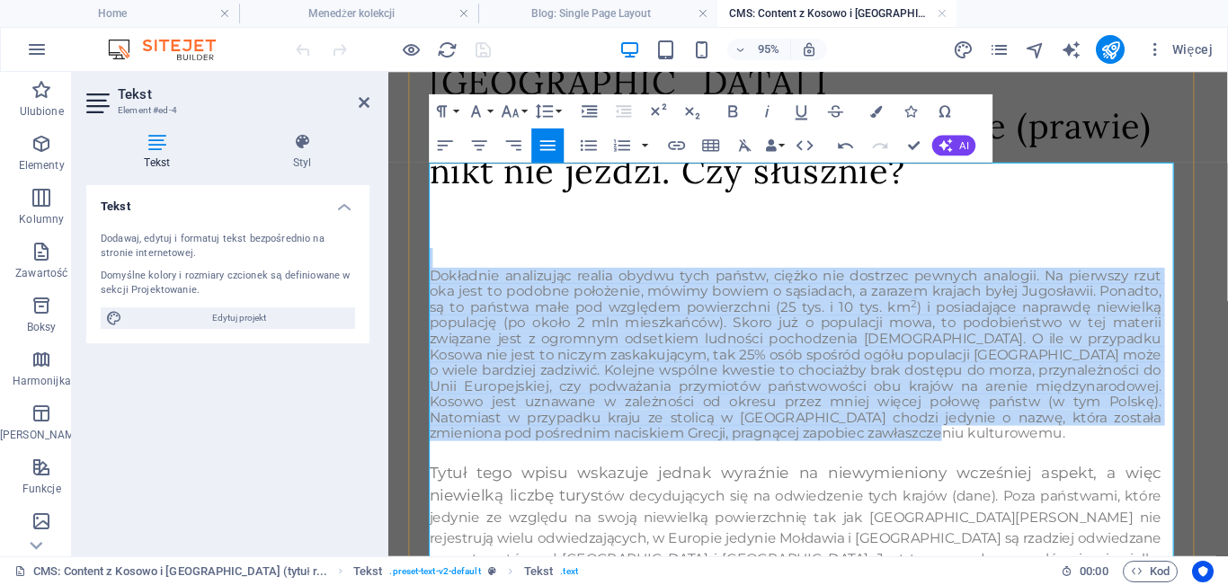
drag, startPoint x: 1136, startPoint y: 409, endPoint x: 439, endPoint y: 228, distance: 720.7
click at [439, 228] on div "Dokładnie analizując realia obydwu tych państw, ciężko nie dostrzec pewnych ana…" at bounding box center [817, 437] width 771 height 446
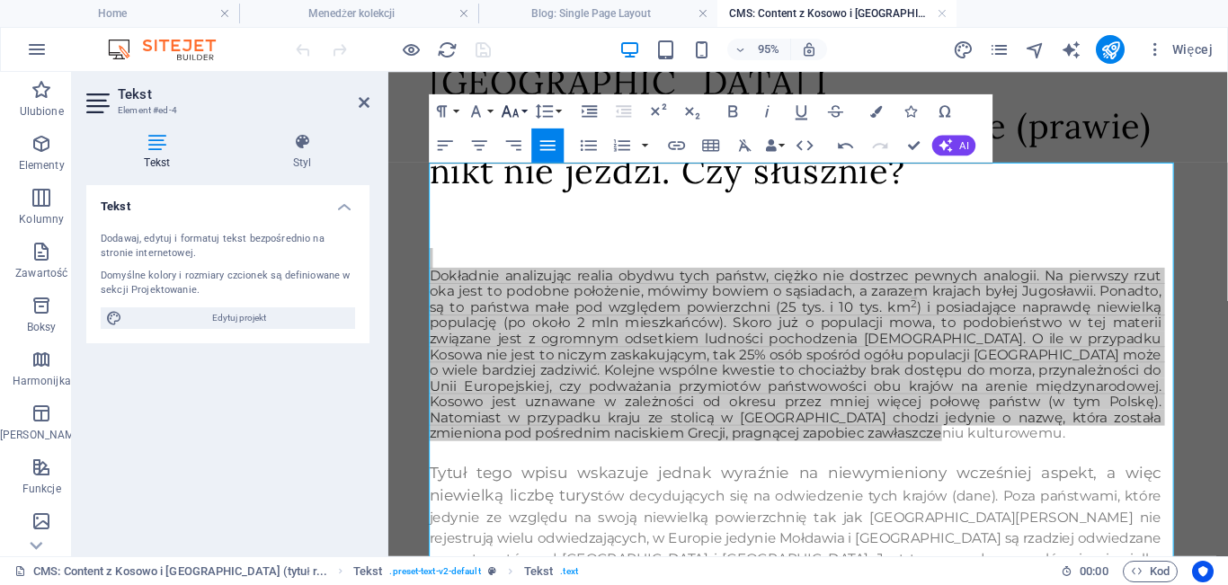
click at [517, 103] on icon "button" at bounding box center [510, 111] width 21 height 21
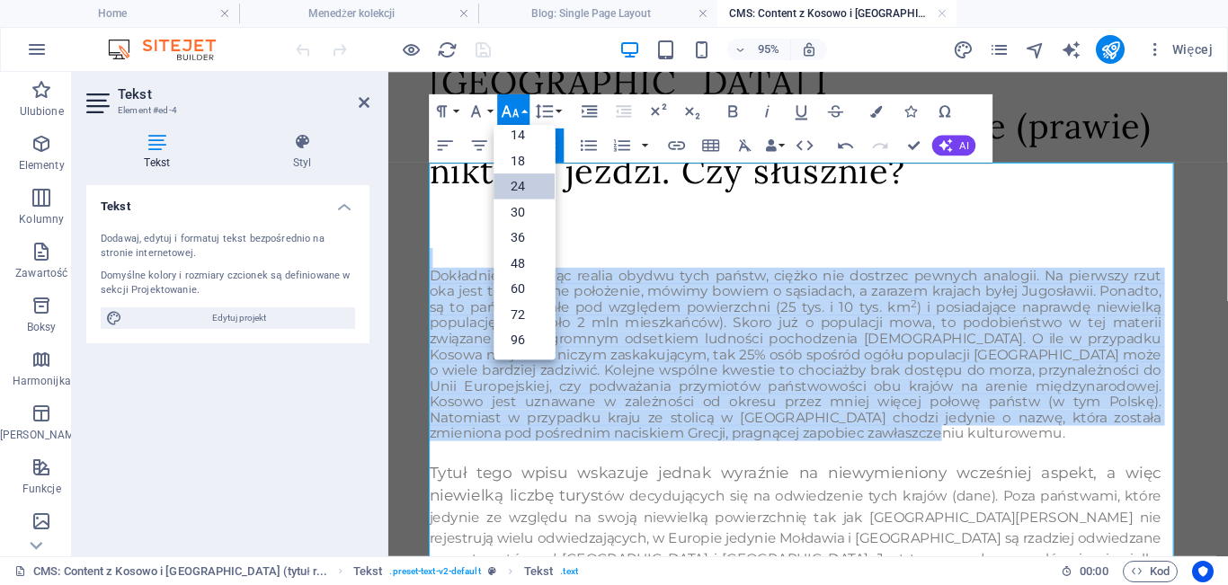
click at [528, 175] on link "24" at bounding box center [524, 187] width 61 height 26
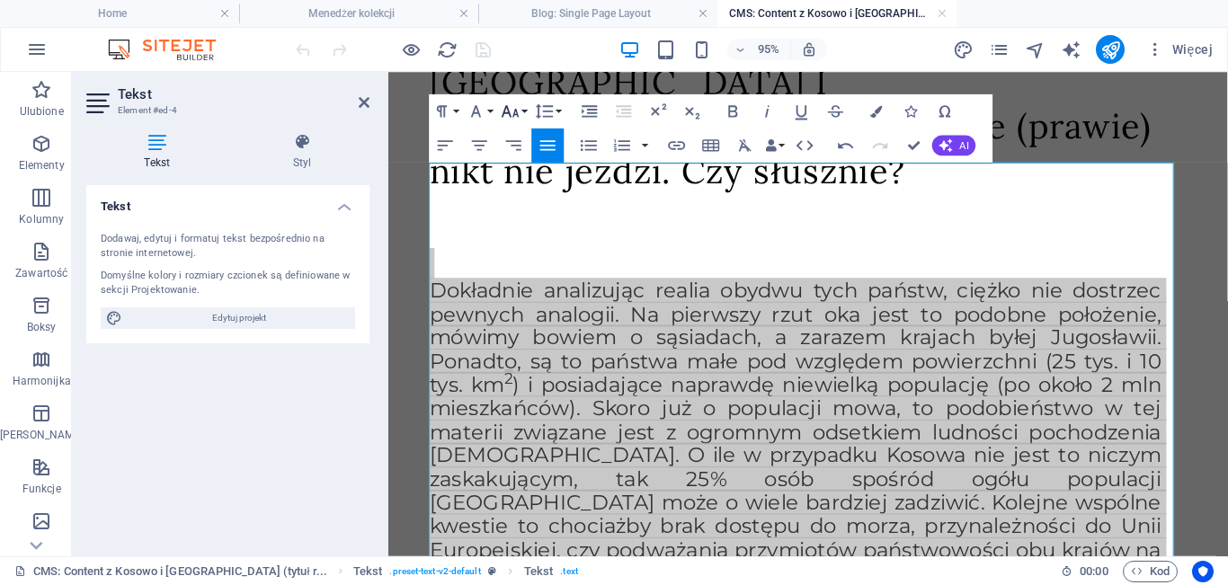
click at [521, 109] on button "Font Size" at bounding box center [514, 111] width 32 height 34
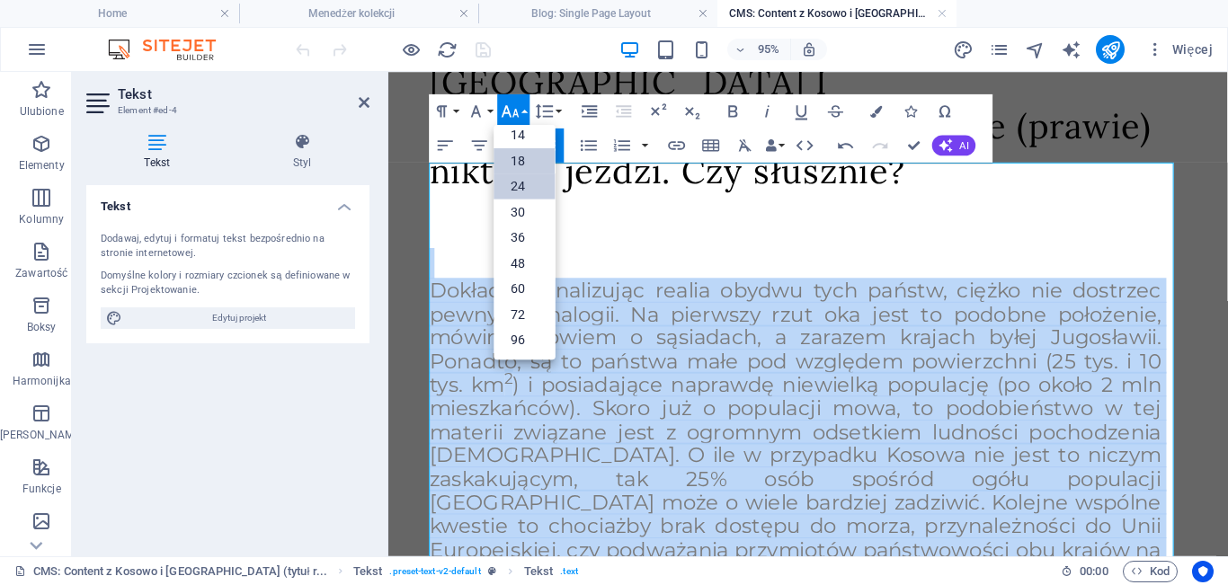
click at [522, 156] on link "18" at bounding box center [524, 161] width 61 height 26
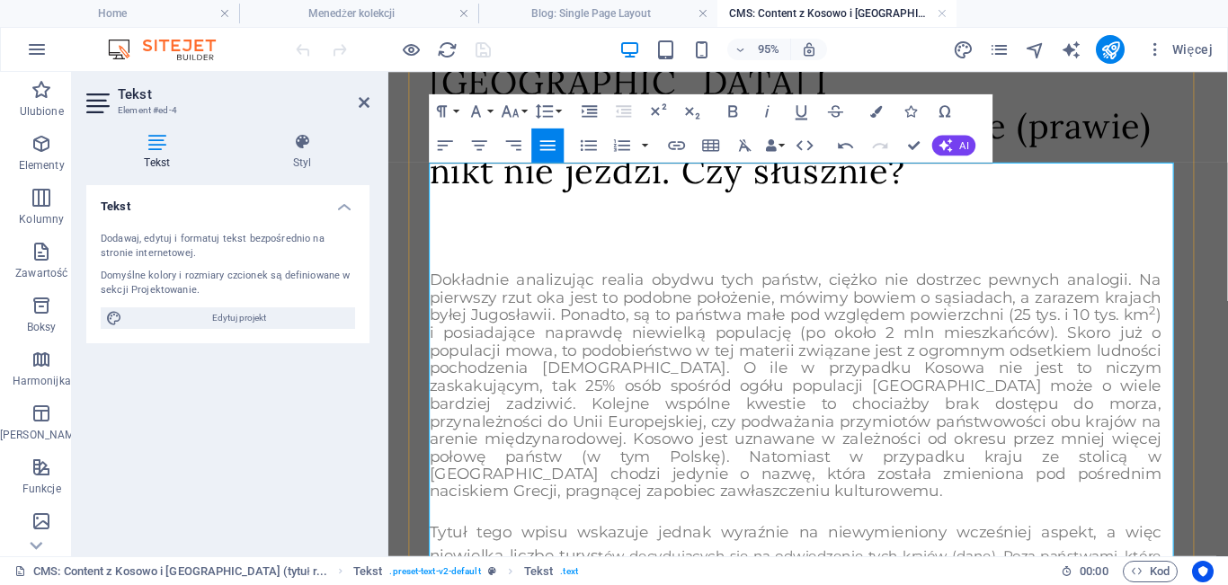
click at [805, 523] on p at bounding box center [817, 534] width 771 height 22
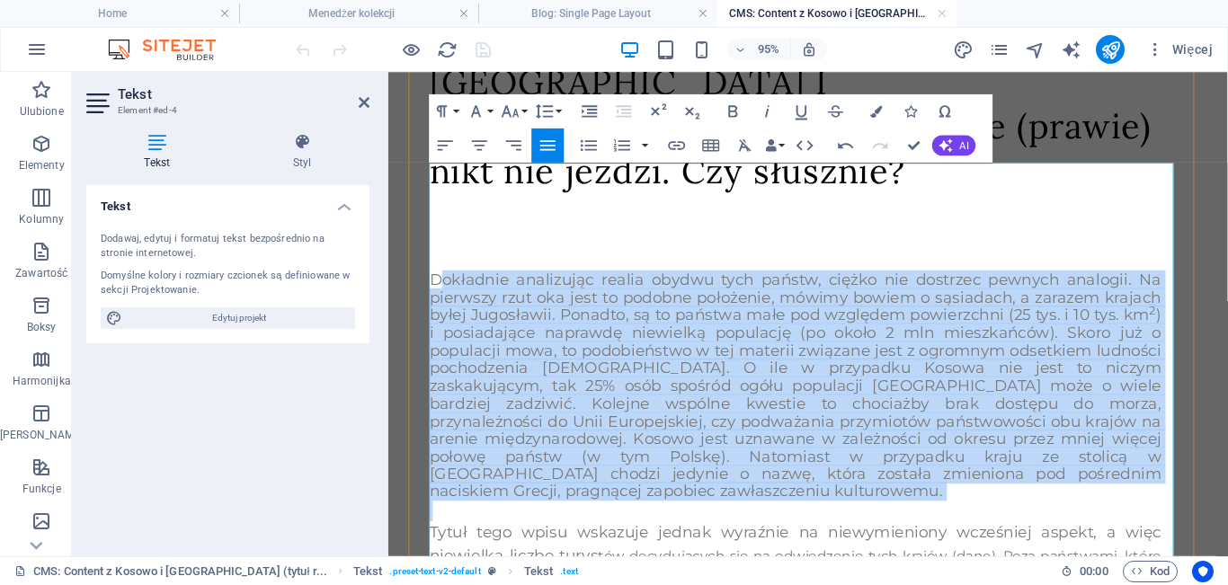
drag, startPoint x: 805, startPoint y: 476, endPoint x: 441, endPoint y: 240, distance: 432.9
click at [441, 240] on div "Dokładnie analizując realia obydwu tych państw, ciężko nie dostrzec pewnych ana…" at bounding box center [817, 468] width 771 height 509
drag, startPoint x: 435, startPoint y: 240, endPoint x: 777, endPoint y: 477, distance: 415.5
click at [777, 477] on div "Dokładnie analizując realia obydwu tych państw, ciężko nie dostrzec pewnych ana…" at bounding box center [817, 468] width 771 height 509
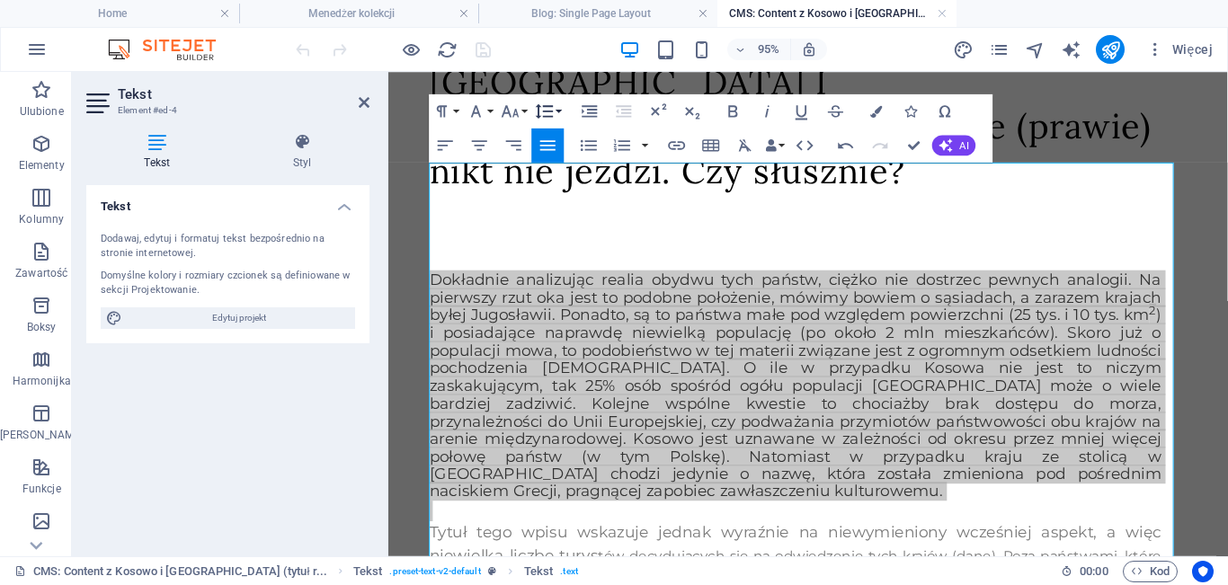
click at [546, 112] on icon "button" at bounding box center [544, 111] width 21 height 21
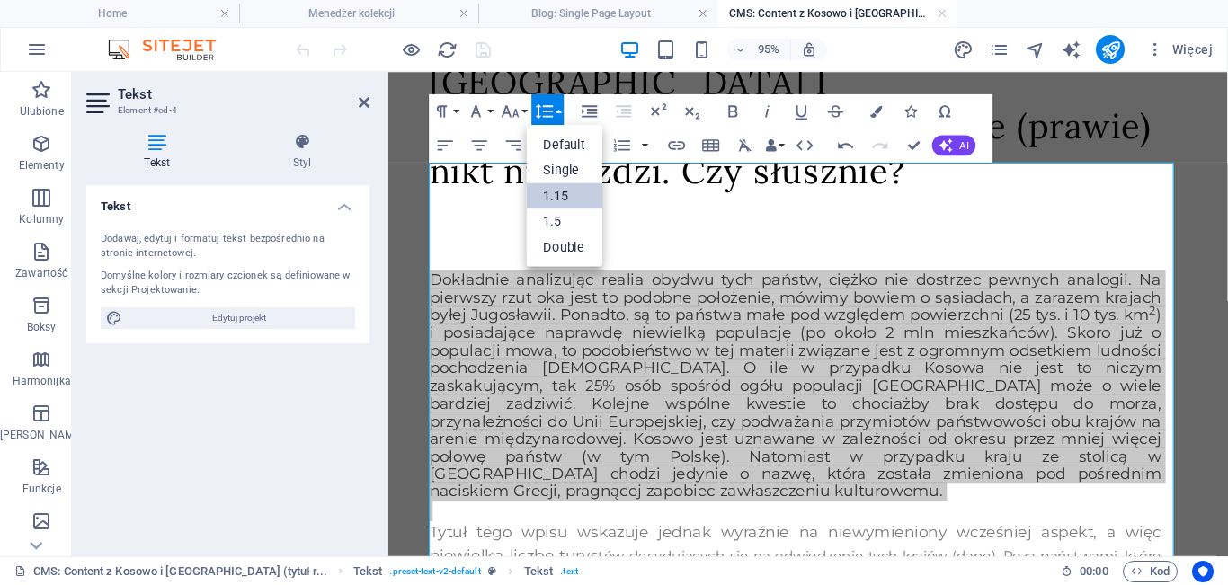
scroll to position [0, 0]
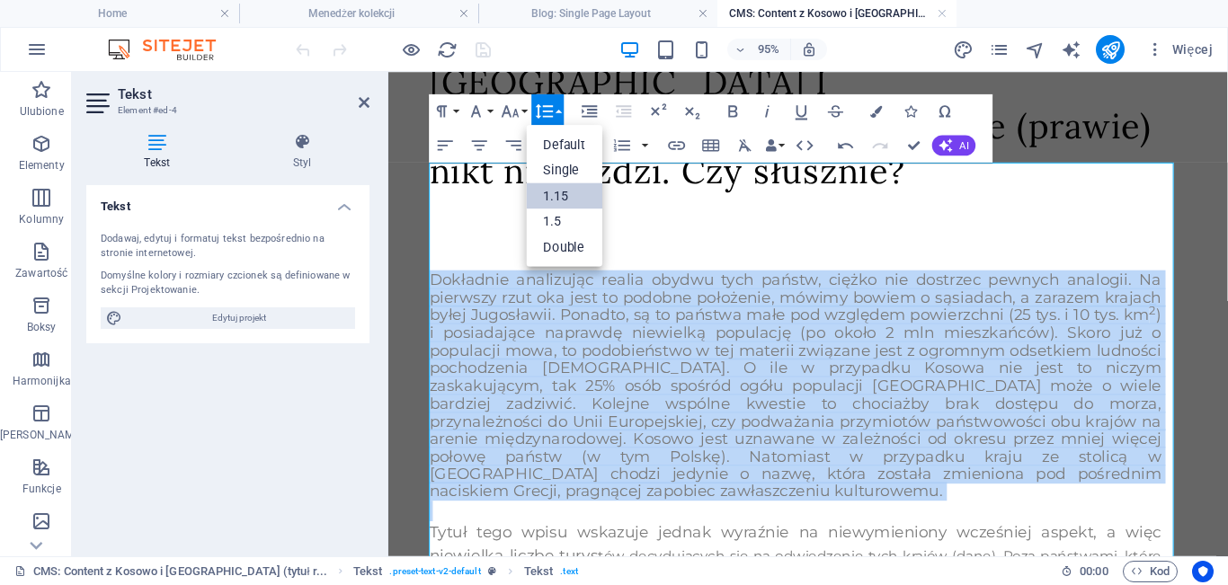
click at [557, 197] on link "1.15" at bounding box center [565, 196] width 76 height 26
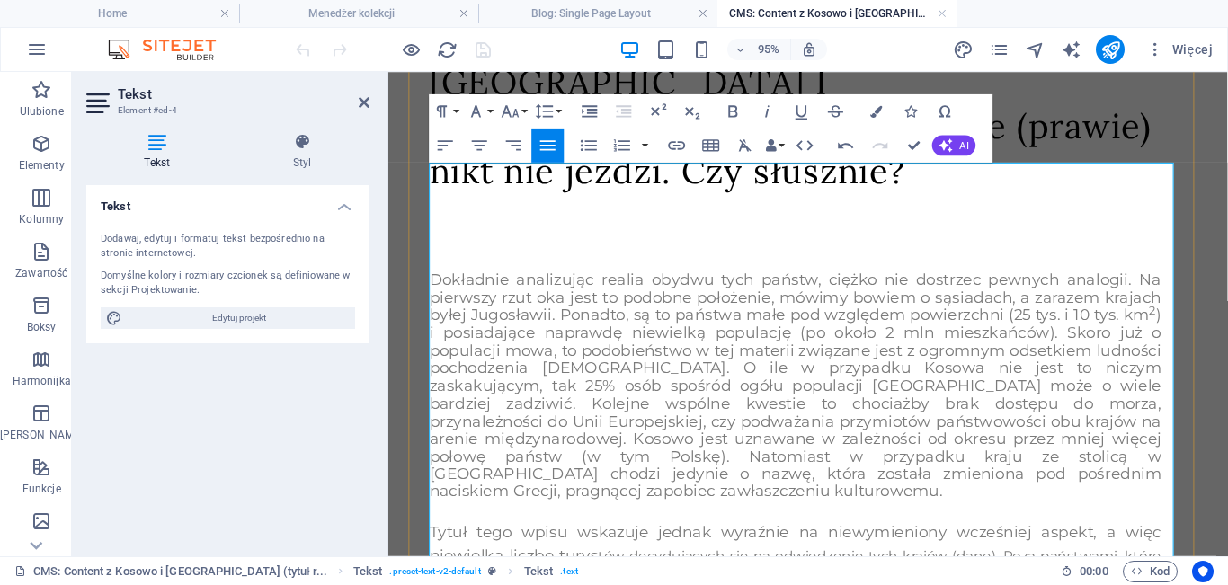
click at [500, 547] on span "Tytuł tego wpisu wskazuje jednak wyraźnie na niewymieniony wcześniej aspekt, a …" at bounding box center [817, 569] width 771 height 44
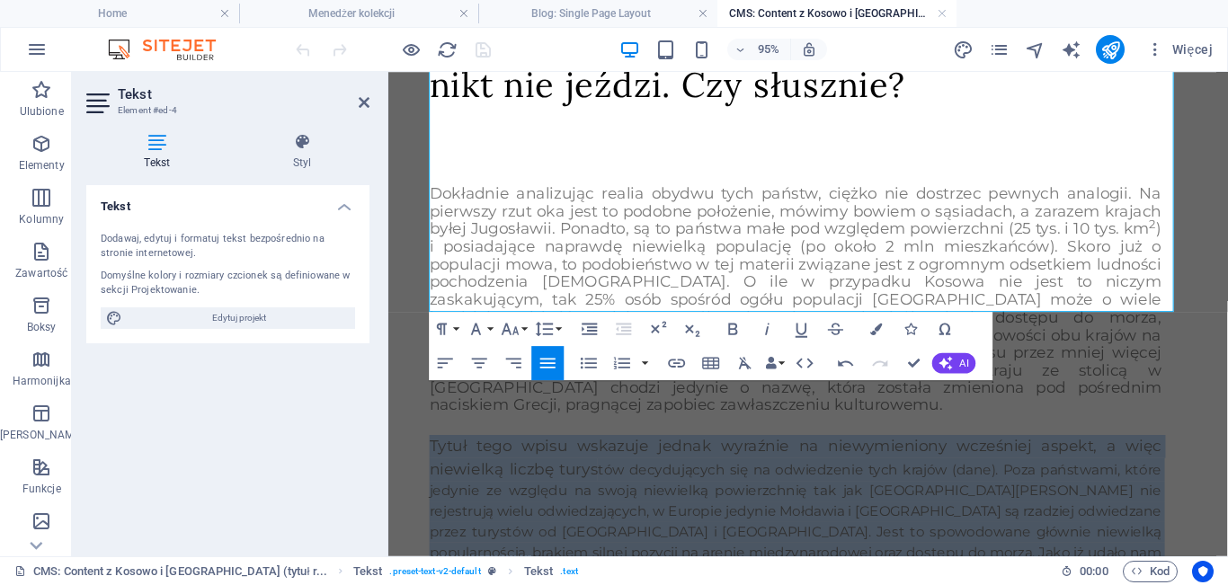
scroll to position [570, 0]
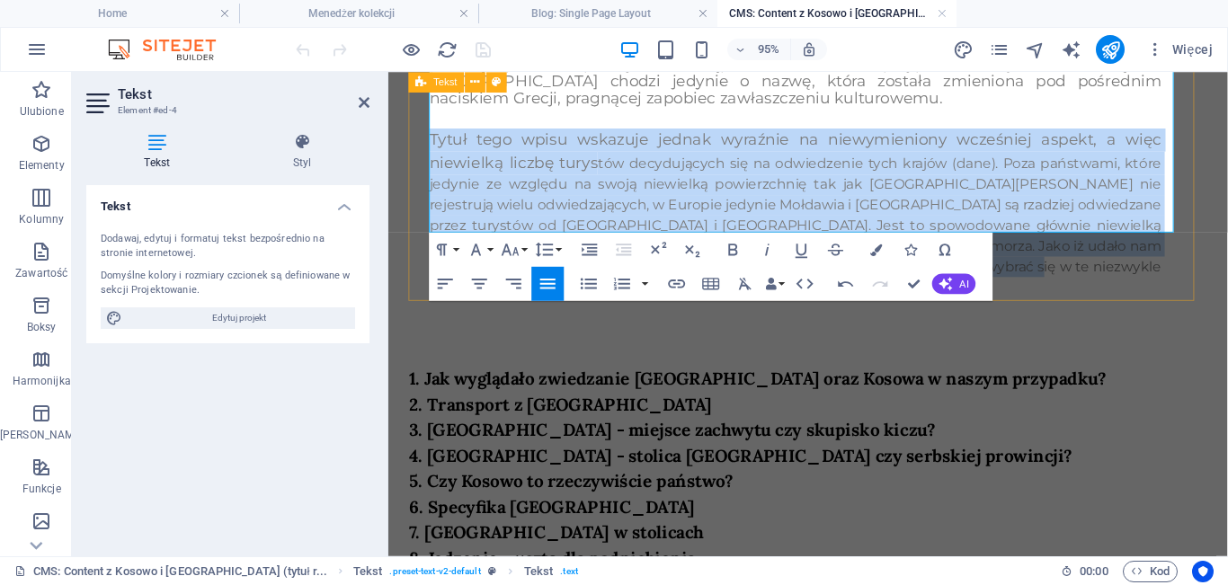
drag, startPoint x: 435, startPoint y: 510, endPoint x: 1167, endPoint y: 282, distance: 766.4
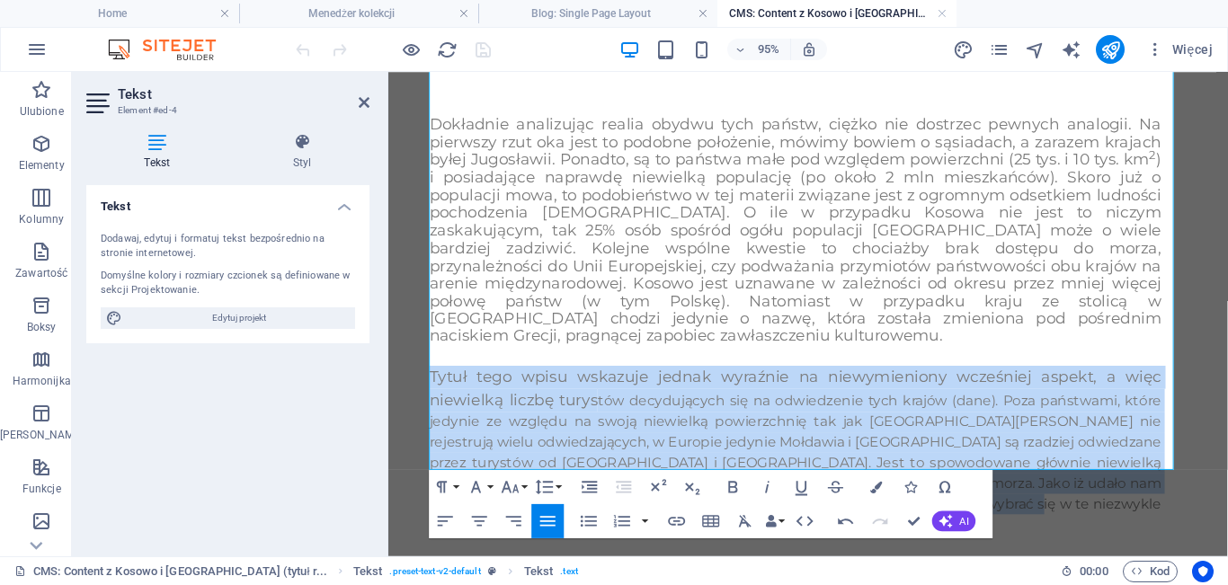
scroll to position [185, 0]
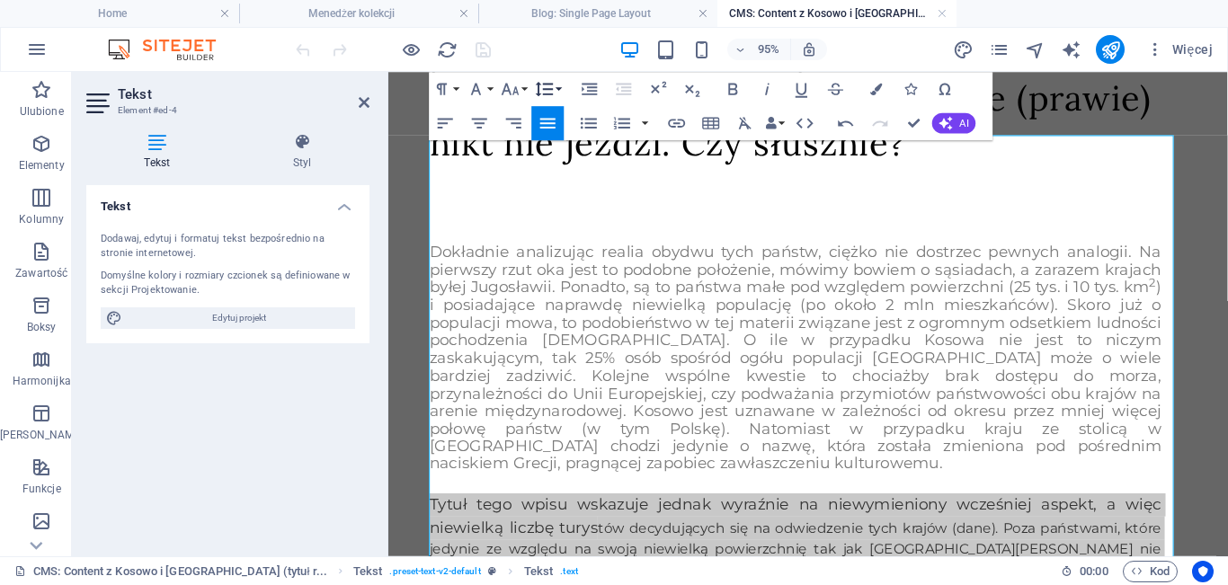
click at [545, 84] on icon "button" at bounding box center [544, 89] width 17 height 14
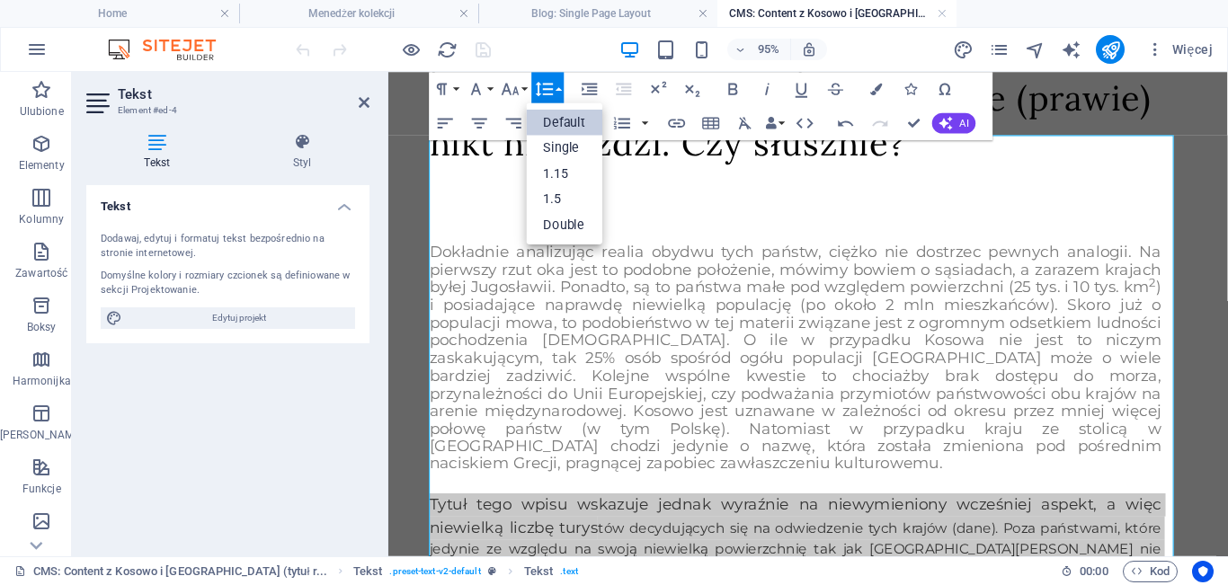
scroll to position [0, 0]
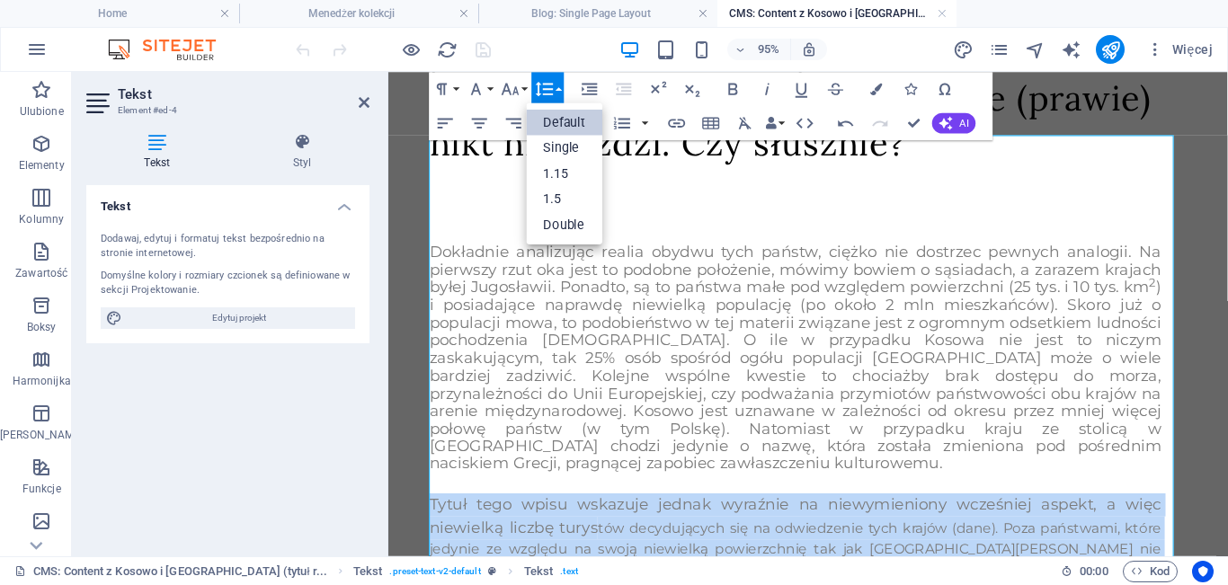
click at [560, 124] on link "Default" at bounding box center [565, 122] width 76 height 25
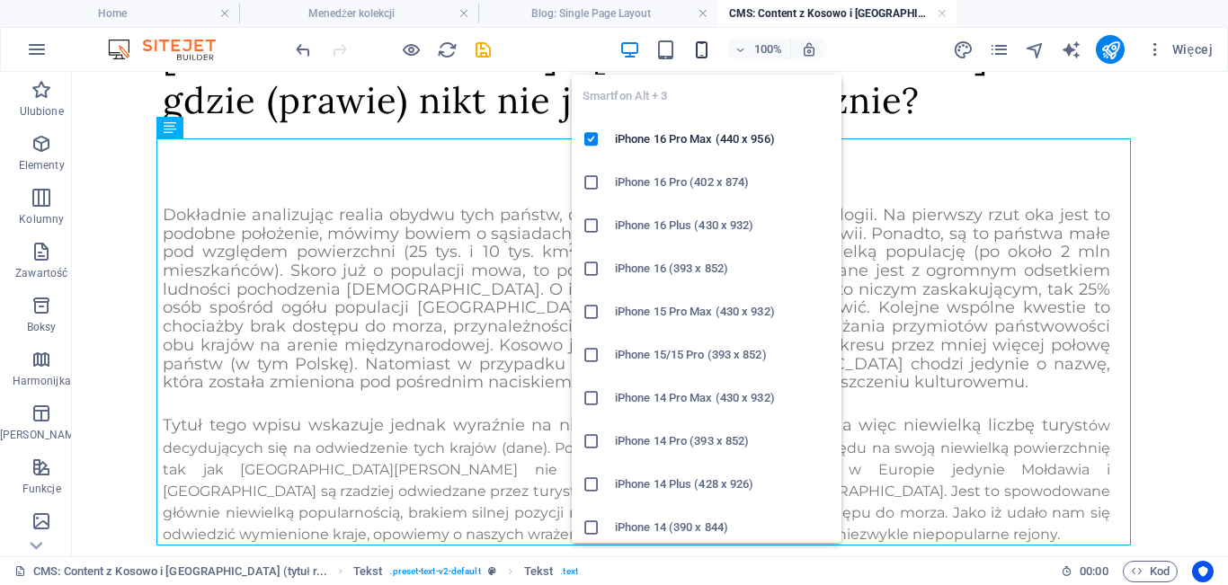
click at [697, 50] on icon "button" at bounding box center [701, 50] width 21 height 21
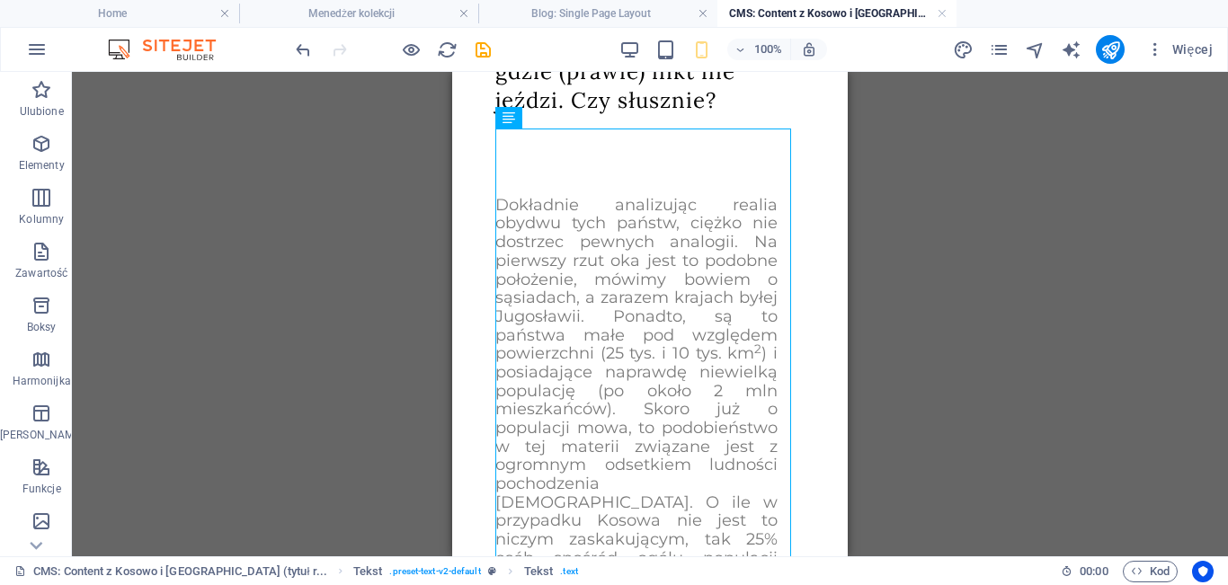
click at [405, 240] on div "Przeciągnij tutaj, aby zastąpić istniejącą zawartość. Naciśnij „Ctrl”, jeśli ch…" at bounding box center [650, 314] width 1156 height 485
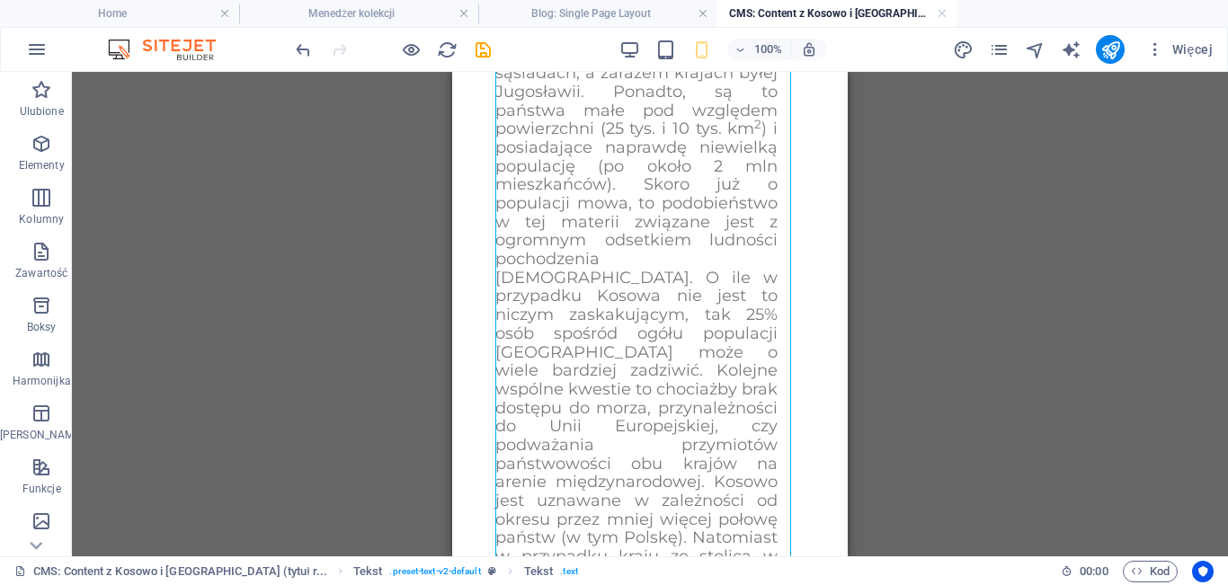
scroll to position [123, 0]
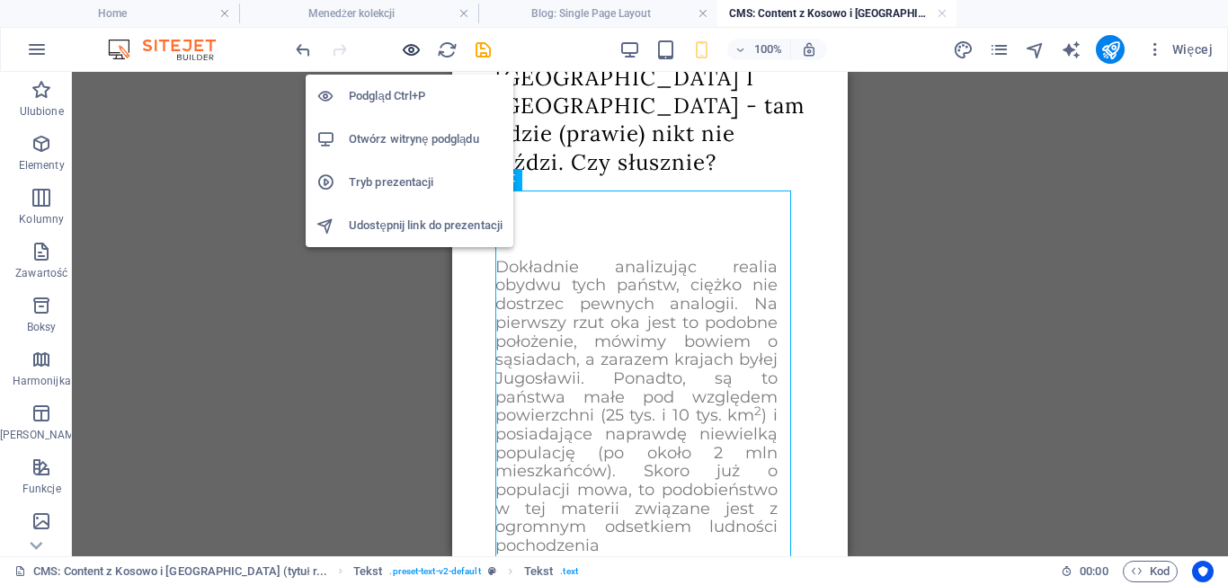
click at [410, 45] on icon "button" at bounding box center [411, 50] width 21 height 21
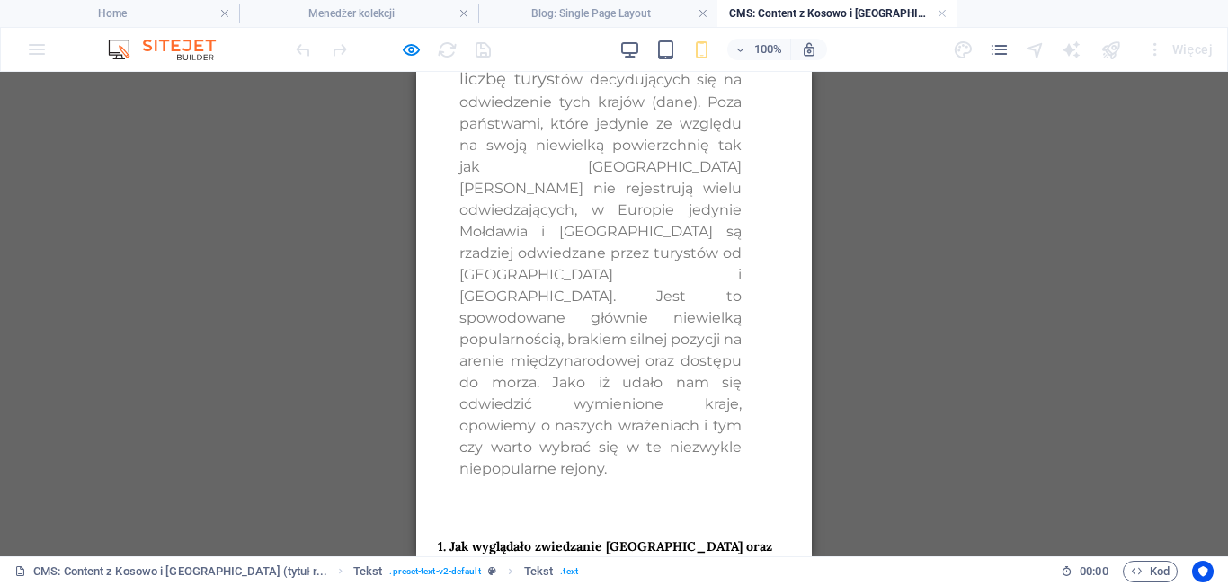
scroll to position [1127, 0]
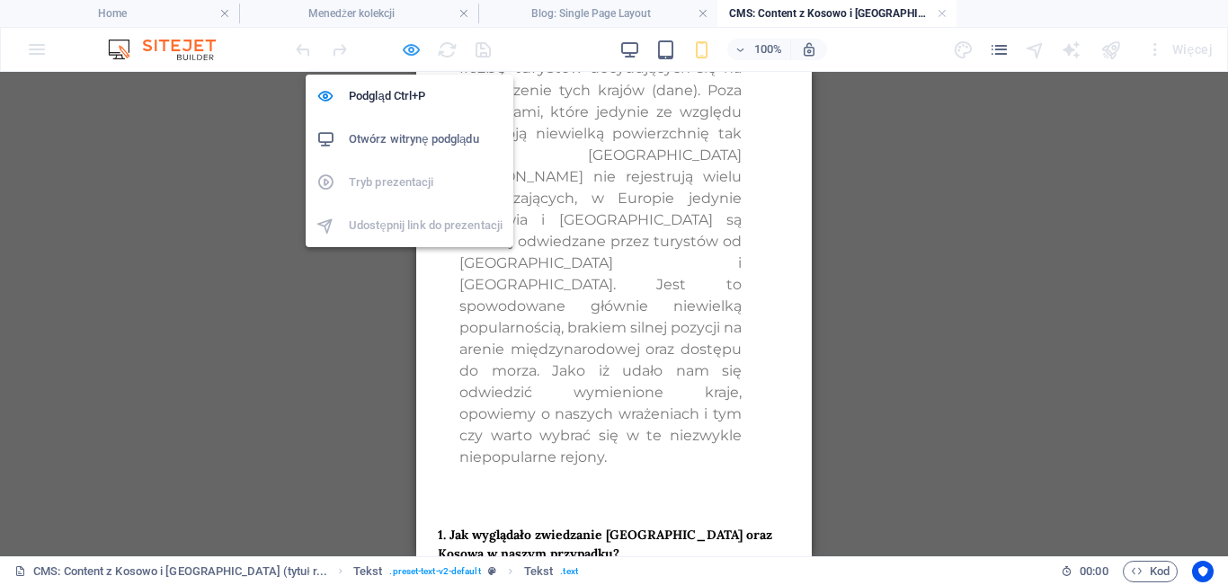
click at [416, 51] on icon "button" at bounding box center [411, 50] width 21 height 21
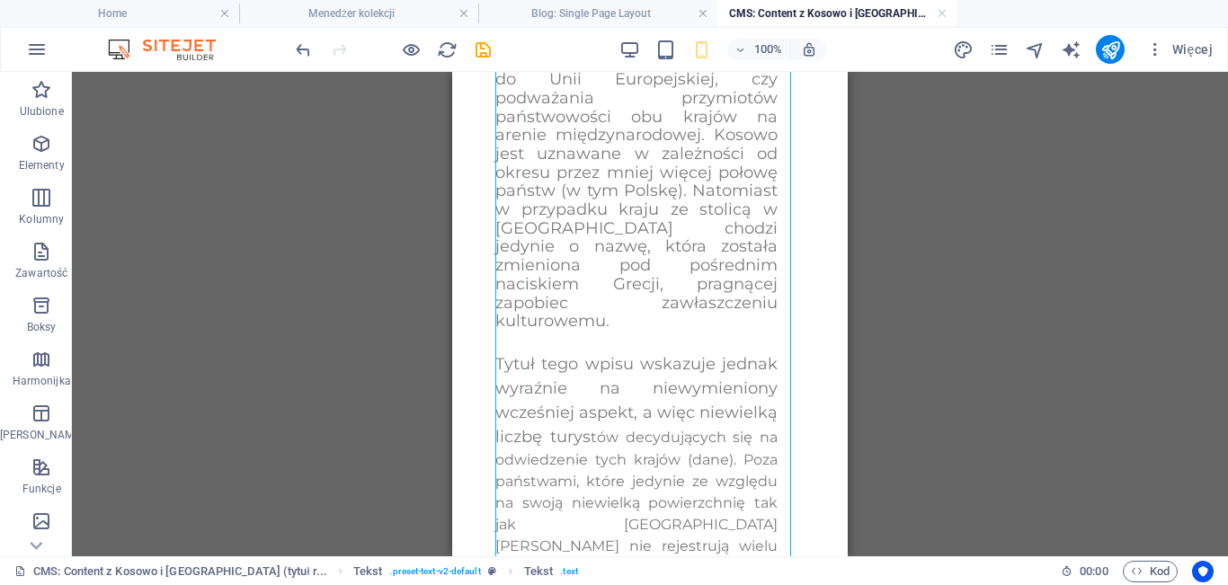
scroll to position [675, 0]
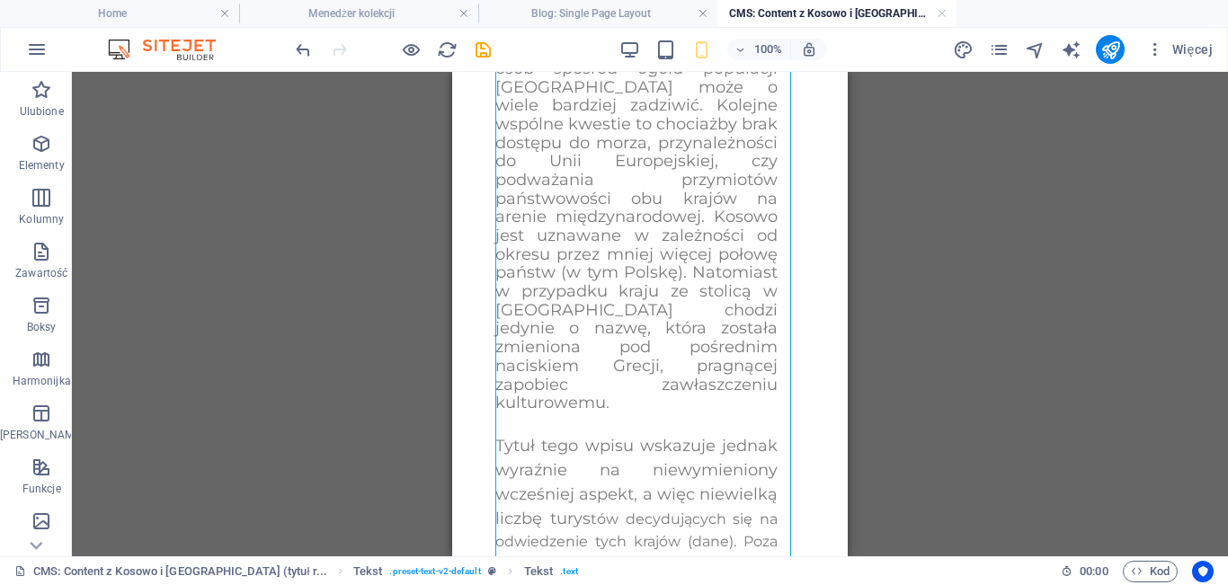
drag, startPoint x: 839, startPoint y: 120, endPoint x: 1300, endPoint y: 178, distance: 464.9
click at [655, 183] on div "Dokładnie analizując realia obydwu tych państw, ciężko nie dostrzec pewnych ana…" at bounding box center [649, 279] width 309 height 1281
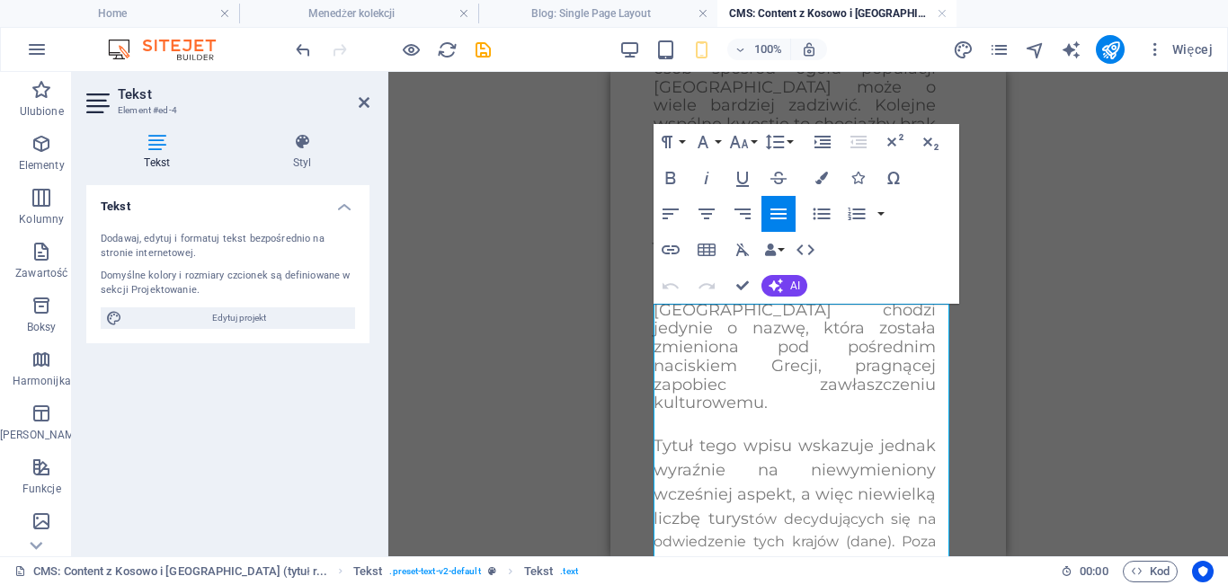
scroll to position [10, 0]
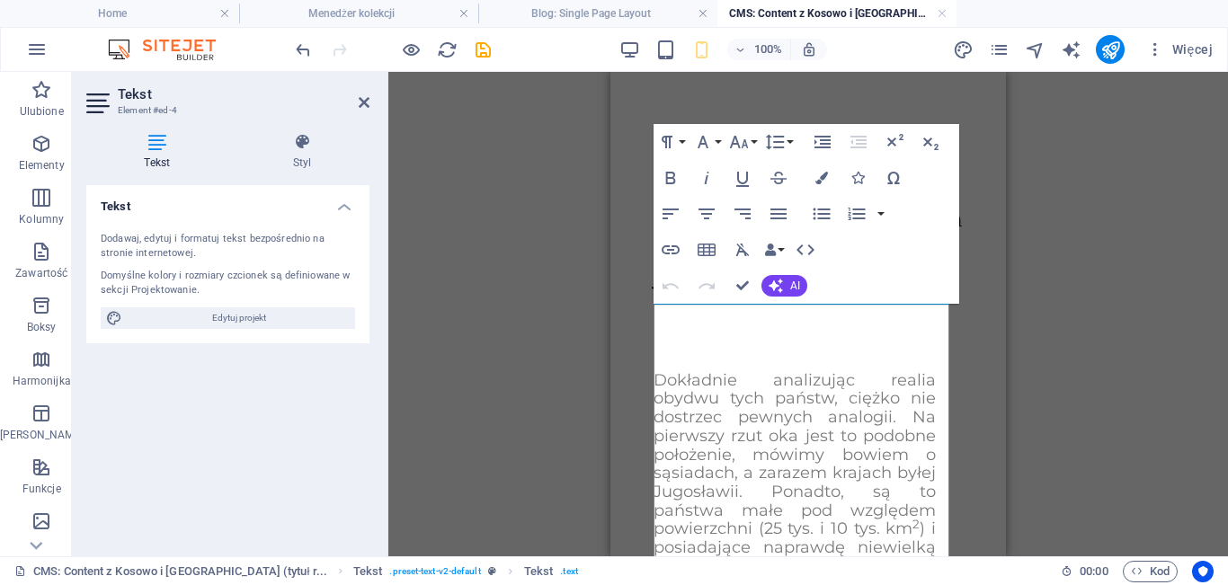
drag, startPoint x: 1227, startPoint y: 172, endPoint x: 1222, endPoint y: 192, distance: 20.5
click at [1222, 192] on div "Tekst H1 Tekst Tekst H5 Tekst H5 H5 H5 H5 H5 H5 H5 H5 H5 Paragraph Format Norma…" at bounding box center [808, 314] width 840 height 485
drag, startPoint x: 1224, startPoint y: 138, endPoint x: 1227, endPoint y: 170, distance: 32.6
click at [1227, 170] on div "Tekst H1 Tekst Tekst H5 Tekst H5 H5 H5 H5 H5 H5 H5 H5 H5 Paragraph Format Norma…" at bounding box center [808, 314] width 840 height 485
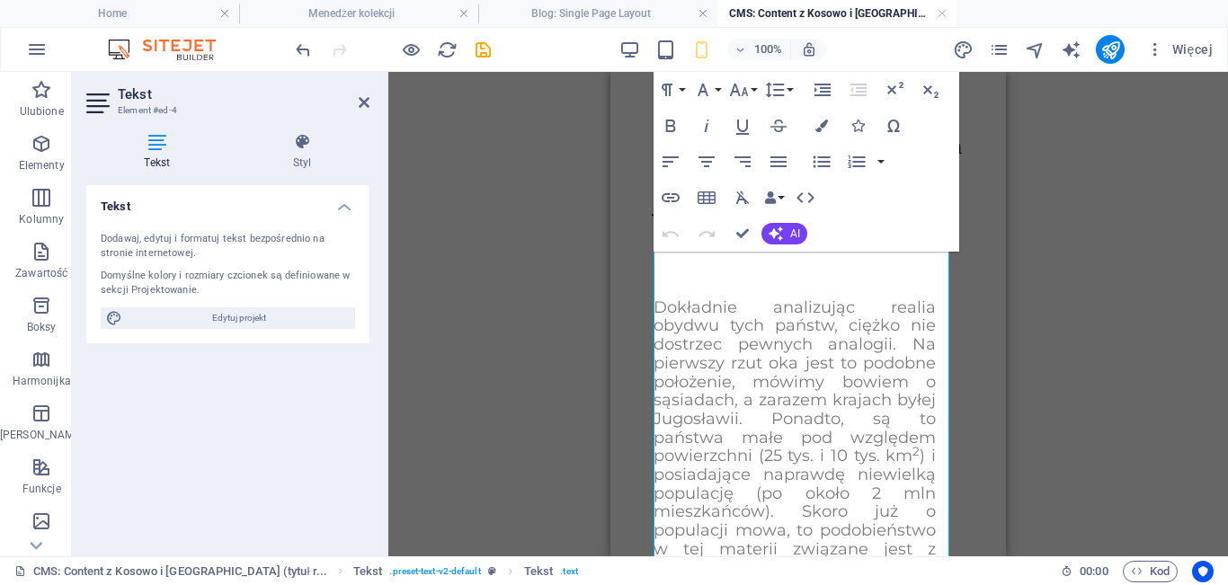
scroll to position [123, 0]
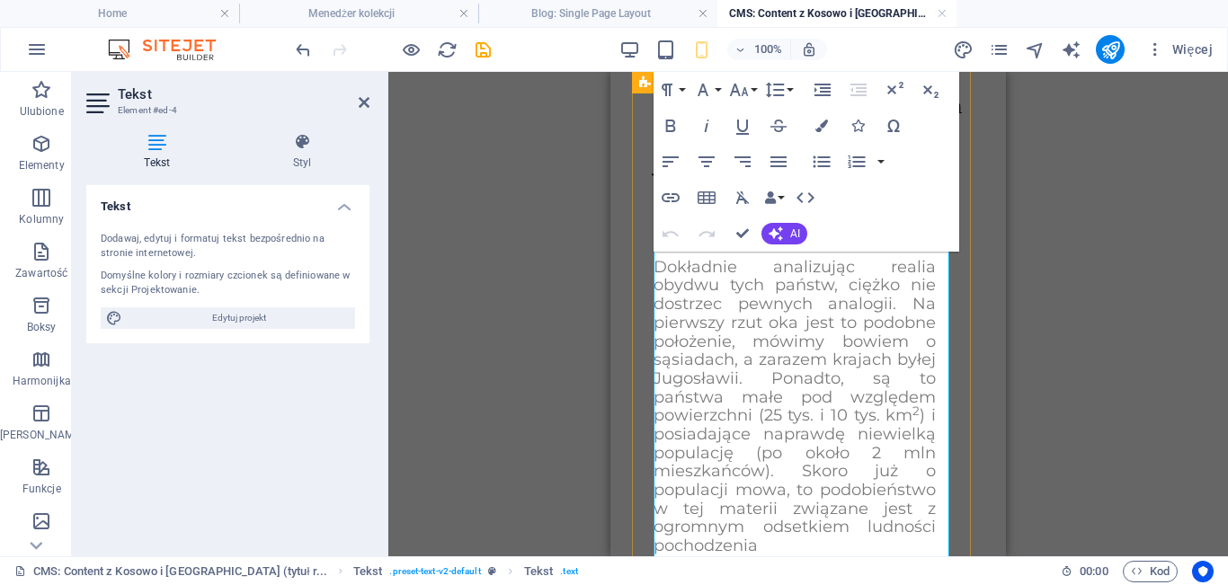
click at [776, 86] on icon "button" at bounding box center [775, 90] width 22 height 22
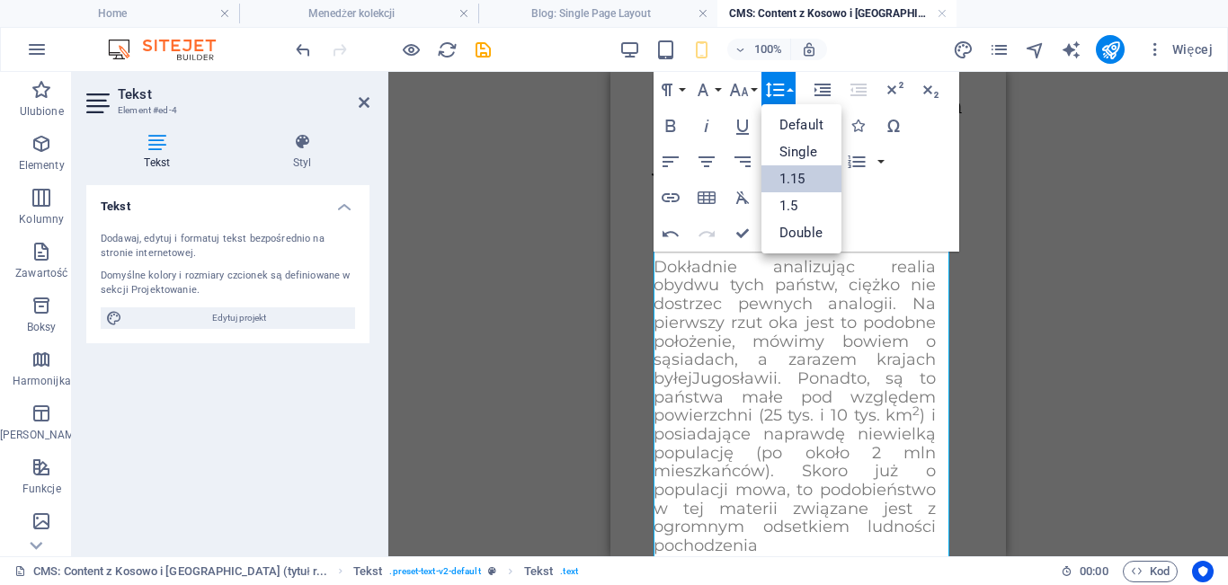
scroll to position [0, 0]
click at [802, 214] on link "1.5" at bounding box center [802, 205] width 80 height 27
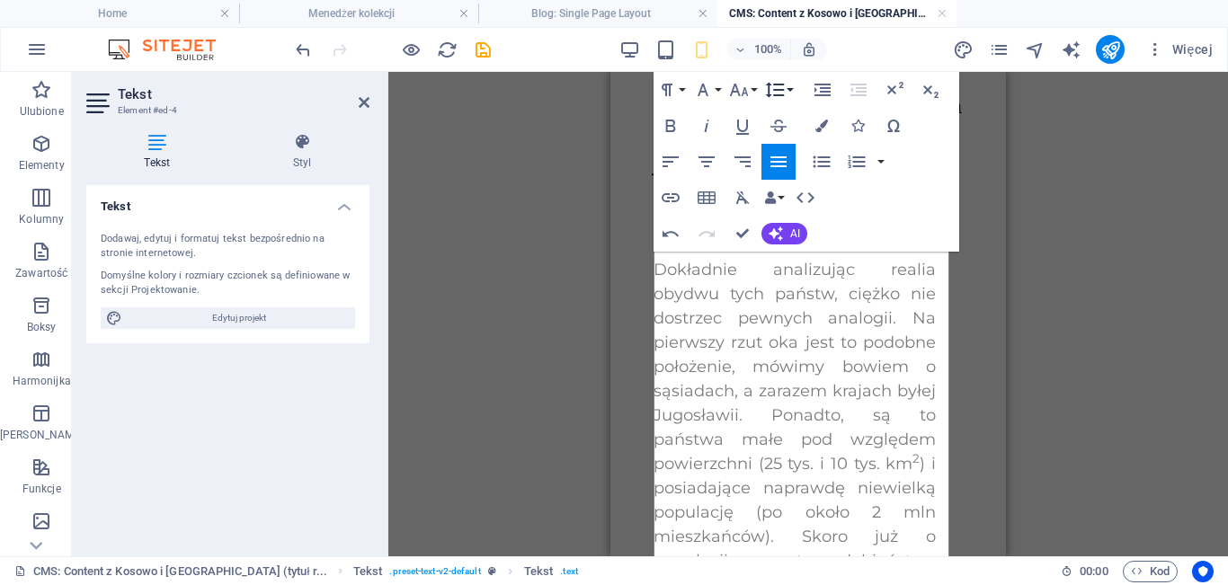
click at [780, 82] on icon "button" at bounding box center [775, 90] width 22 height 22
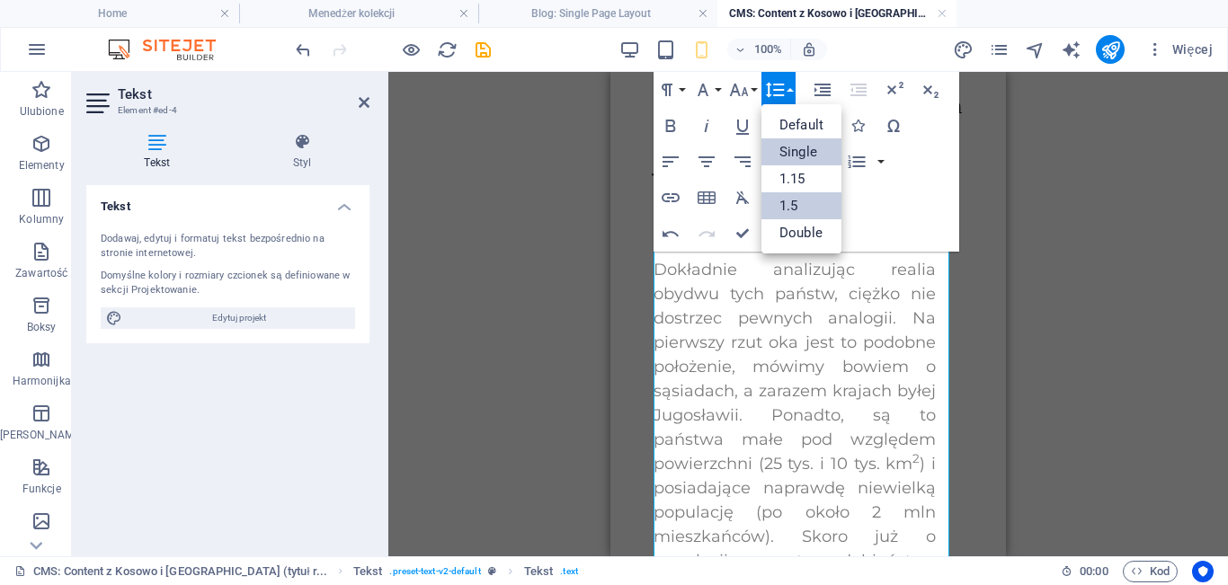
click at [799, 144] on link "Single" at bounding box center [802, 151] width 80 height 27
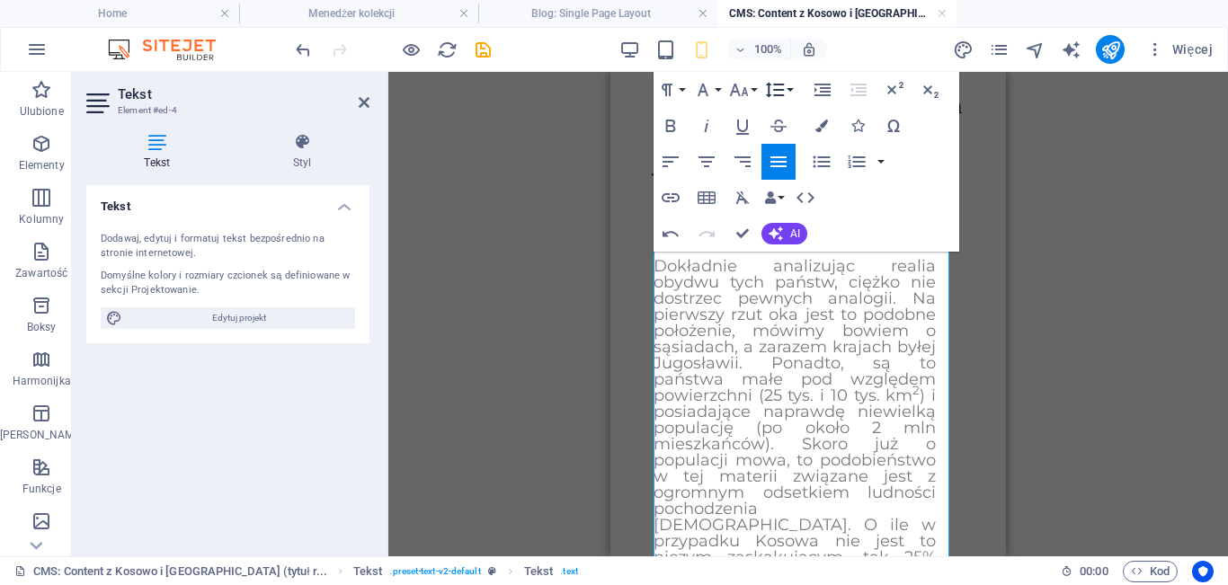
click at [787, 86] on button "Line Height" at bounding box center [779, 90] width 34 height 36
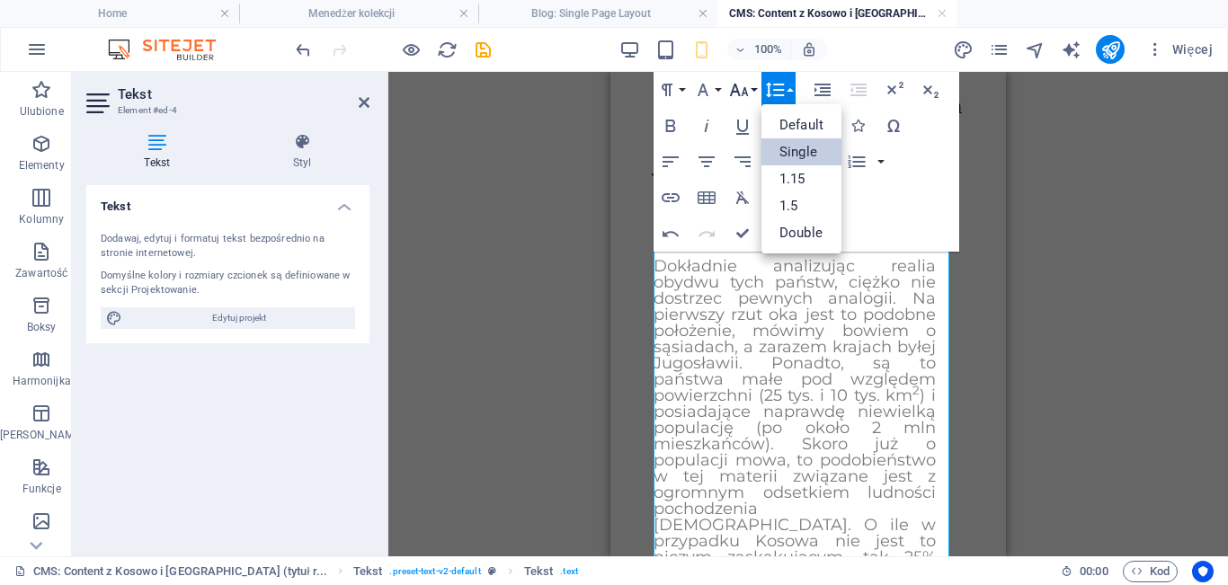
click at [745, 83] on icon "button" at bounding box center [739, 90] width 22 height 22
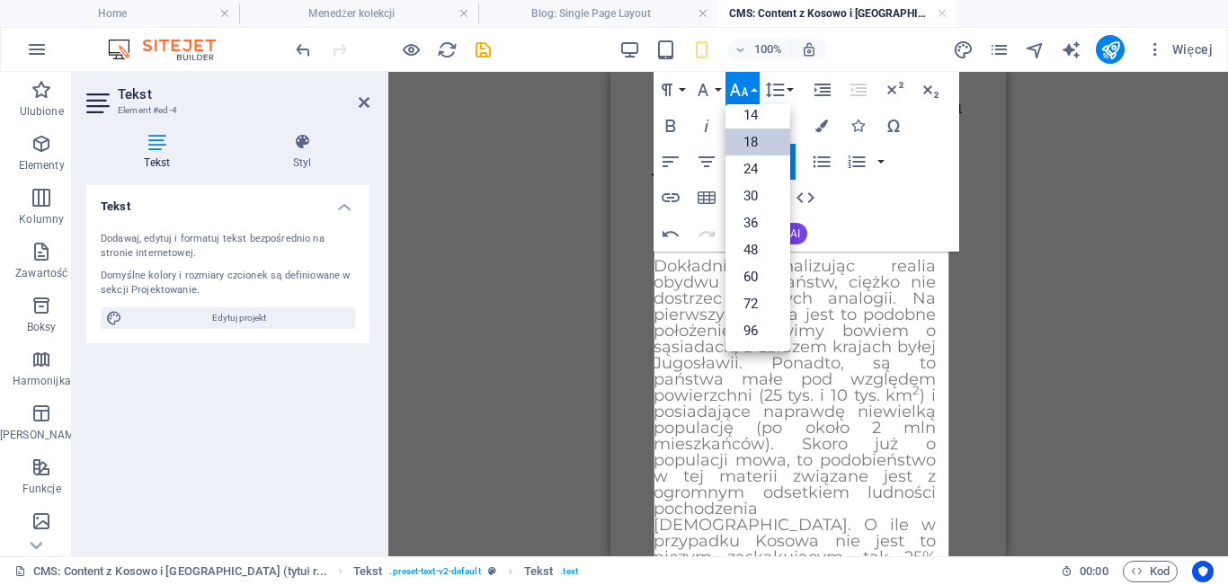
scroll to position [145, 0]
click at [757, 138] on link "18" at bounding box center [758, 142] width 65 height 27
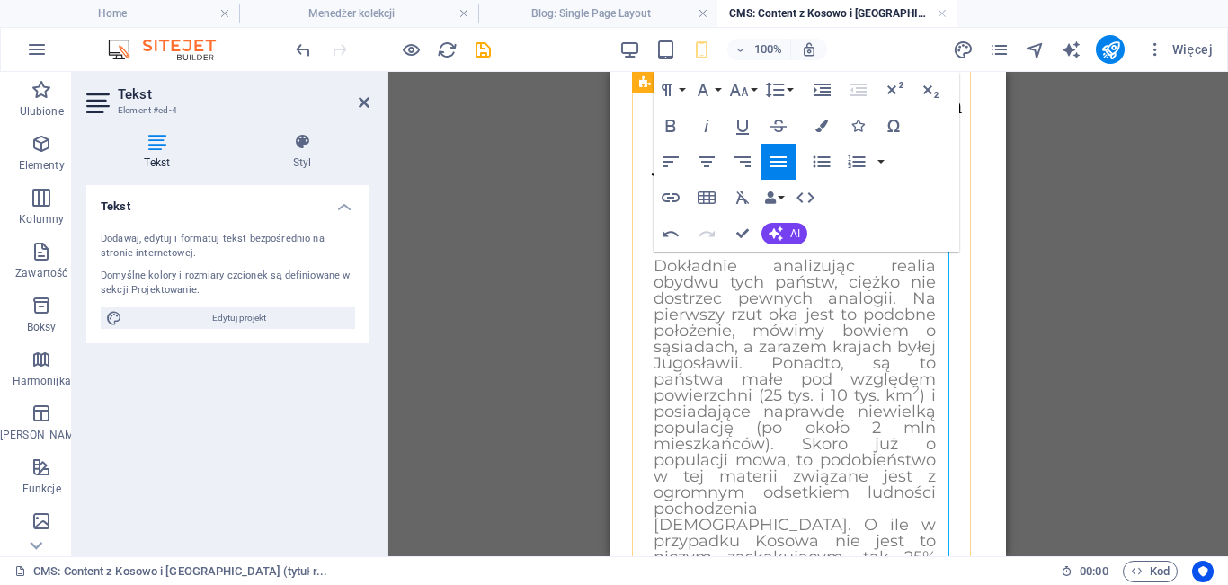
drag, startPoint x: 653, startPoint y: 263, endPoint x: 679, endPoint y: 292, distance: 39.5
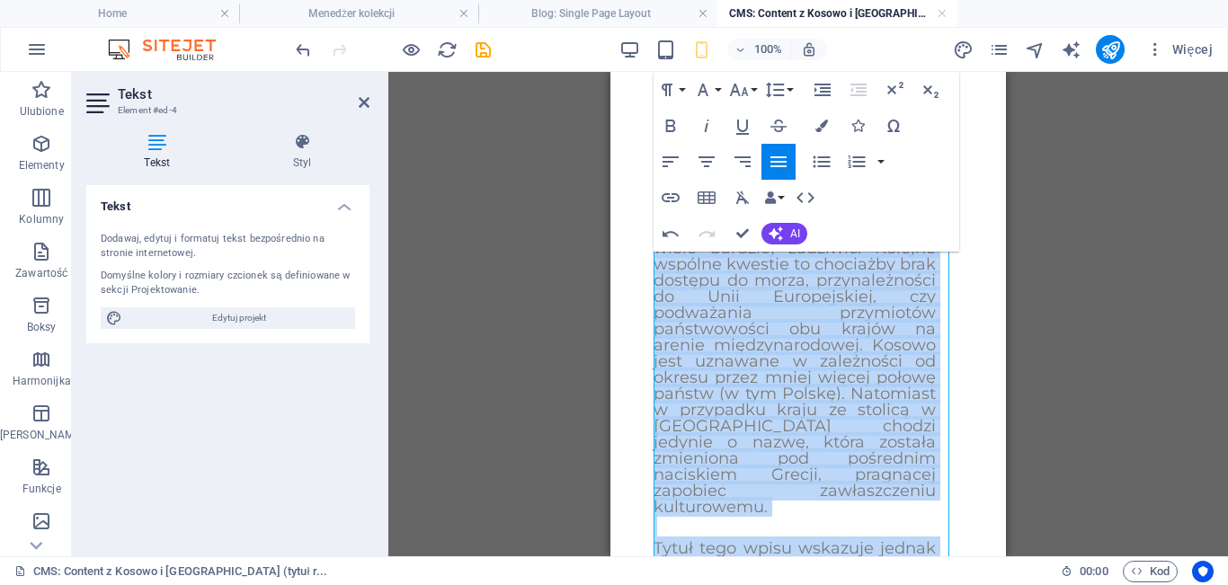
scroll to position [539, 0]
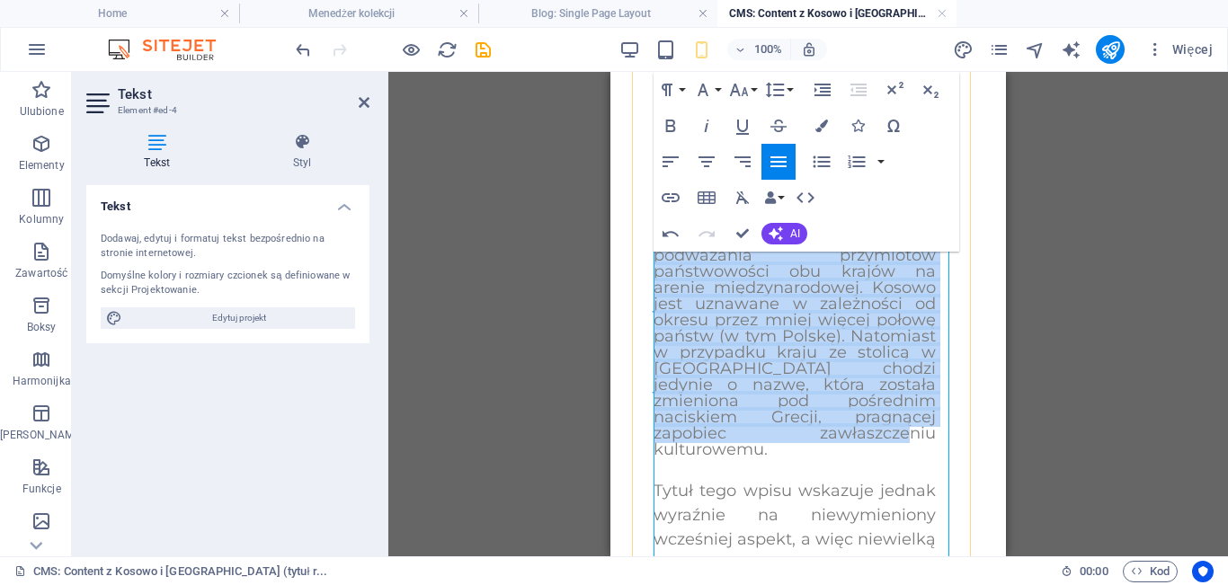
drag, startPoint x: 660, startPoint y: 265, endPoint x: 903, endPoint y: 436, distance: 296.8
click at [903, 436] on span "Dokładnie analizując realia obydwu tych państw, ciężko nie dostrzec pewnych ana…" at bounding box center [795, 150] width 282 height 619
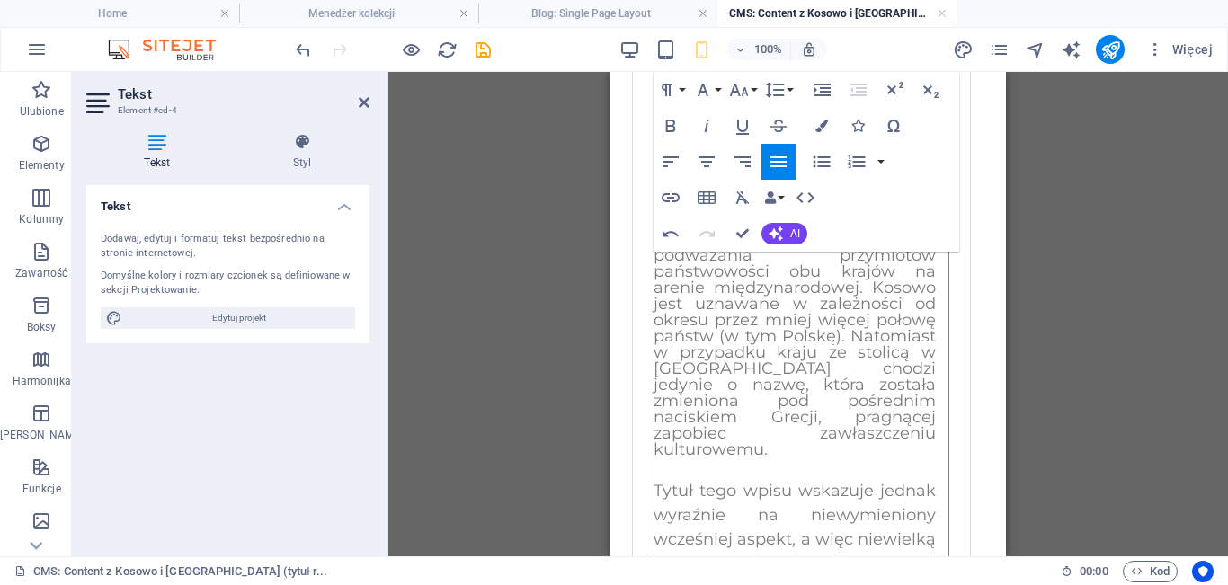
click at [913, 455] on p "Dokładnie analizując realia obydwu tych państw, ciężko nie dostrzec pewnych ana…" at bounding box center [795, 150] width 282 height 615
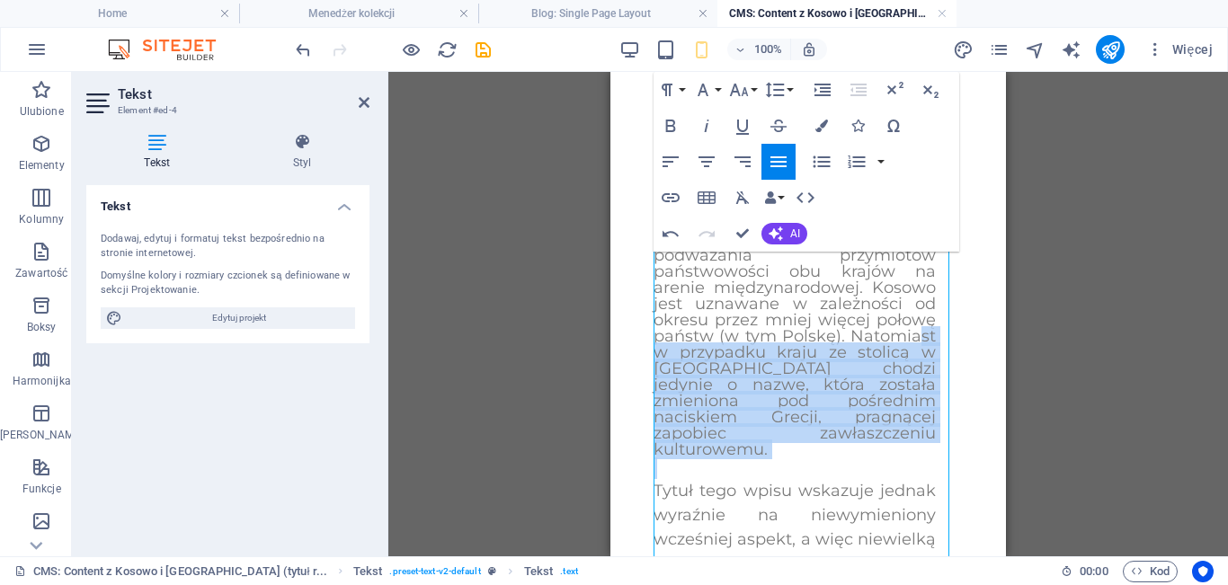
drag, startPoint x: 913, startPoint y: 455, endPoint x: 775, endPoint y: 367, distance: 164.1
click at [775, 367] on p "Dokładnie analizując realia obydwu tych państw, ciężko nie dostrzec pewnych ana…" at bounding box center [795, 150] width 282 height 615
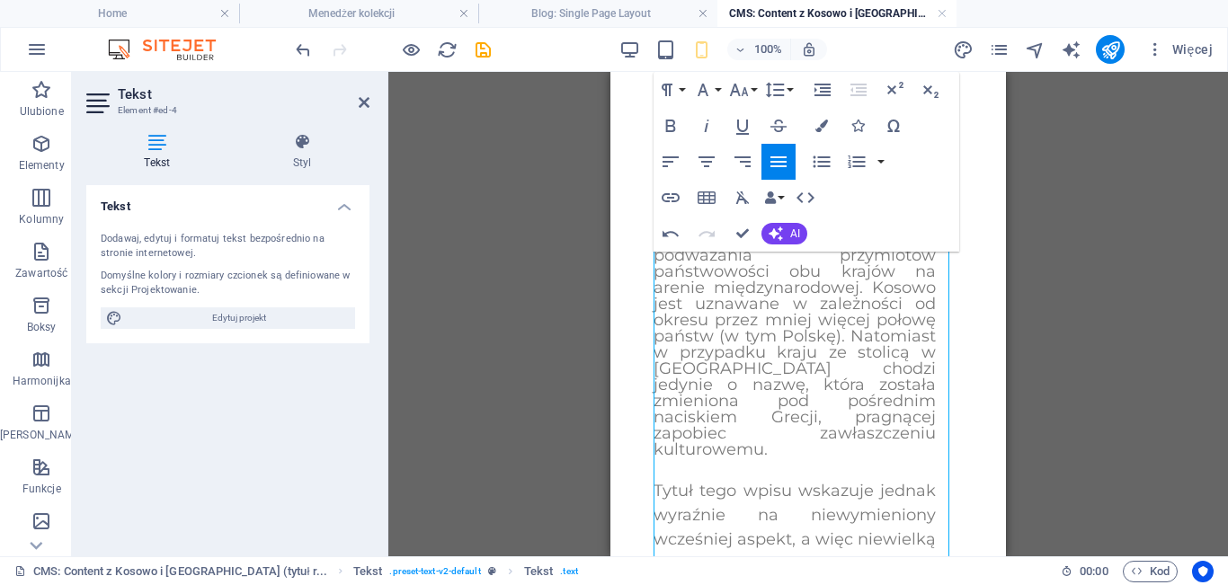
click at [843, 346] on span "Dokładnie analizując realia obydwu tych państw, ciężko nie dostrzec pewnych ana…" at bounding box center [795, 150] width 282 height 619
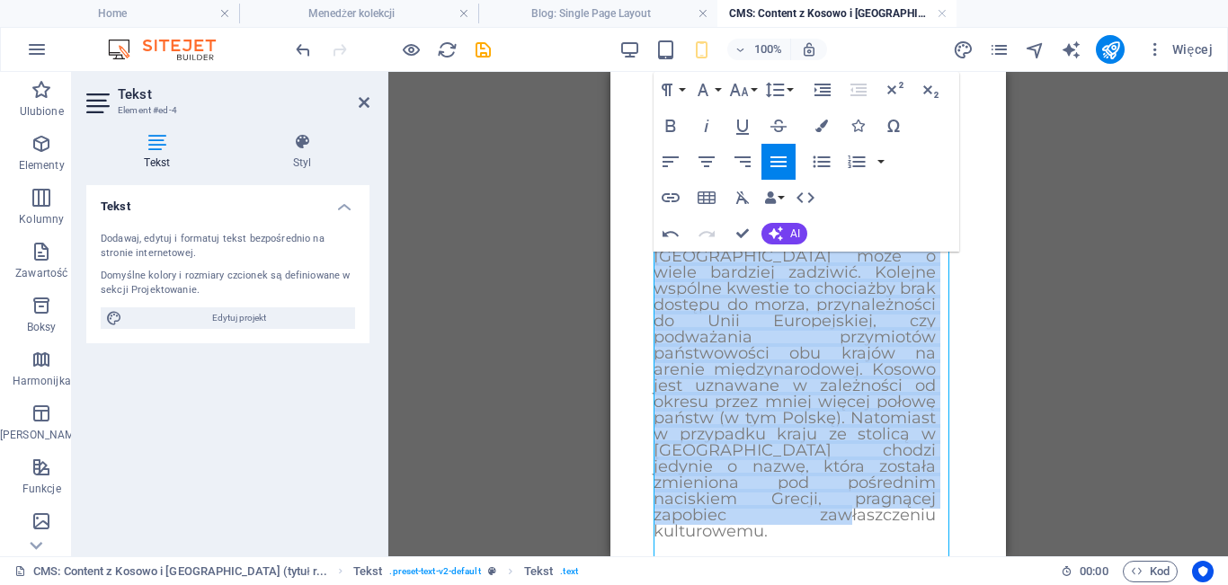
scroll to position [508, 0]
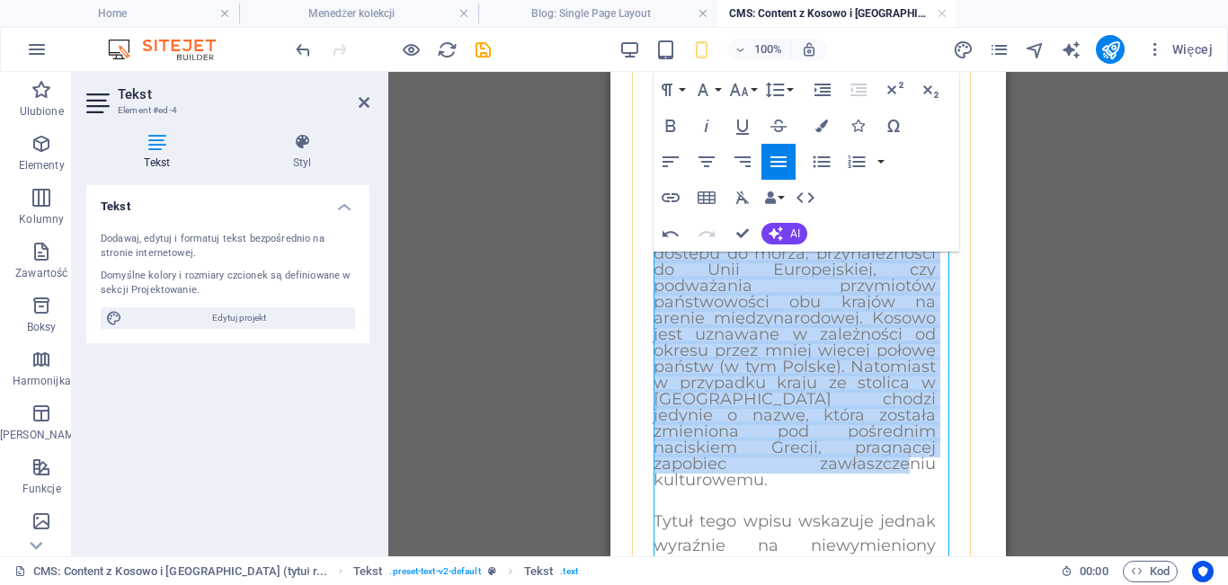
drag, startPoint x: 656, startPoint y: 265, endPoint x: 894, endPoint y: 482, distance: 321.4
click at [894, 482] on p "Dokładnie analizując realia obydwu tych państw, ciężko nie dostrzec pewnych ana…" at bounding box center [795, 180] width 282 height 615
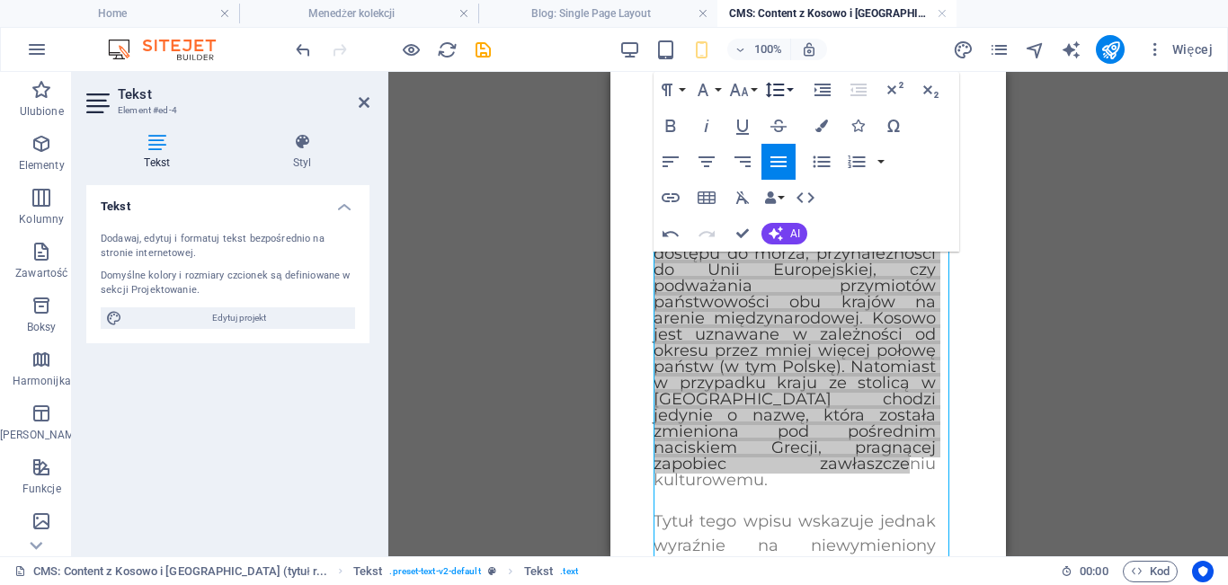
click at [776, 92] on icon "button" at bounding box center [775, 90] width 22 height 22
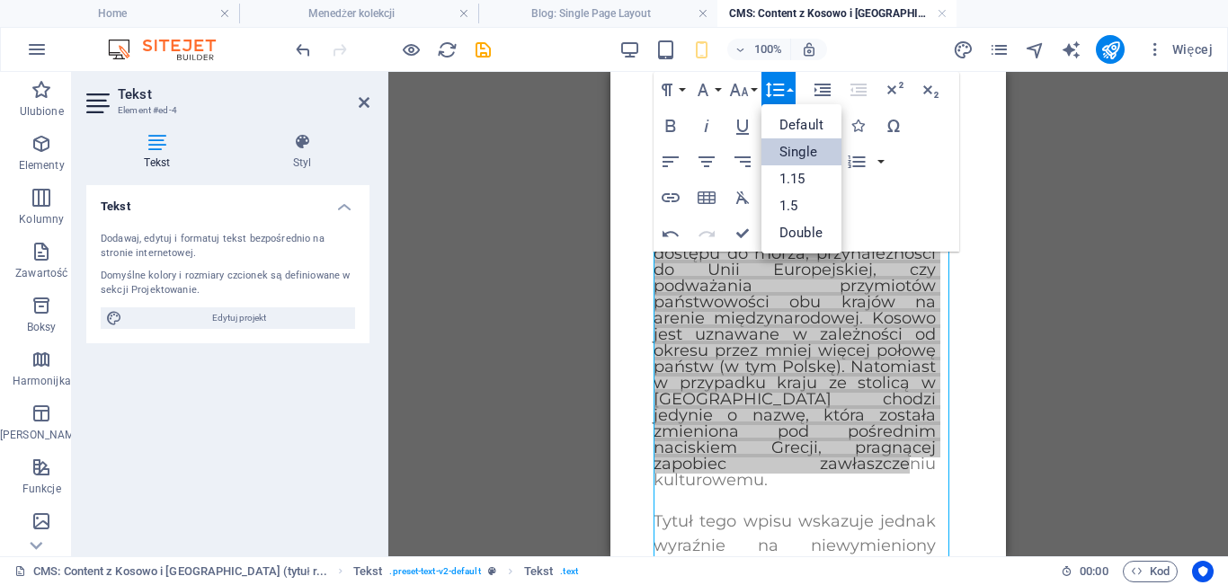
scroll to position [0, 0]
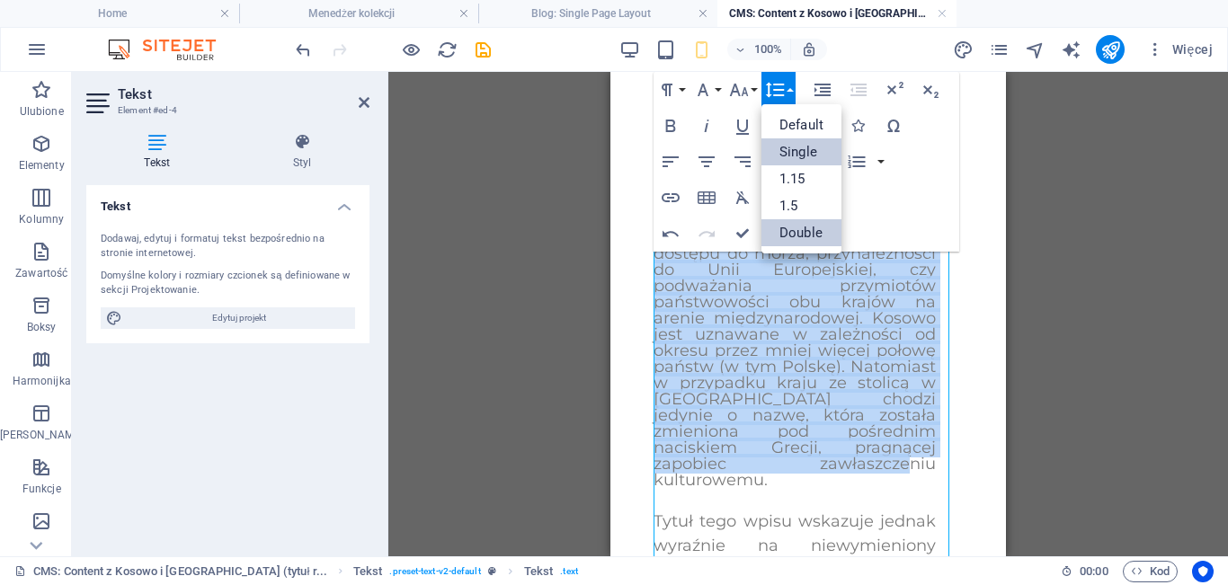
click at [811, 232] on link "Double" at bounding box center [802, 232] width 80 height 27
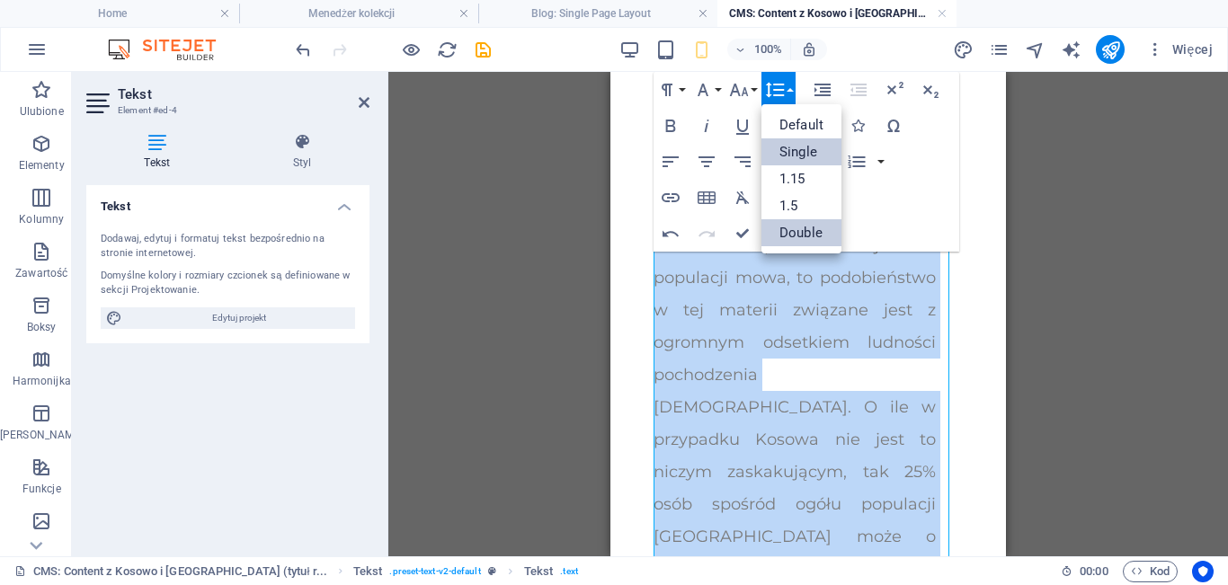
scroll to position [662, 0]
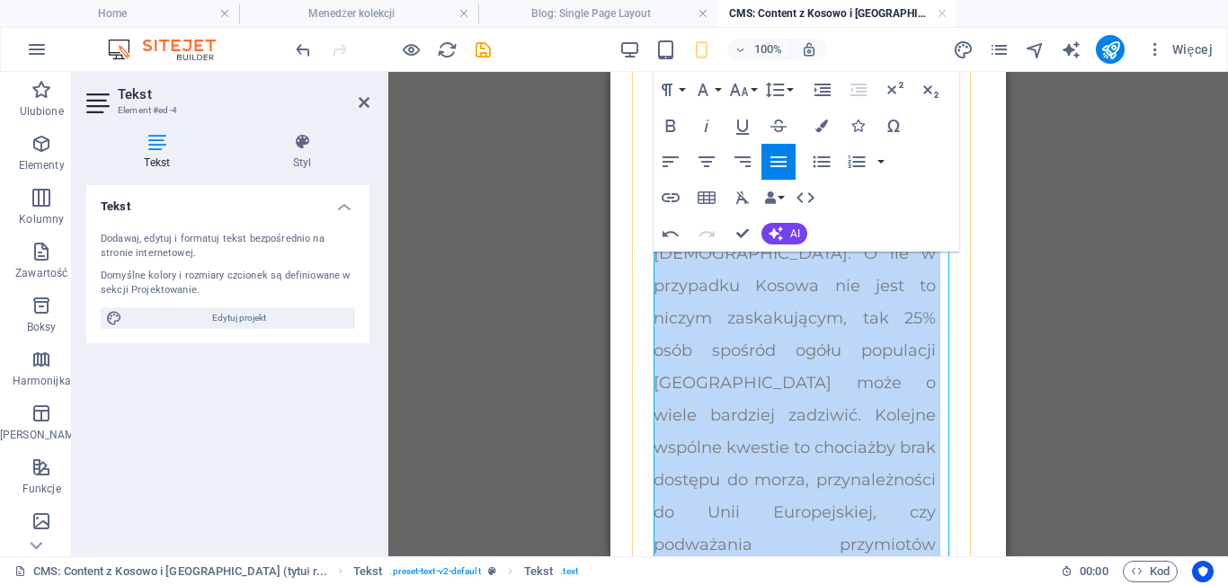
click at [937, 339] on div "Dokładnie analizując realia obydwu tych państw, ciężko nie dostrzec pewnych ana…" at bounding box center [808, 554] width 309 height 1804
click at [895, 341] on span "Dokładnie analizując realia obydwu tych państw, ciężko nie dostrzec pewnych ana…" at bounding box center [795, 334] width 282 height 1217
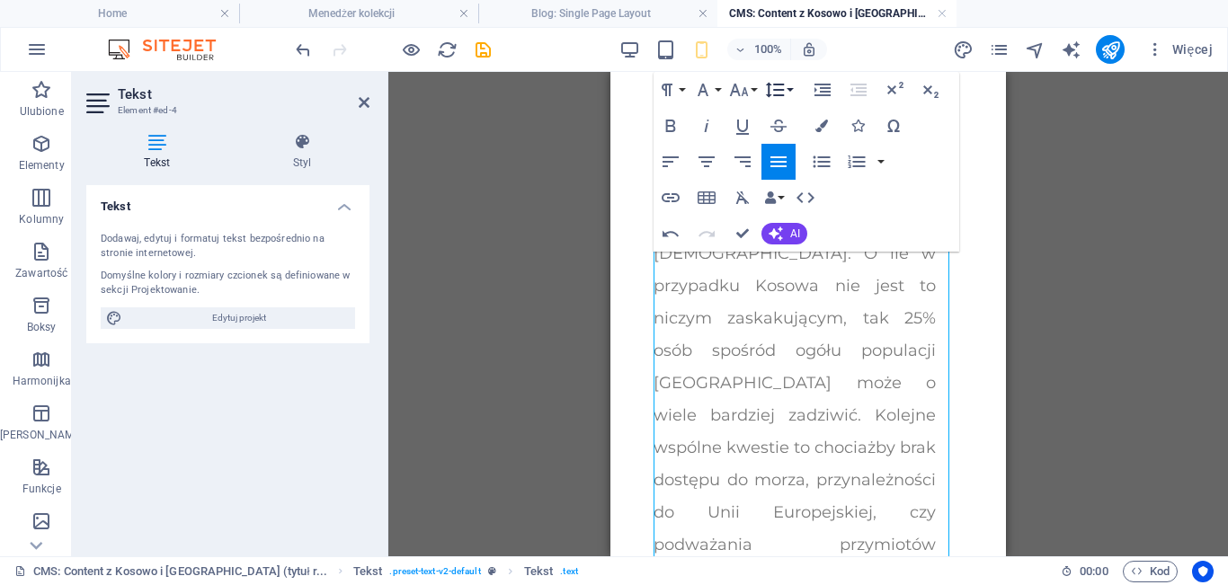
click at [781, 85] on icon "button" at bounding box center [775, 90] width 19 height 15
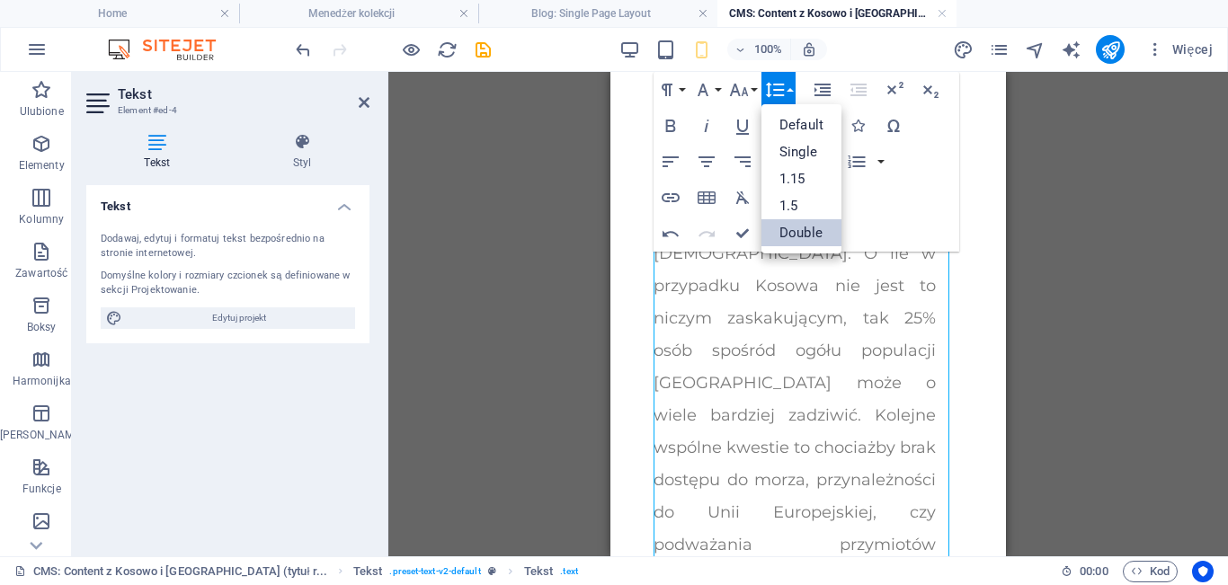
scroll to position [0, 0]
click at [798, 129] on link "Default" at bounding box center [802, 124] width 80 height 27
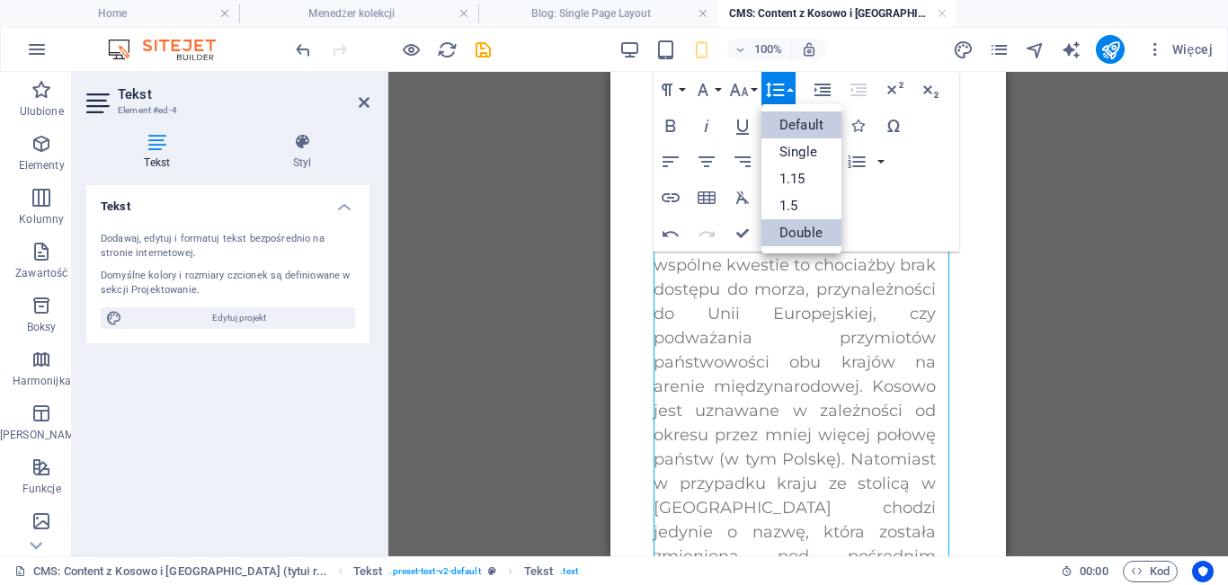
scroll to position [584, 0]
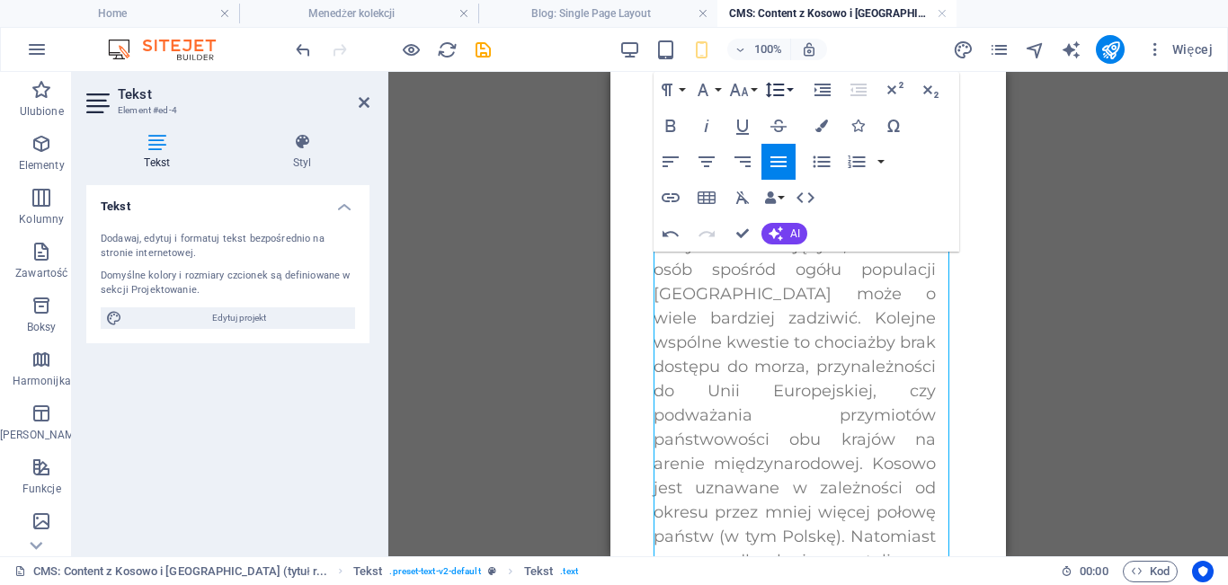
click at [774, 94] on icon "button" at bounding box center [775, 90] width 22 height 22
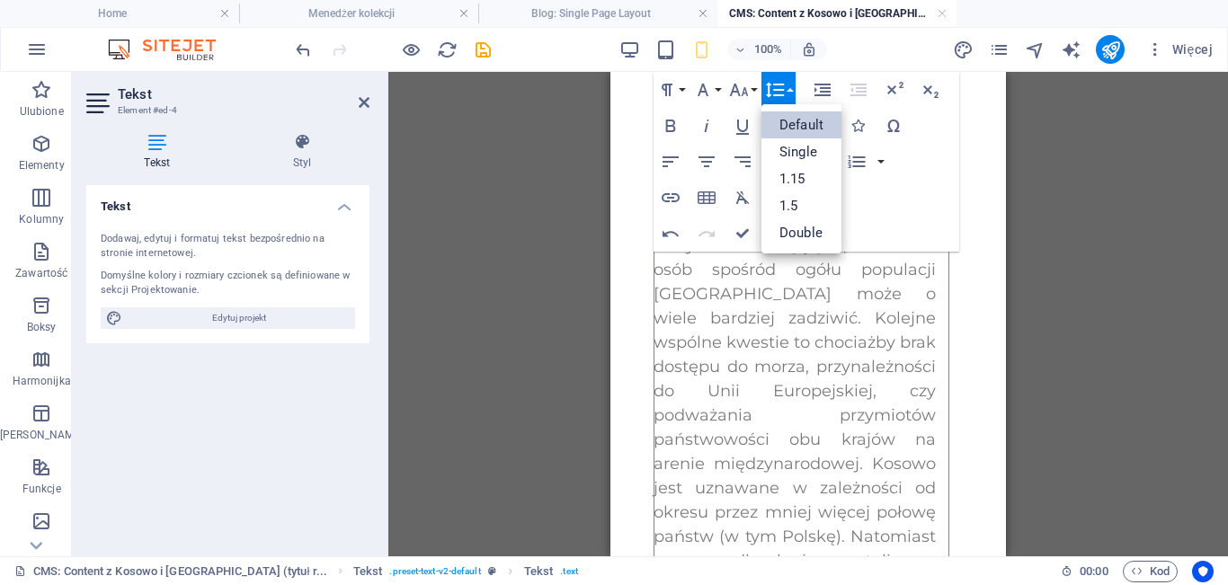
scroll to position [0, 0]
click at [785, 352] on p "Dokładnie analizując realia obydwu tych państw, ciężko nie dostrzec pewnych ana…" at bounding box center [795, 258] width 282 height 922
click at [673, 92] on icon "button" at bounding box center [667, 90] width 22 height 22
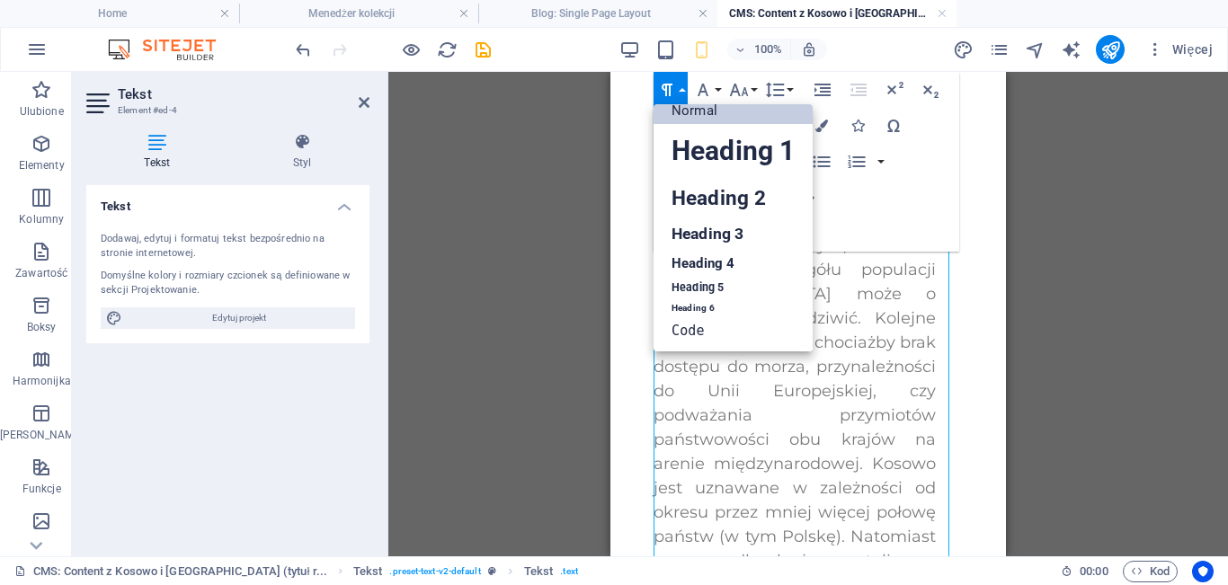
scroll to position [14, 0]
click at [712, 85] on icon "button" at bounding box center [703, 90] width 22 height 22
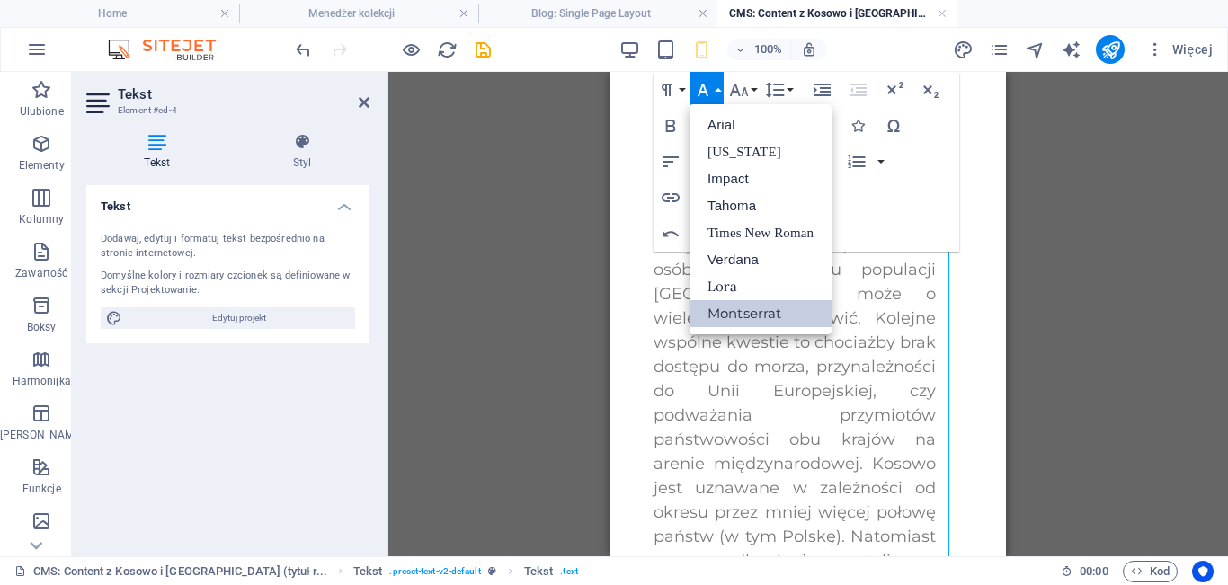
scroll to position [0, 0]
click at [748, 85] on icon "button" at bounding box center [739, 90] width 22 height 22
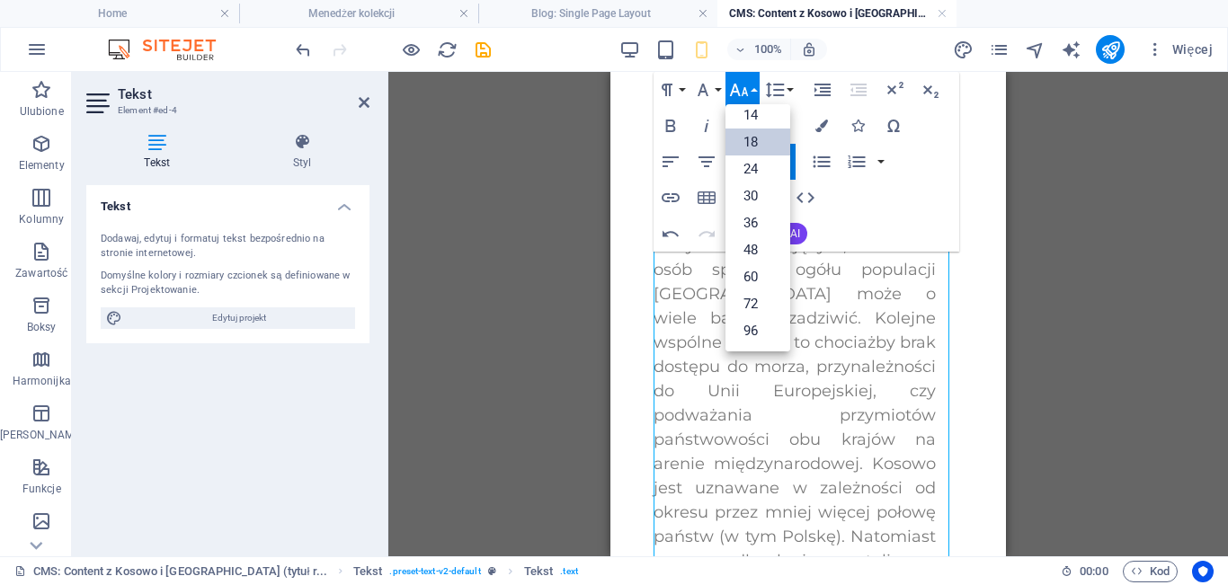
scroll to position [145, 0]
click at [895, 335] on span "Dokładnie analizując realia obydwu tych państw, ciężko nie dostrzec pewnych ana…" at bounding box center [795, 258] width 282 height 918
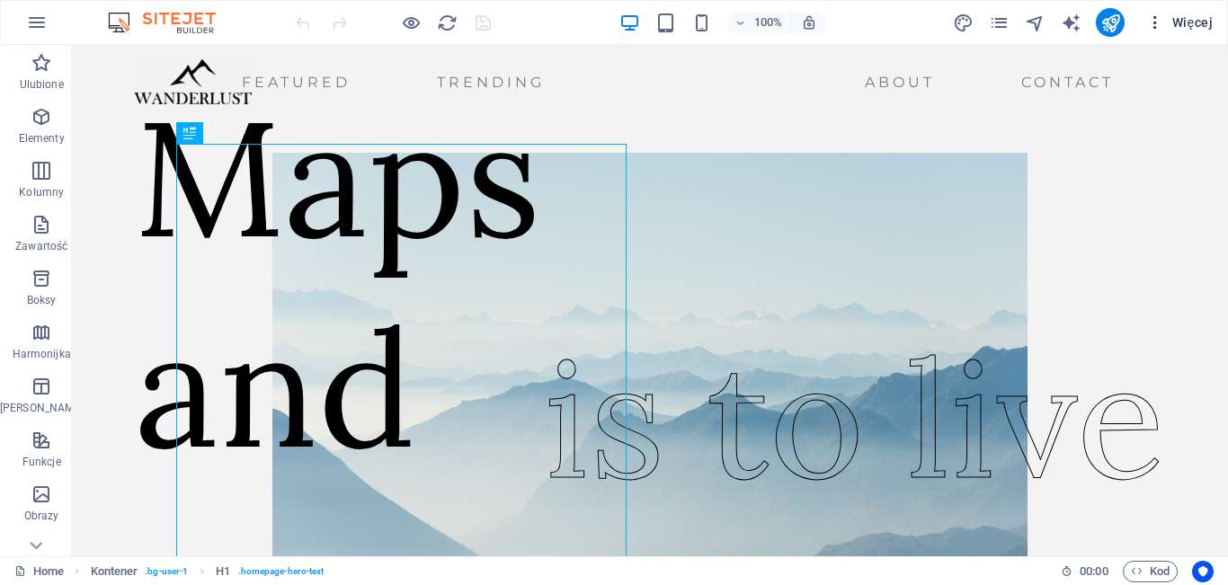
click at [1175, 18] on span "Więcej" at bounding box center [1179, 22] width 67 height 18
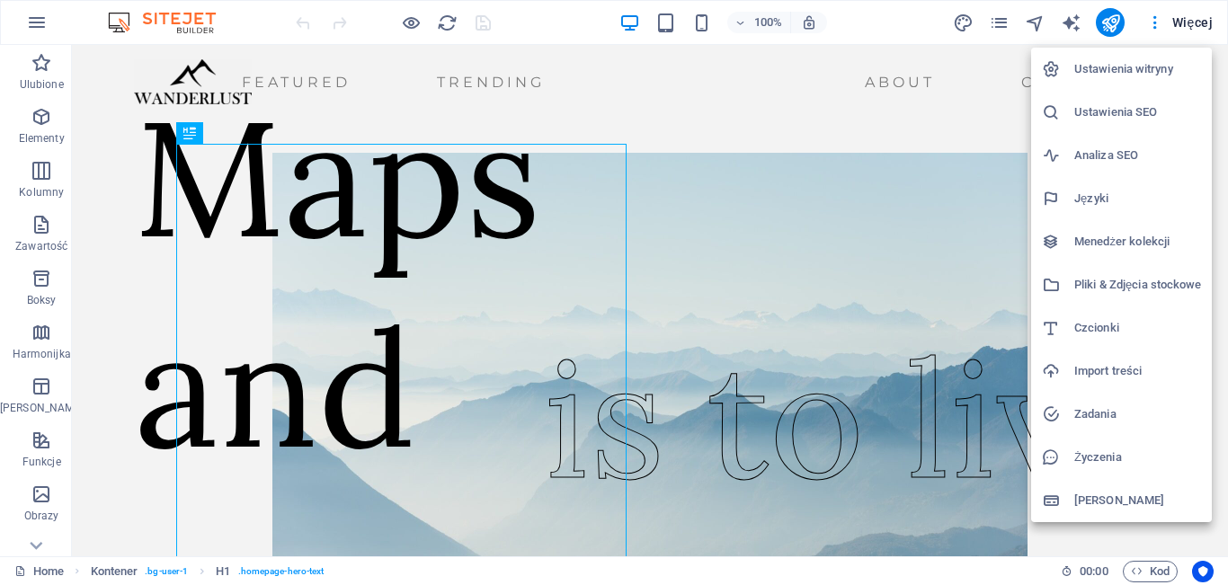
click at [1098, 237] on h6 "Menedżer kolekcji" at bounding box center [1137, 242] width 127 height 22
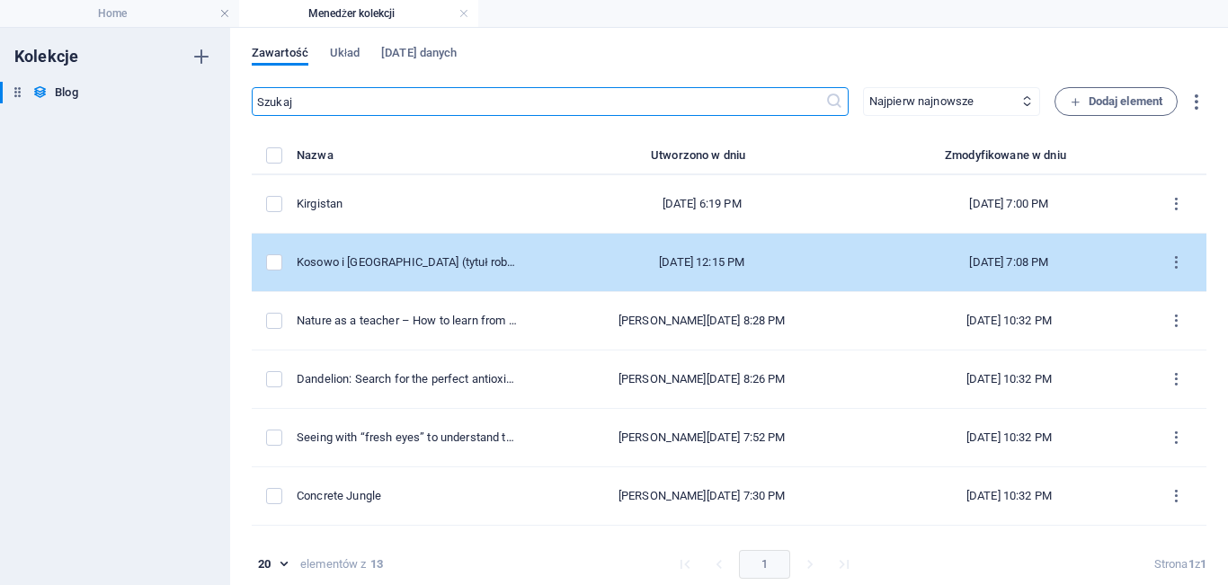
click at [690, 268] on div "[DATE] 12:15 PM" at bounding box center [702, 262] width 312 height 16
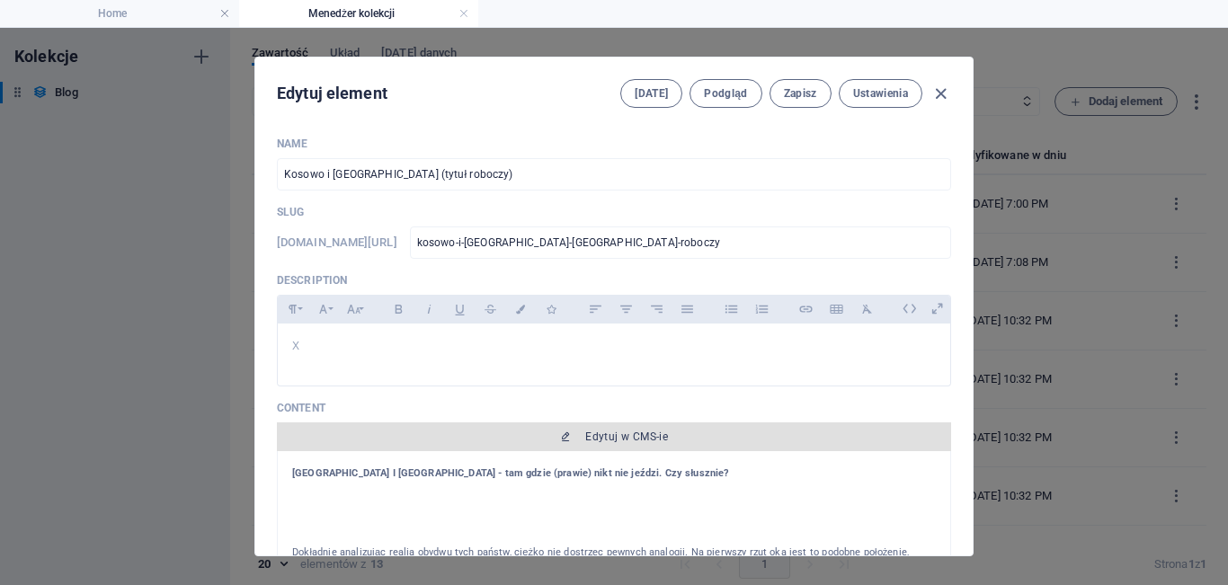
click at [587, 448] on button "Edytuj w CMS-ie" at bounding box center [614, 437] width 674 height 29
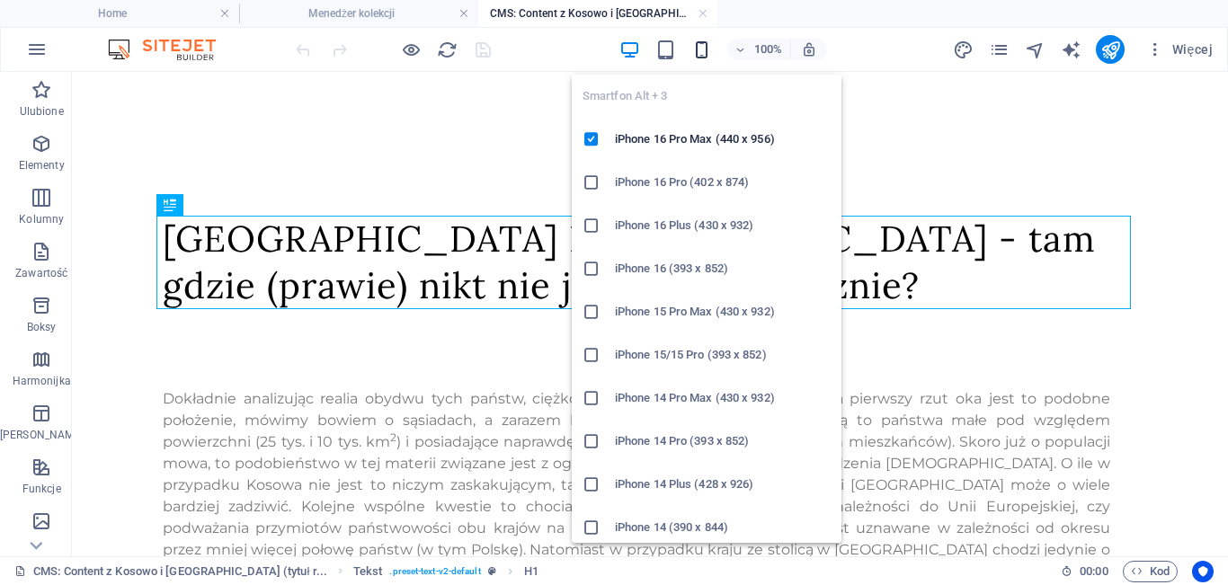
click at [697, 49] on icon "button" at bounding box center [701, 50] width 21 height 21
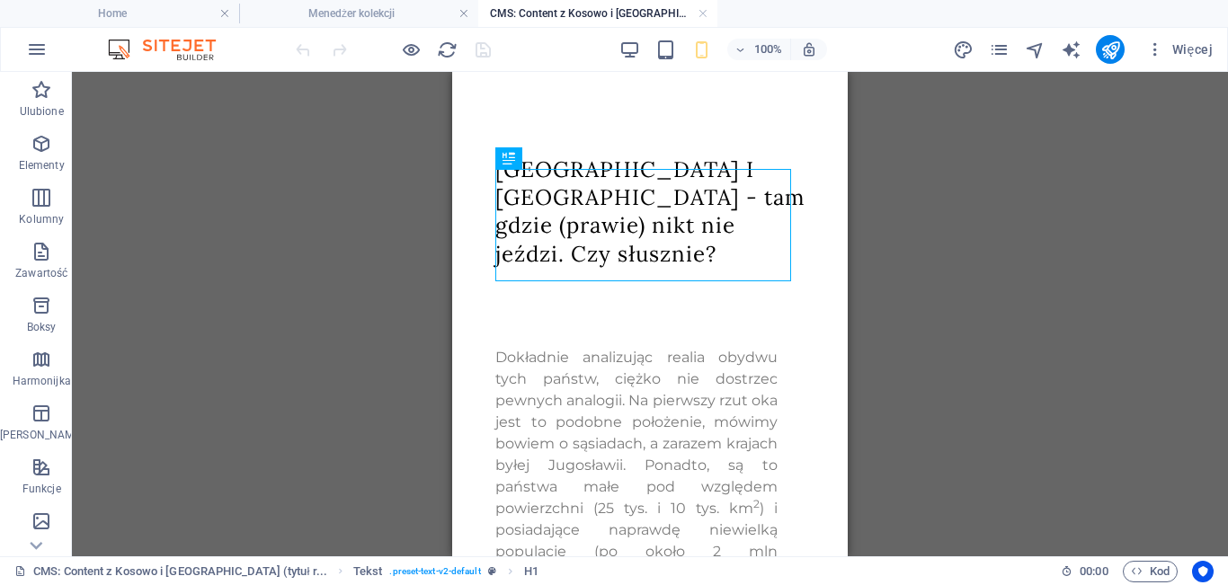
scroll to position [36, 0]
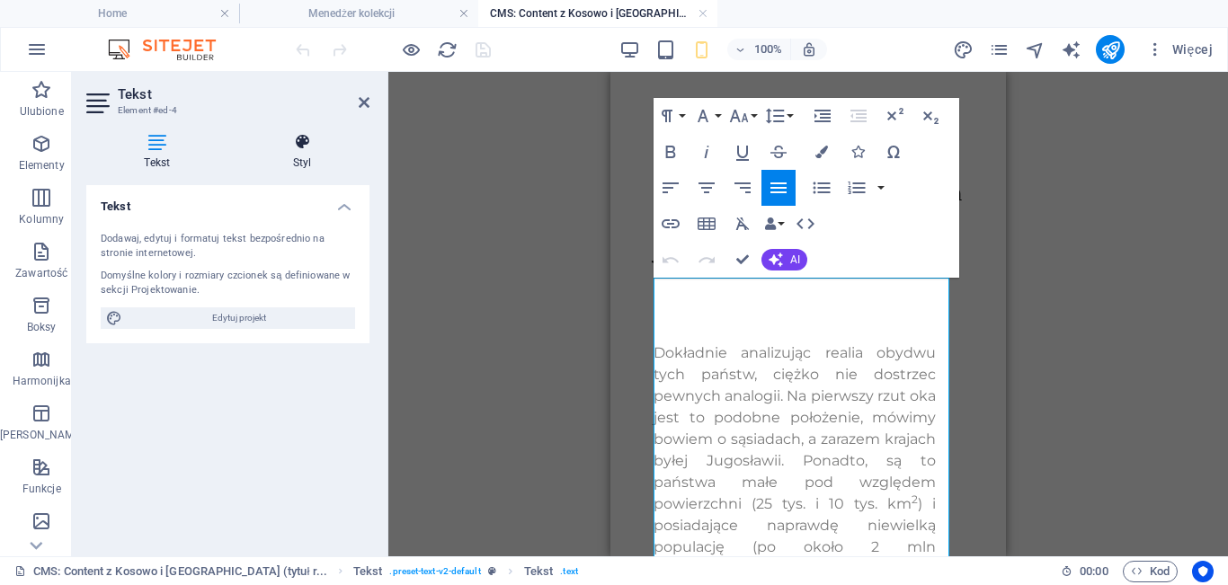
click at [301, 157] on h4 "Styl" at bounding box center [303, 152] width 134 height 38
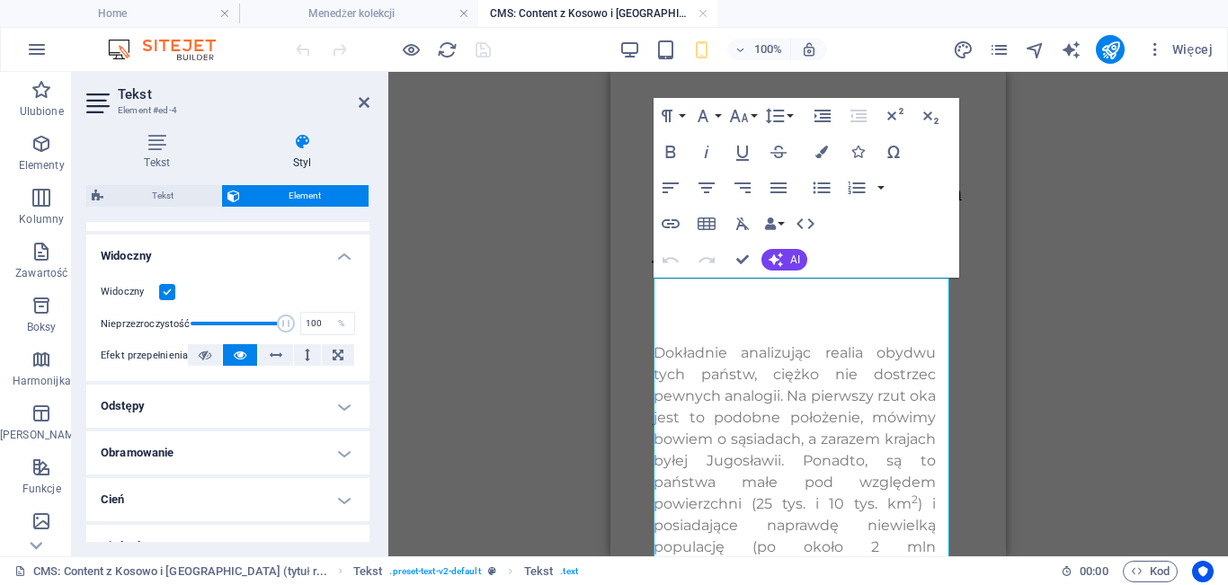
scroll to position [206, 0]
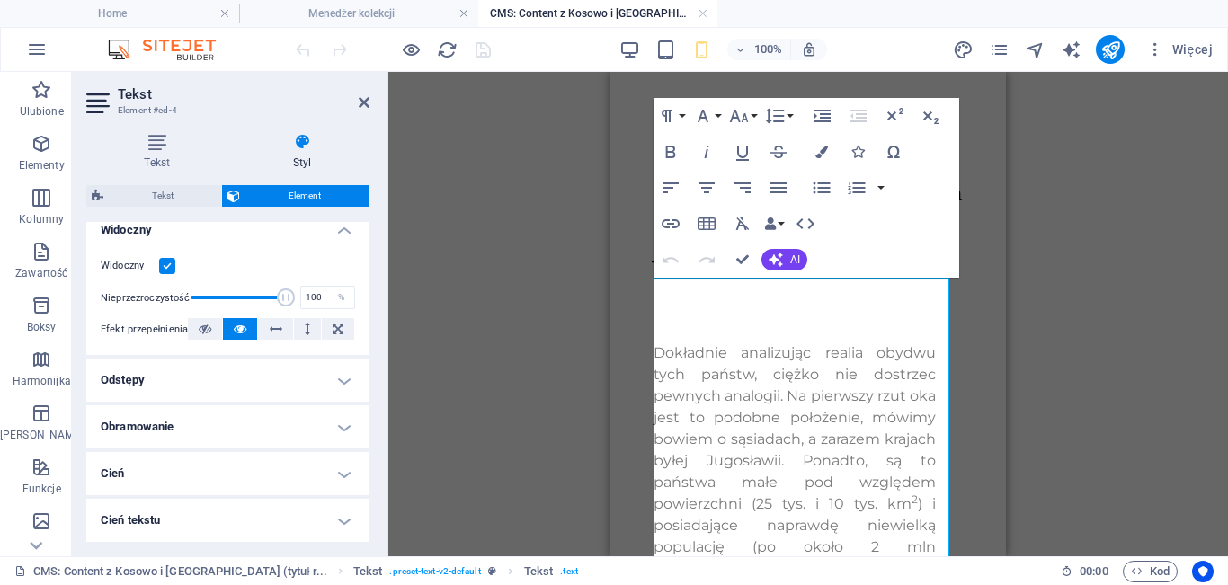
click at [322, 379] on h4 "Odstępy" at bounding box center [227, 380] width 283 height 43
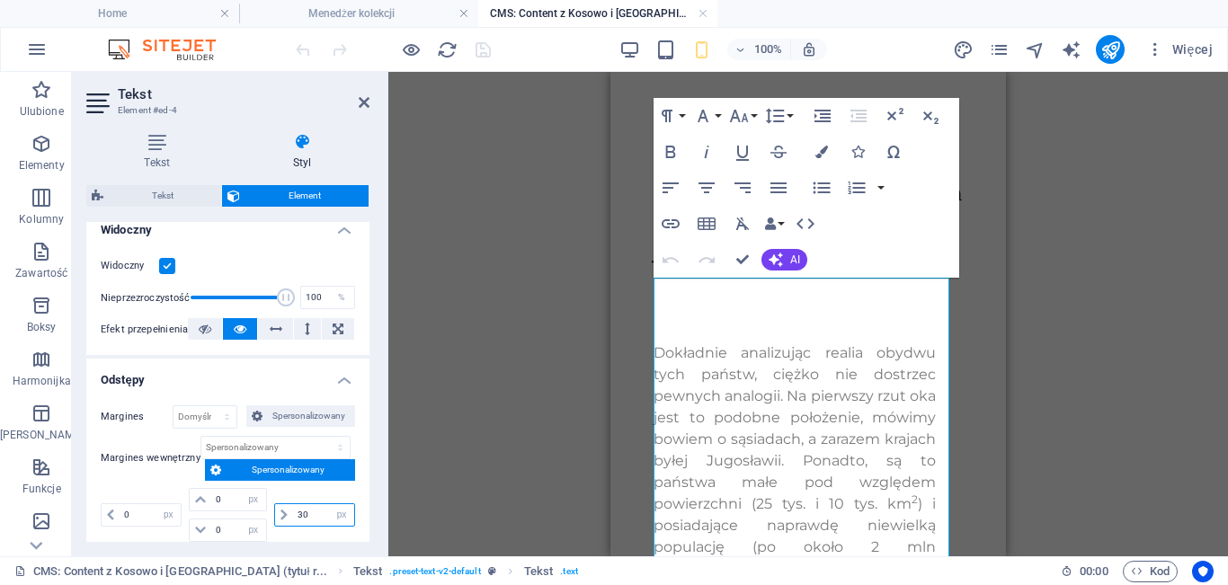
click at [320, 514] on input "30" at bounding box center [323, 515] width 61 height 22
type input "3"
type input "0"
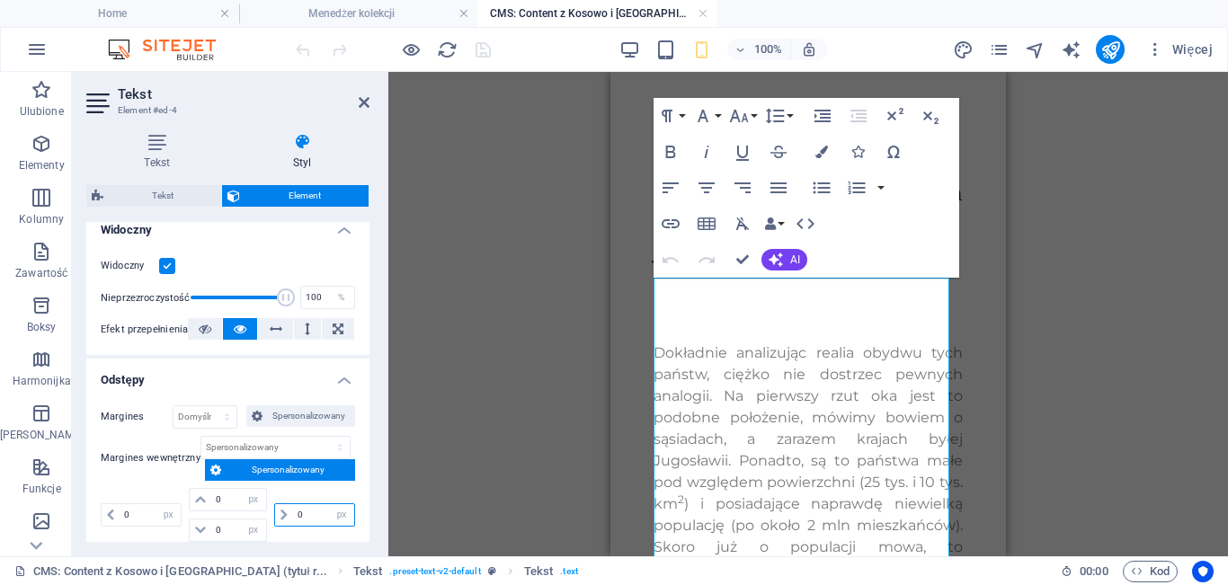
type input "0"
select select "px"
drag, startPoint x: 746, startPoint y: 255, endPoint x: 294, endPoint y: 183, distance: 457.9
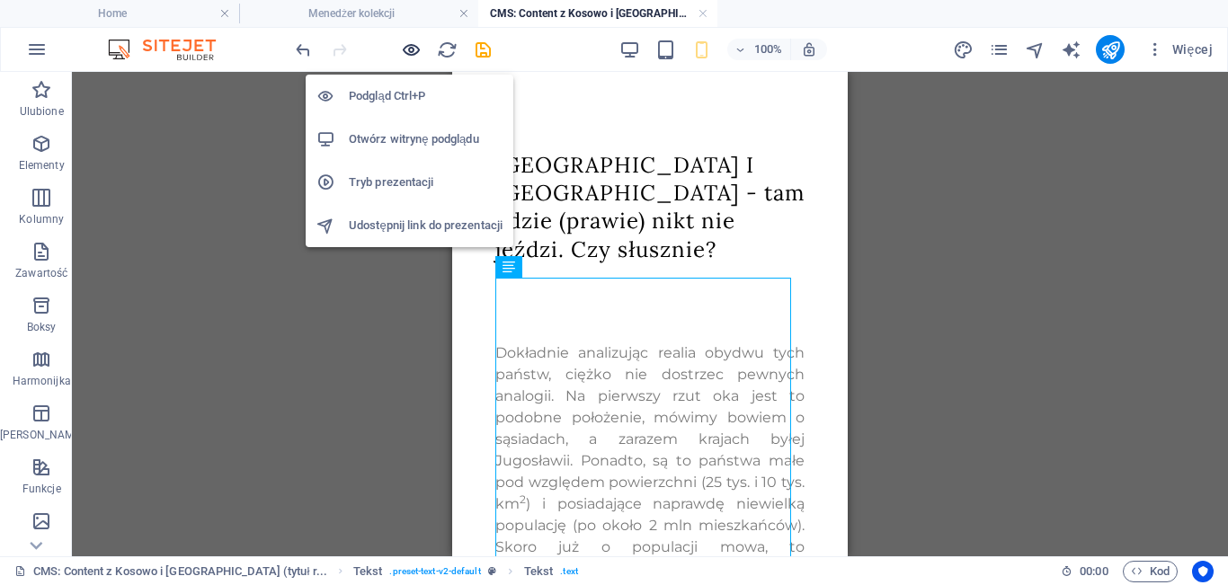
click at [411, 43] on icon "button" at bounding box center [411, 50] width 21 height 21
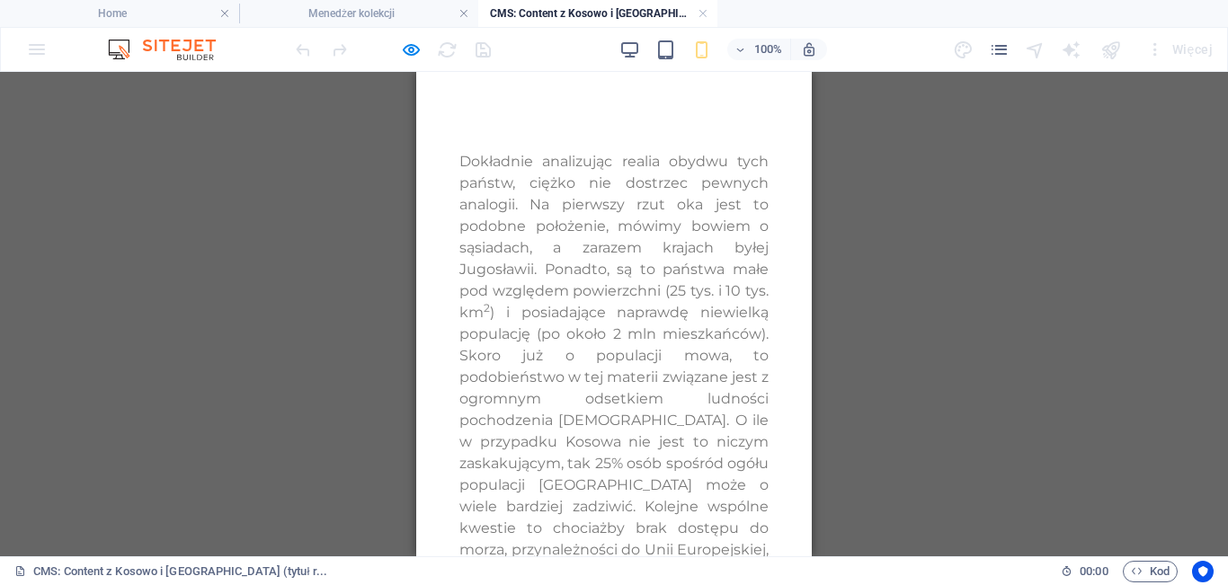
scroll to position [72, 0]
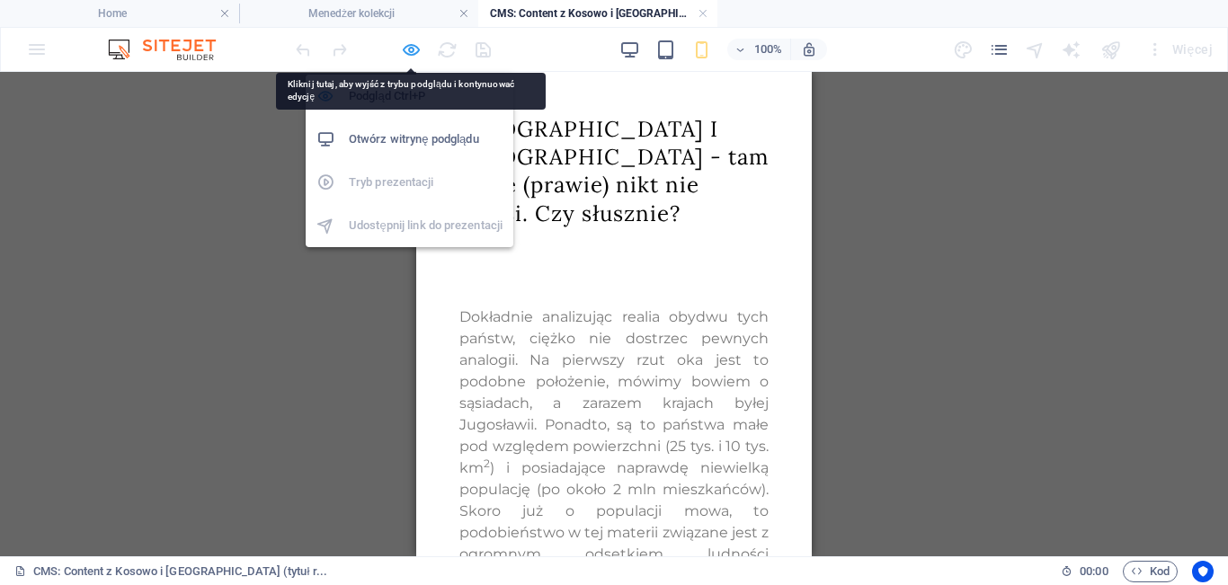
click at [405, 55] on icon "button" at bounding box center [411, 50] width 21 height 21
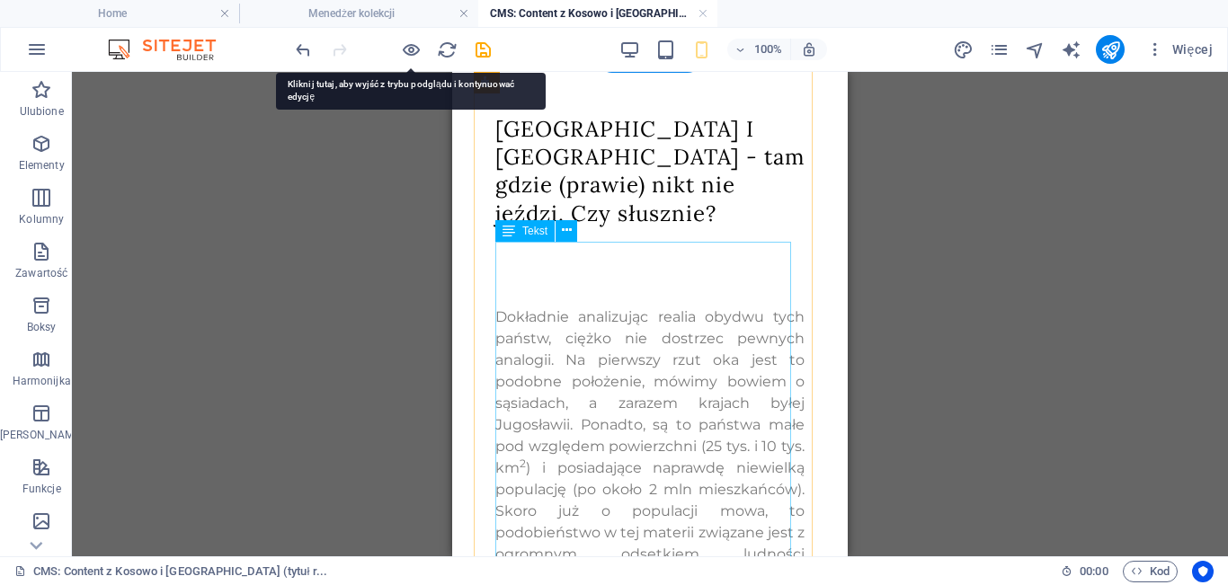
select select "px"
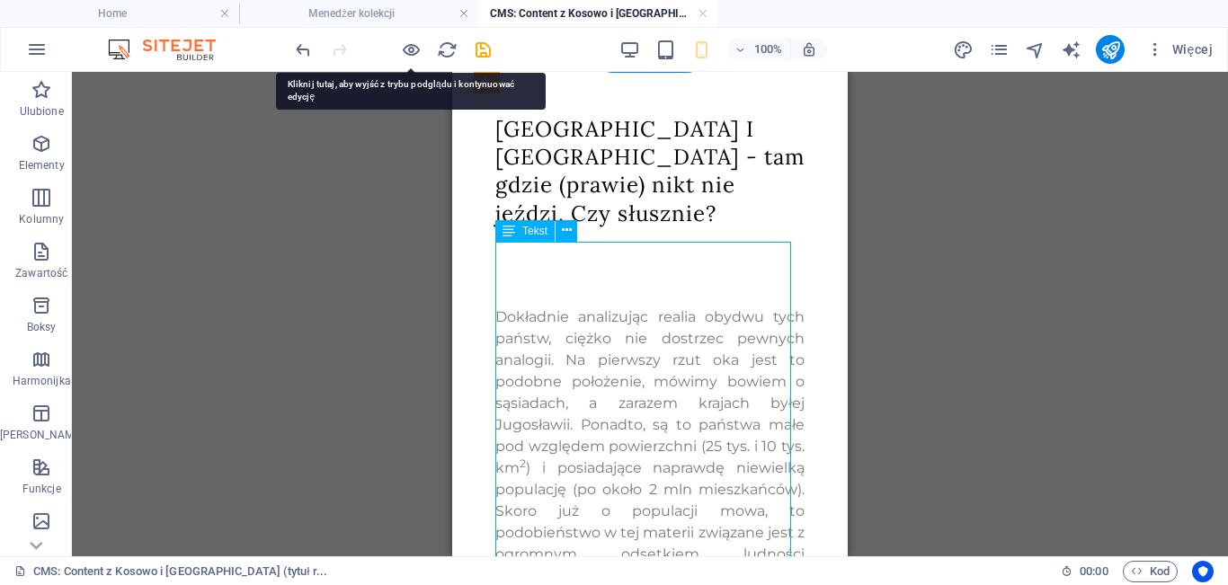
select select "px"
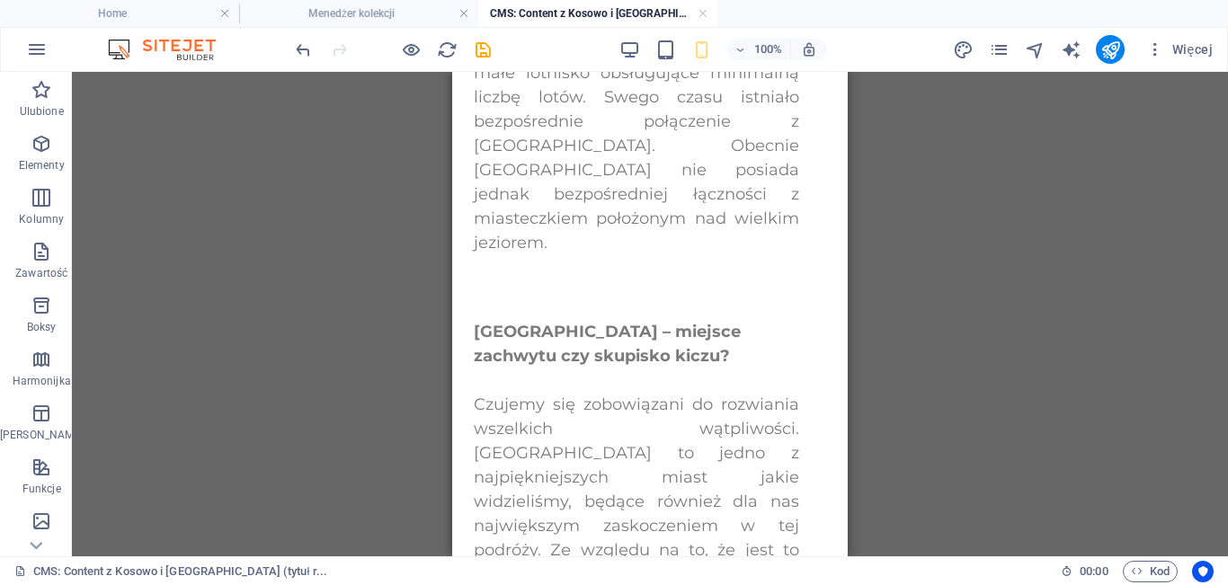
scroll to position [3467, 0]
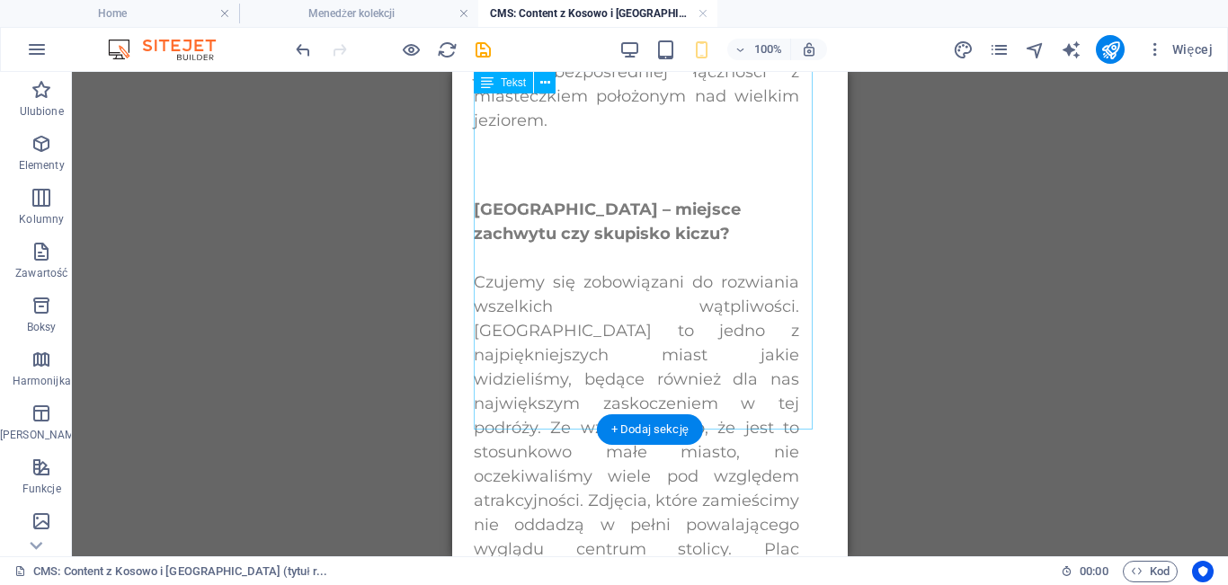
click at [549, 314] on div "Skopje – miejsce zachwytu czy skupisko kiczu? Czujemy się zobowiązani do rozwia…" at bounding box center [650, 408] width 352 height 550
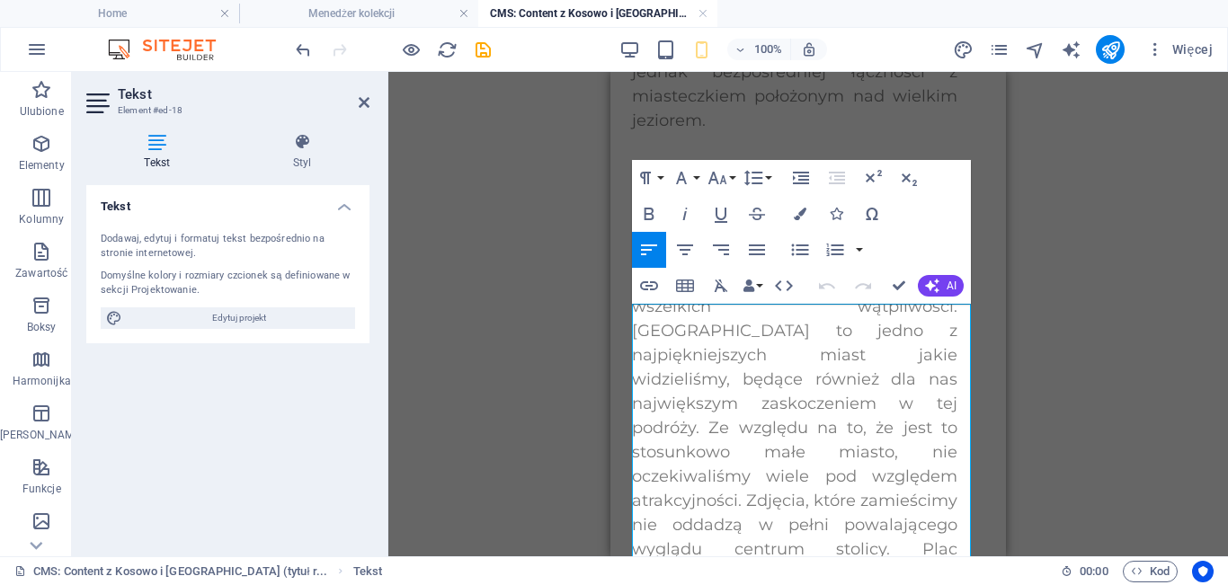
scroll to position [3067, 0]
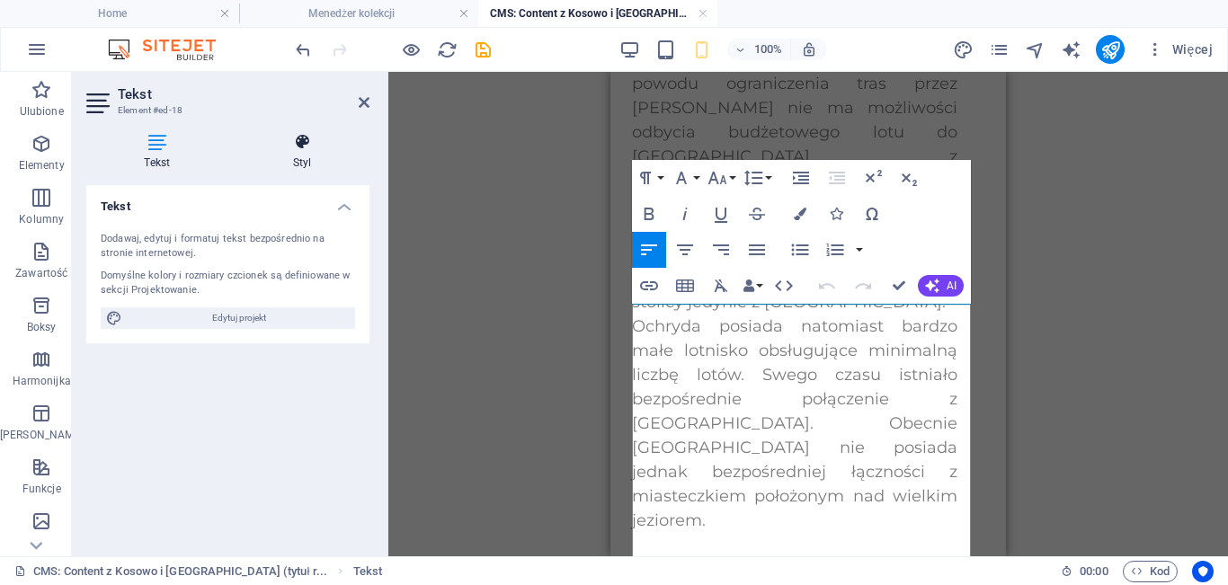
click at [305, 165] on h4 "Styl" at bounding box center [303, 152] width 134 height 38
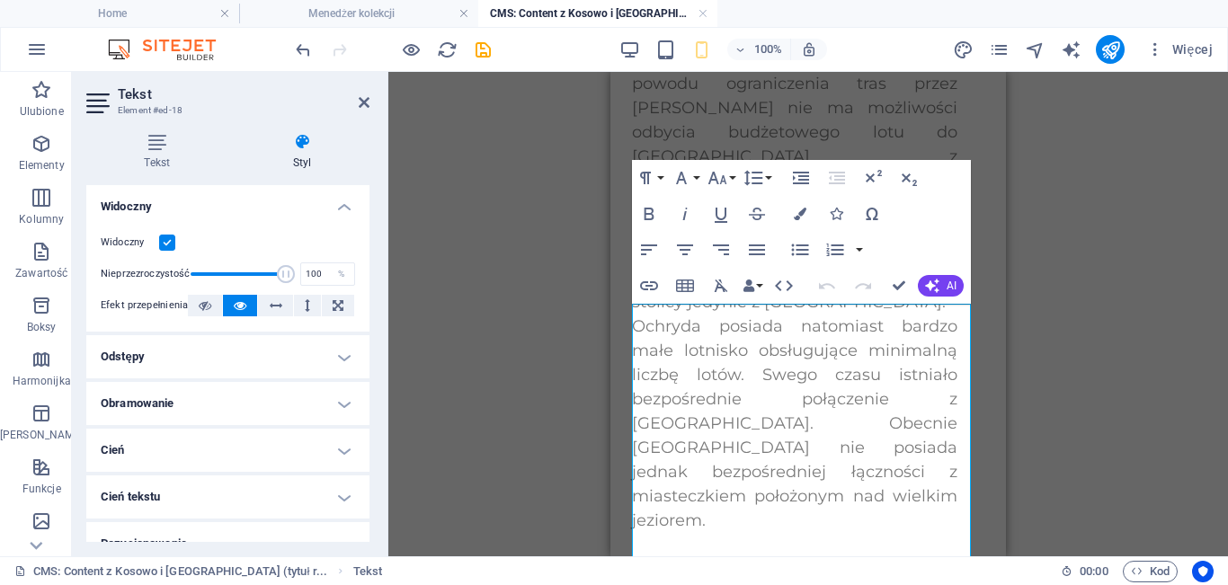
click at [310, 361] on h4 "Odstępy" at bounding box center [227, 356] width 283 height 43
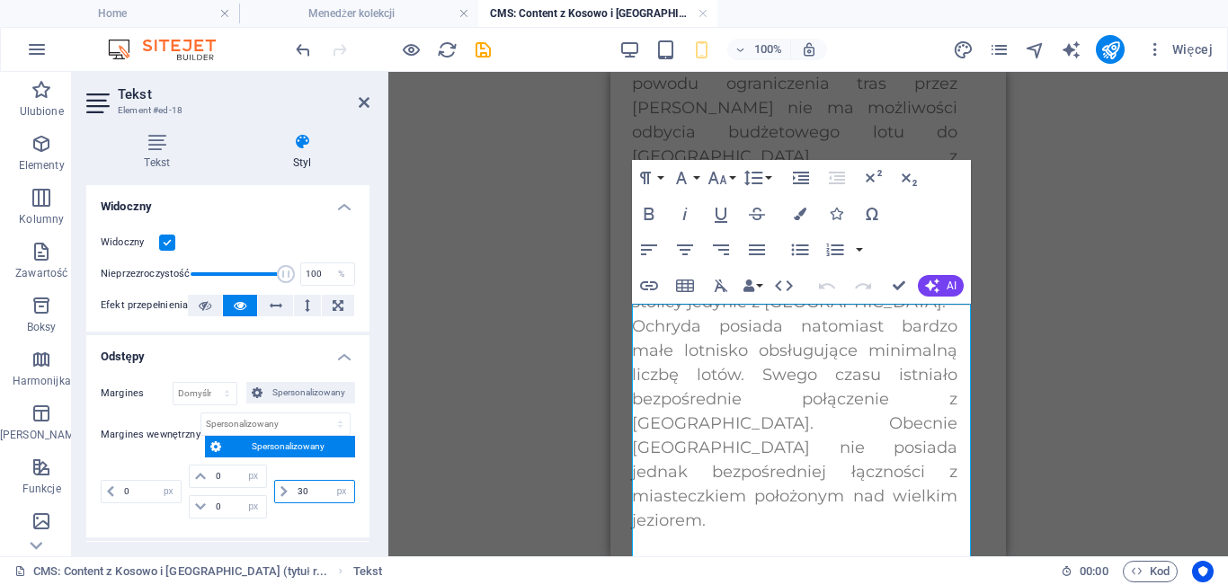
drag, startPoint x: 322, startPoint y: 489, endPoint x: 268, endPoint y: 489, distance: 53.9
click at [271, 489] on div "30 px rem % vh vw" at bounding box center [313, 492] width 85 height 54
type input "0"
select select "px"
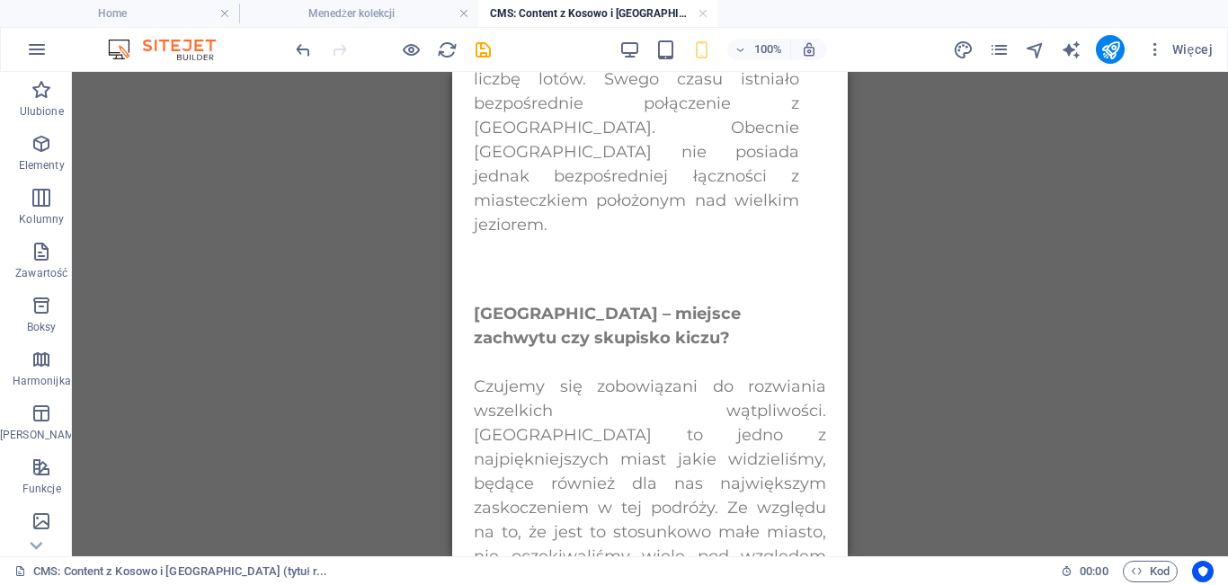
scroll to position [3447, 0]
